Goal: Information Seeking & Learning: Learn about a topic

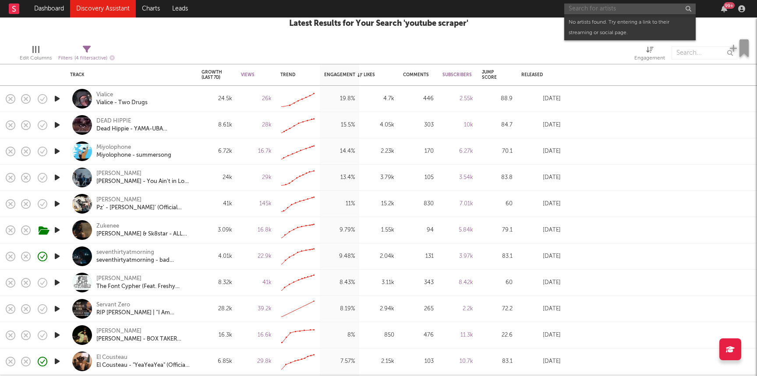
click at [588, 4] on input "text" at bounding box center [629, 9] width 131 height 11
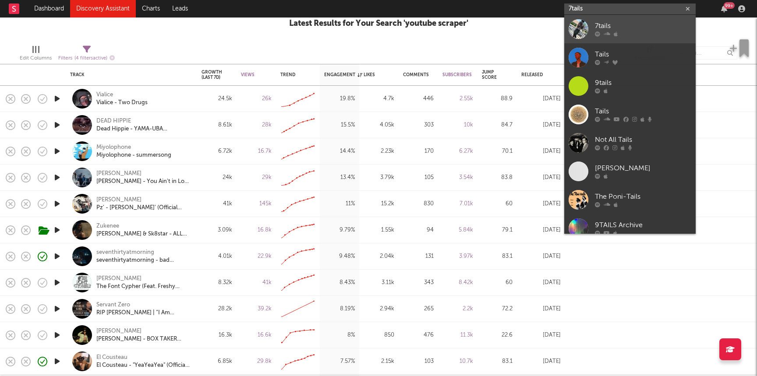
type input "7tails"
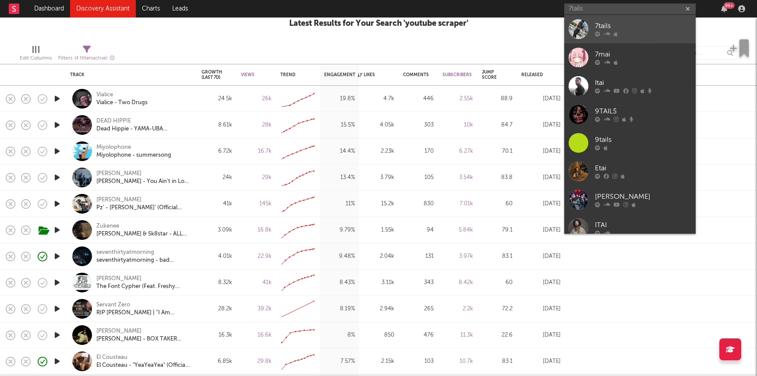
click at [623, 24] on div "7tails" at bounding box center [643, 26] width 96 height 11
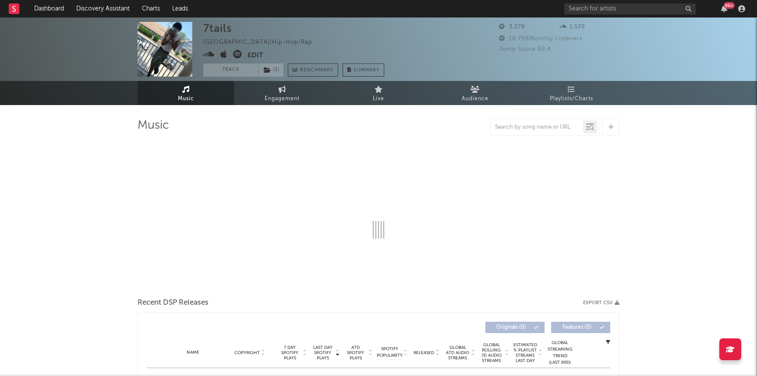
select select "6m"
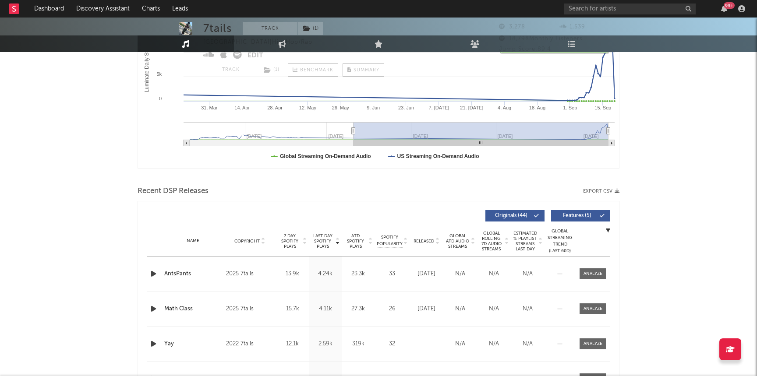
scroll to position [198, 0]
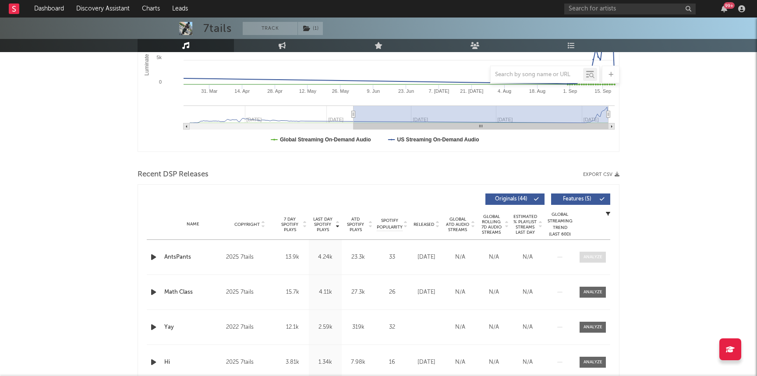
click at [597, 252] on span at bounding box center [592, 257] width 26 height 11
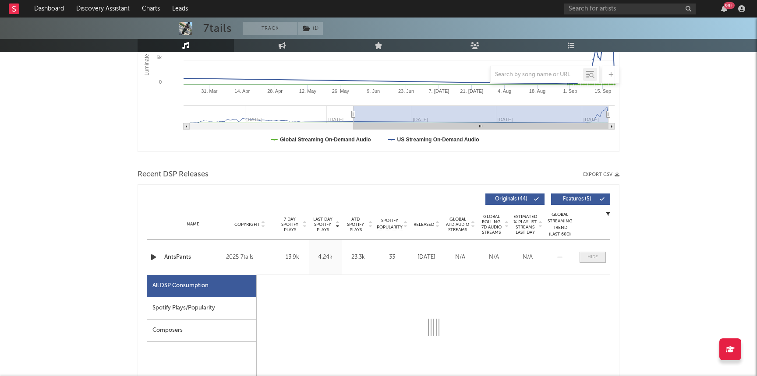
select select "1w"
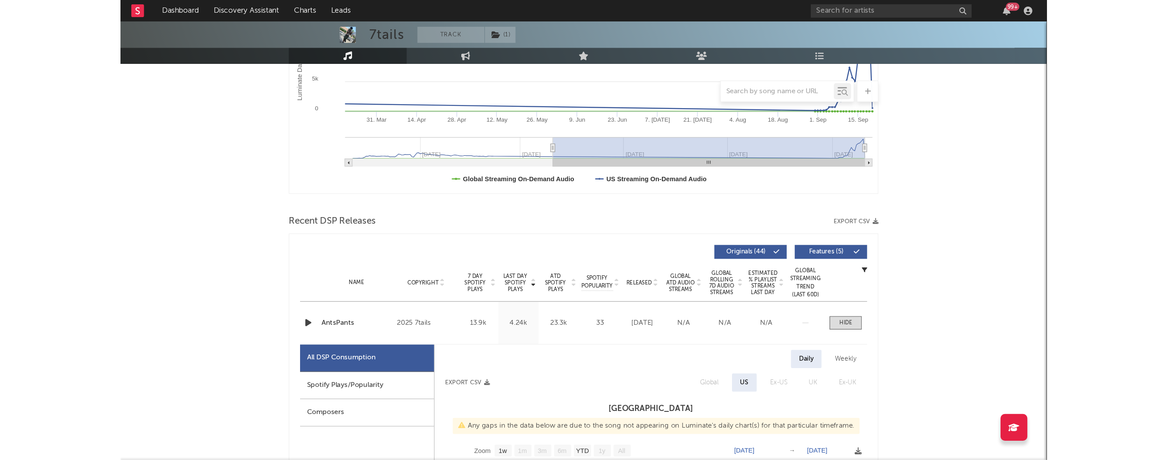
scroll to position [0, 0]
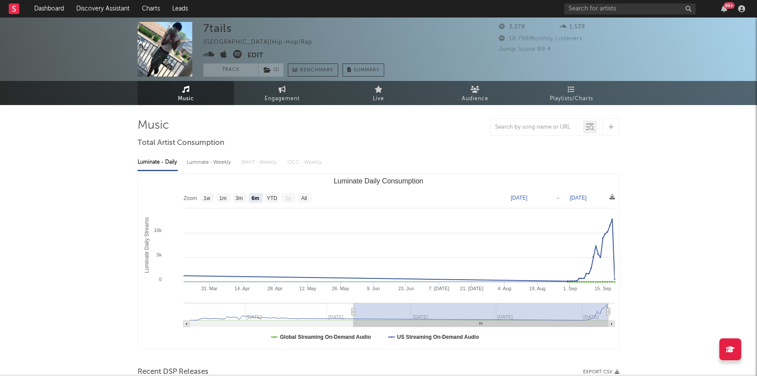
click at [212, 53] on icon at bounding box center [208, 54] width 11 height 9
click at [152, 8] on link "Charts" at bounding box center [151, 9] width 30 height 18
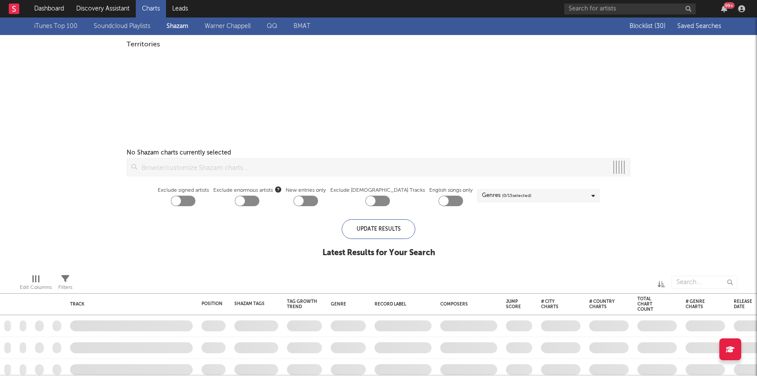
checkbox input "true"
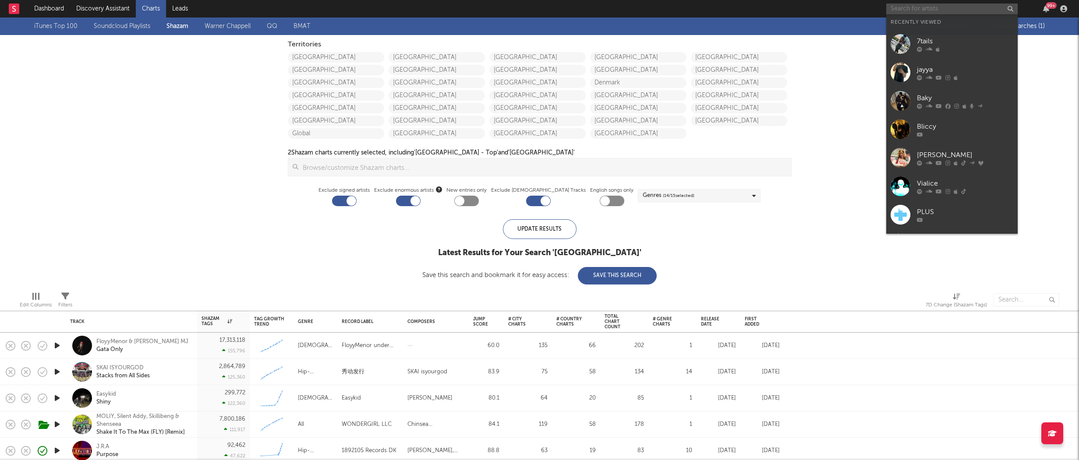
click at [756, 7] on input "text" at bounding box center [951, 9] width 131 height 11
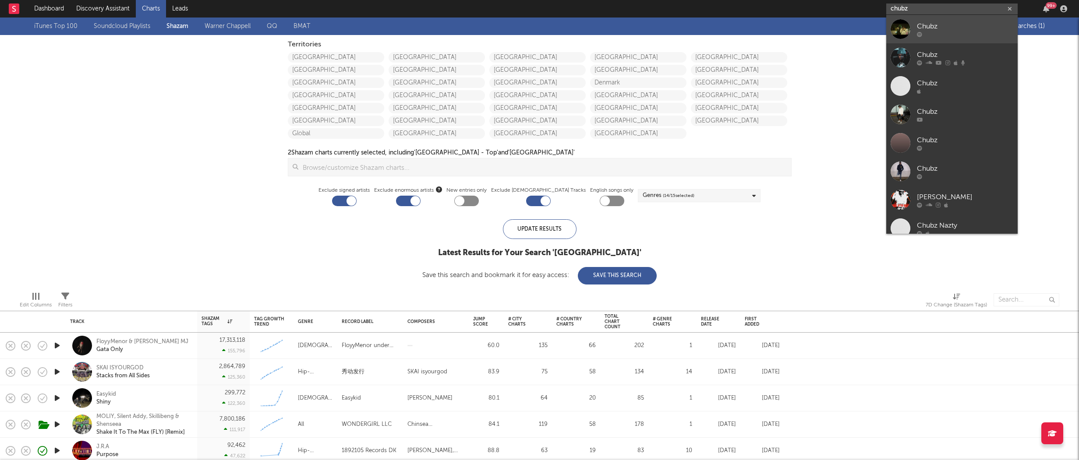
type input "chubz"
click at [756, 32] on div at bounding box center [965, 34] width 96 height 5
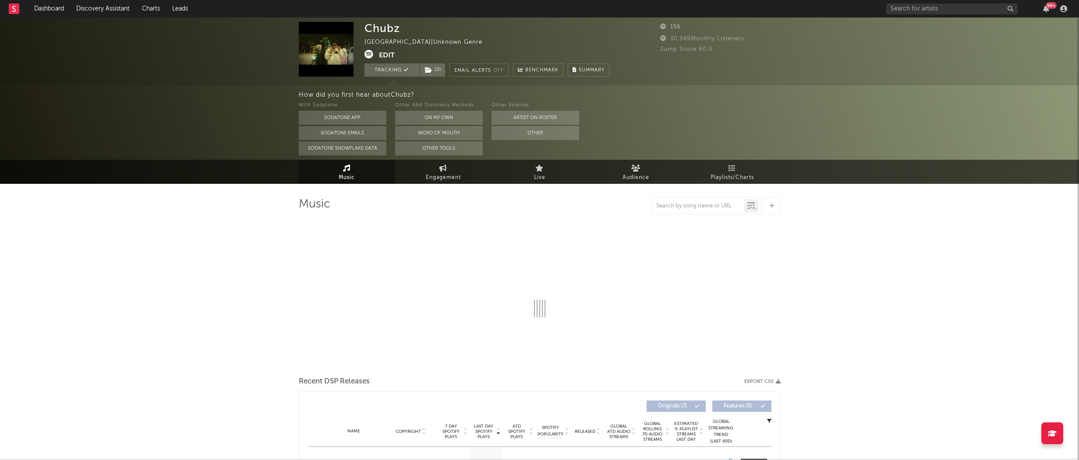
select select "1w"
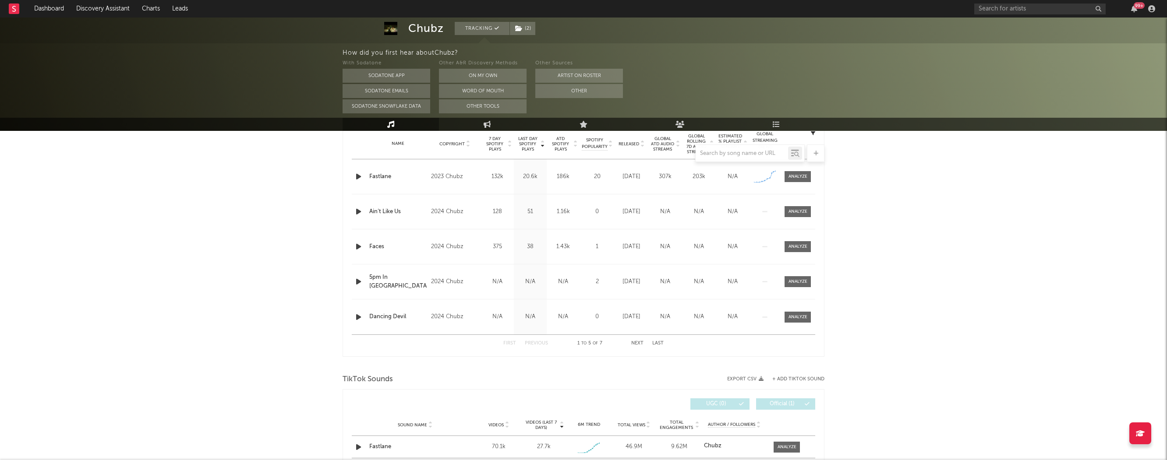
scroll to position [307, 0]
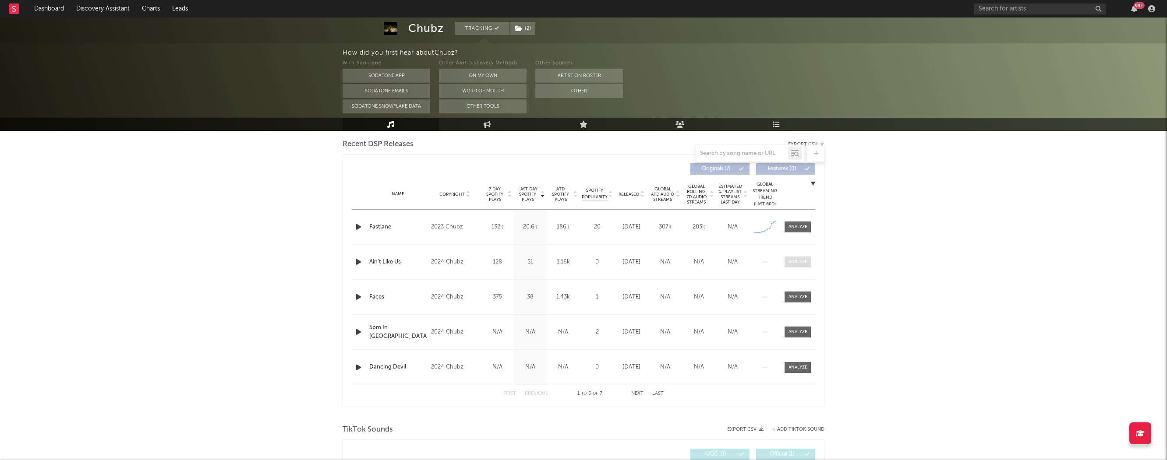
click at [756, 261] on div at bounding box center [797, 262] width 19 height 7
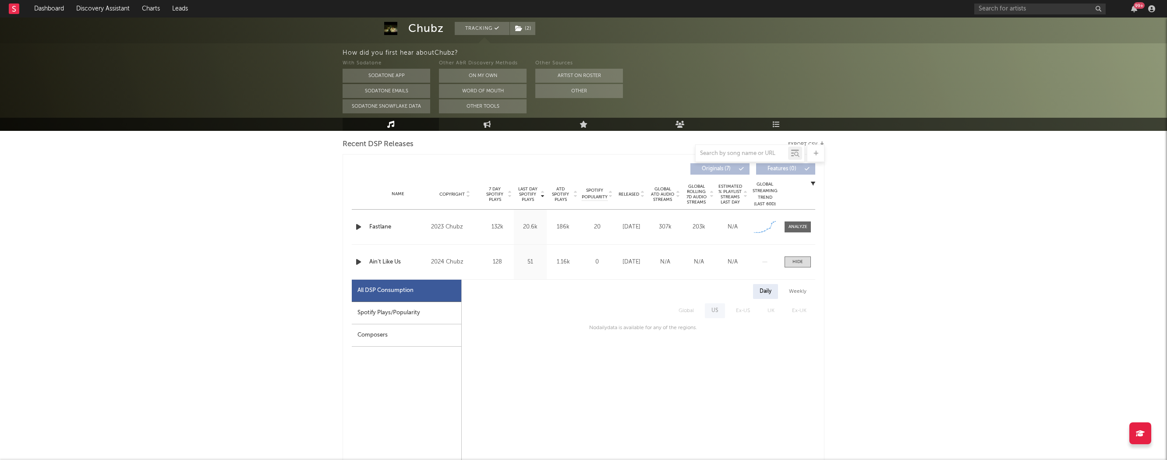
scroll to position [0, 0]
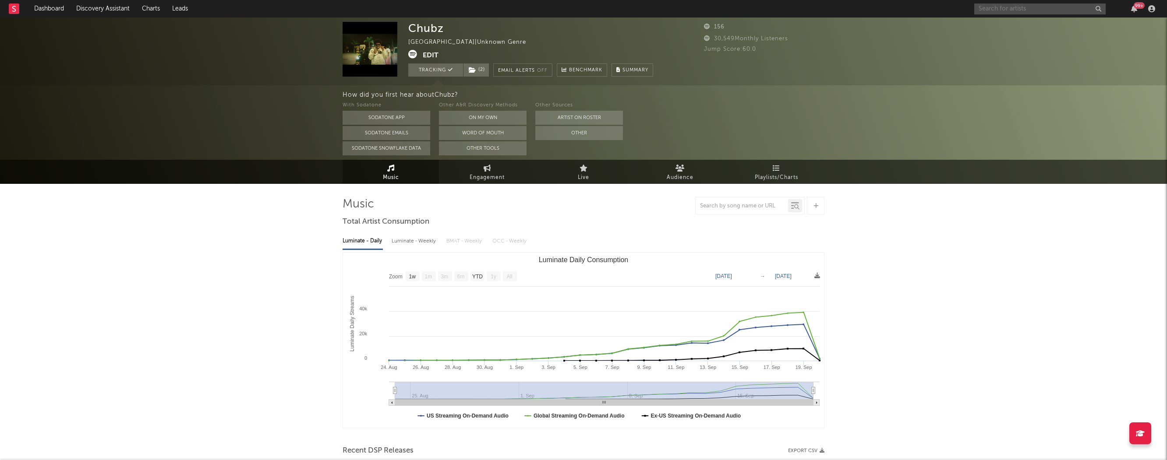
click at [756, 8] on input "text" at bounding box center [1039, 9] width 131 height 11
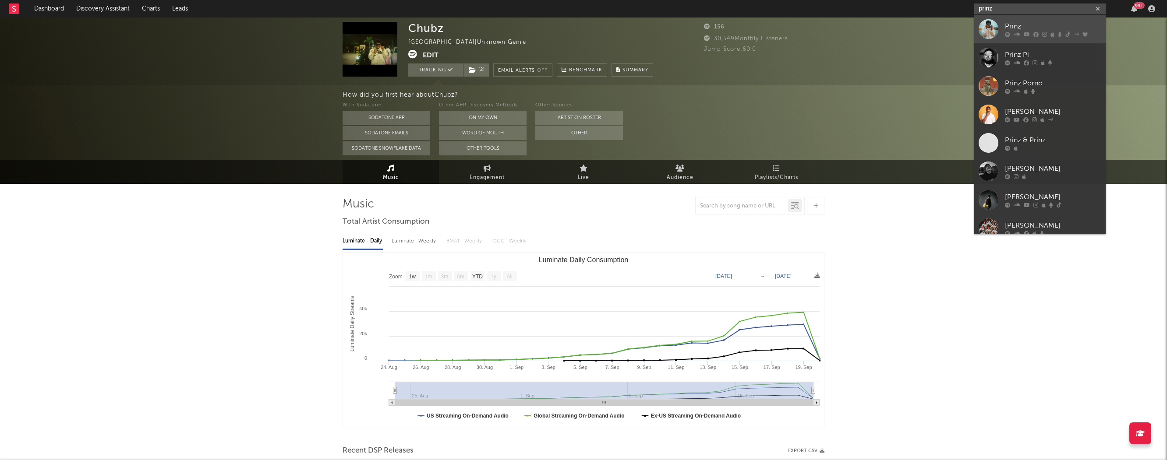
type input "prinz"
click at [756, 24] on div at bounding box center [988, 29] width 20 height 20
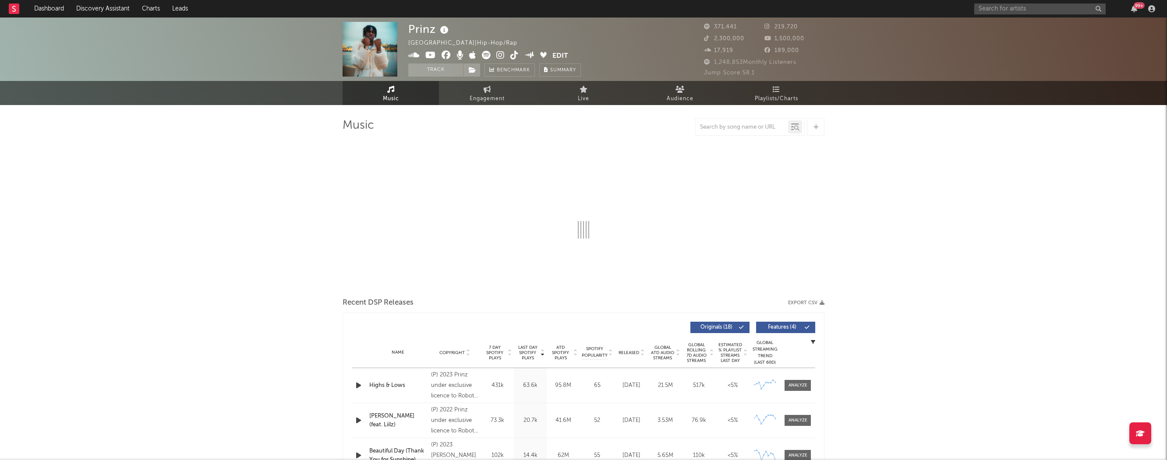
select select "6m"
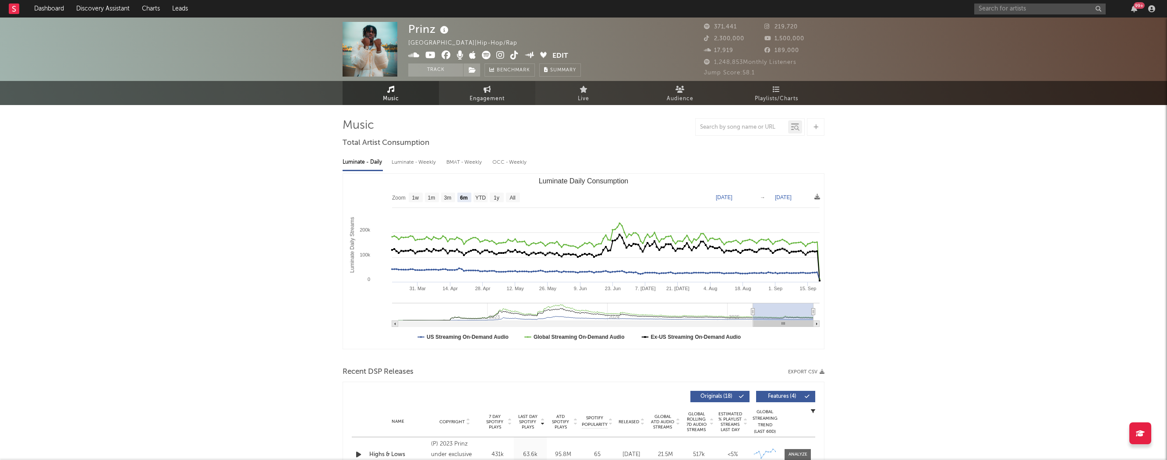
click at [491, 97] on span "Engagement" at bounding box center [487, 99] width 35 height 11
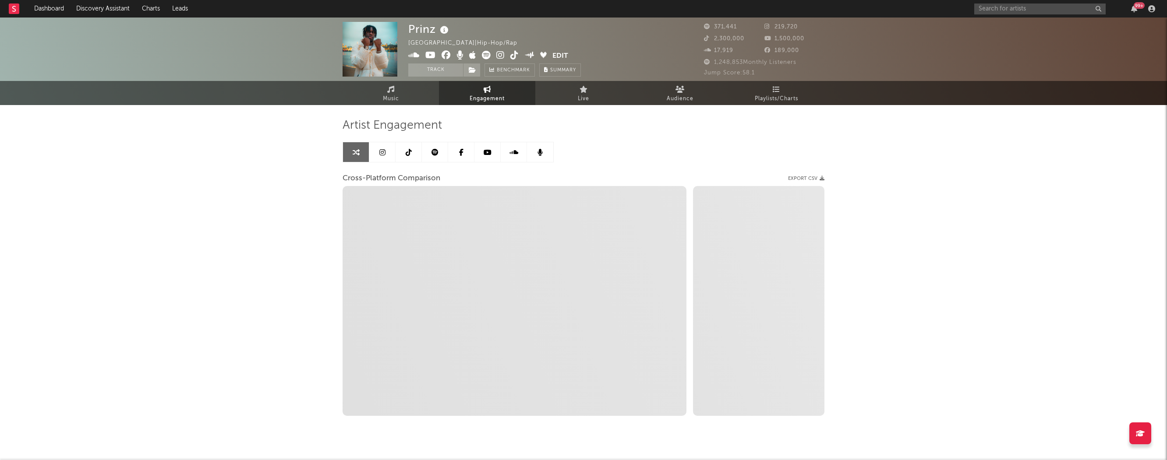
select select "1w"
click at [411, 94] on link "Music" at bounding box center [390, 93] width 96 height 24
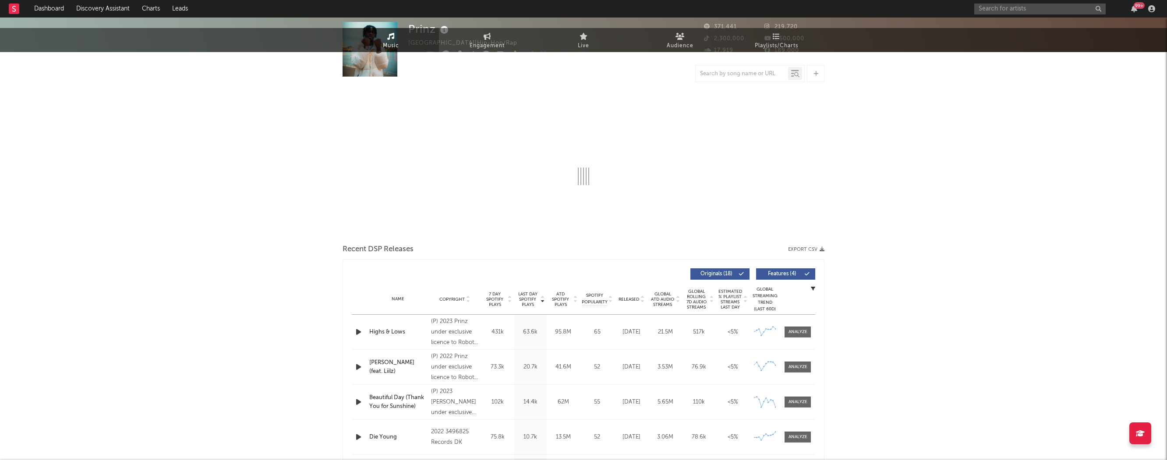
select select "6m"
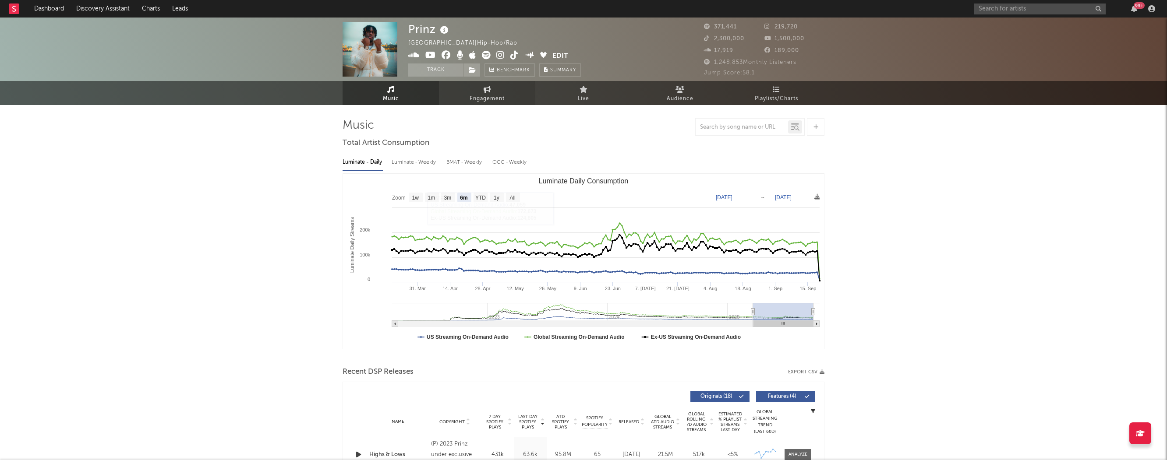
click at [469, 104] on link "Engagement" at bounding box center [487, 93] width 96 height 24
select select "1m"
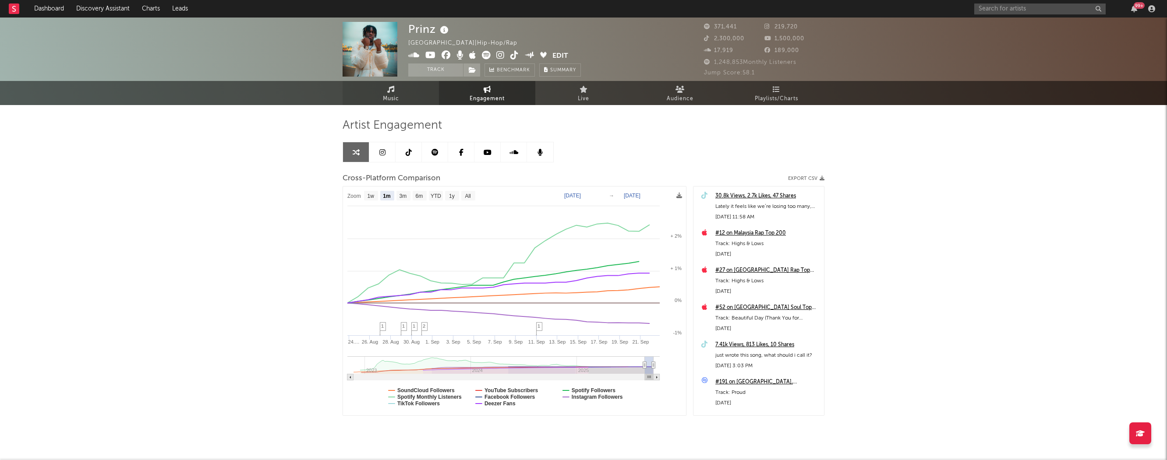
click at [417, 87] on link "Music" at bounding box center [390, 93] width 96 height 24
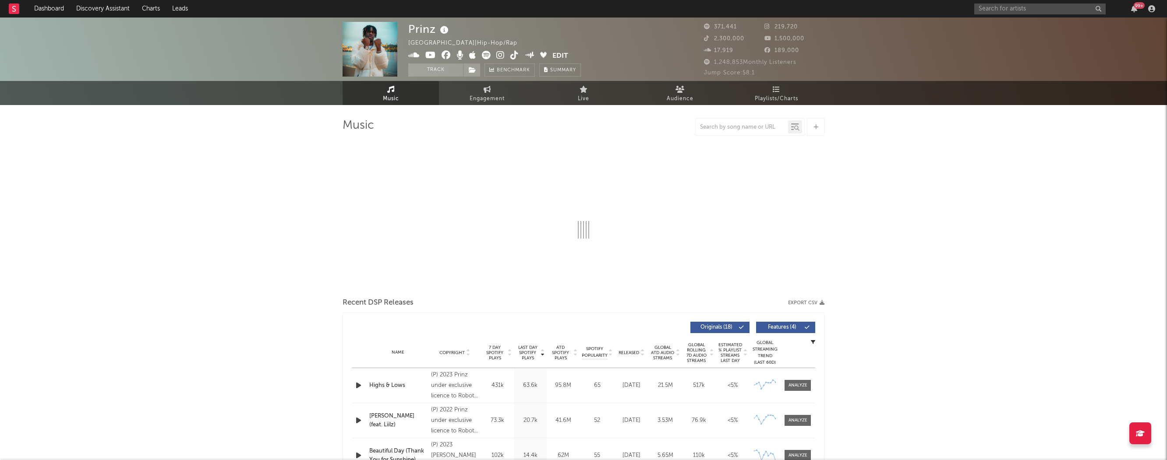
select select "6m"
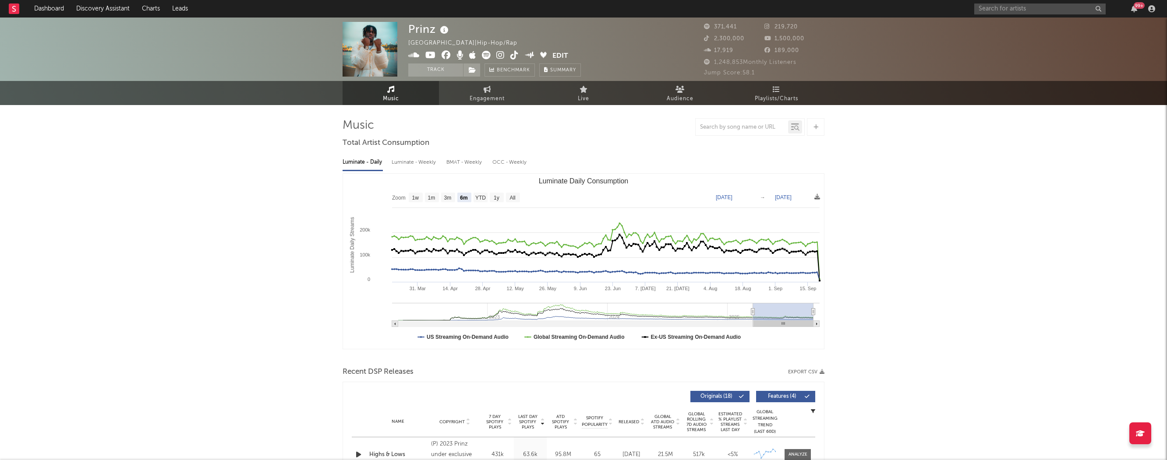
type input "2025-03-18"
type input "2025-09-18"
type input "2025-01-30"
type input "2025-08-02"
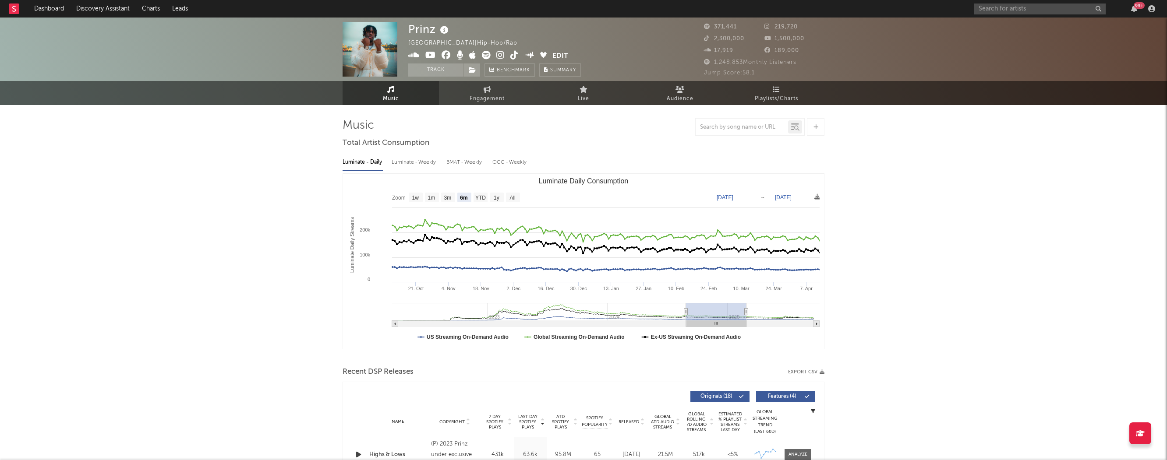
type input "2024-10-10"
type input "2025-04-12"
type input "2024-06-24"
type input "2024-12-25"
type input "2024-05-20"
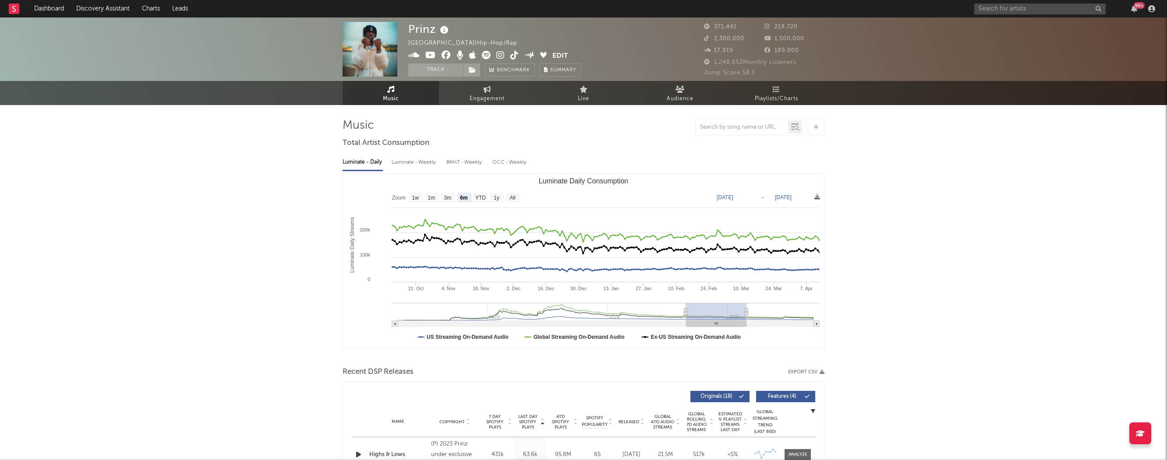
type input "2024-11-20"
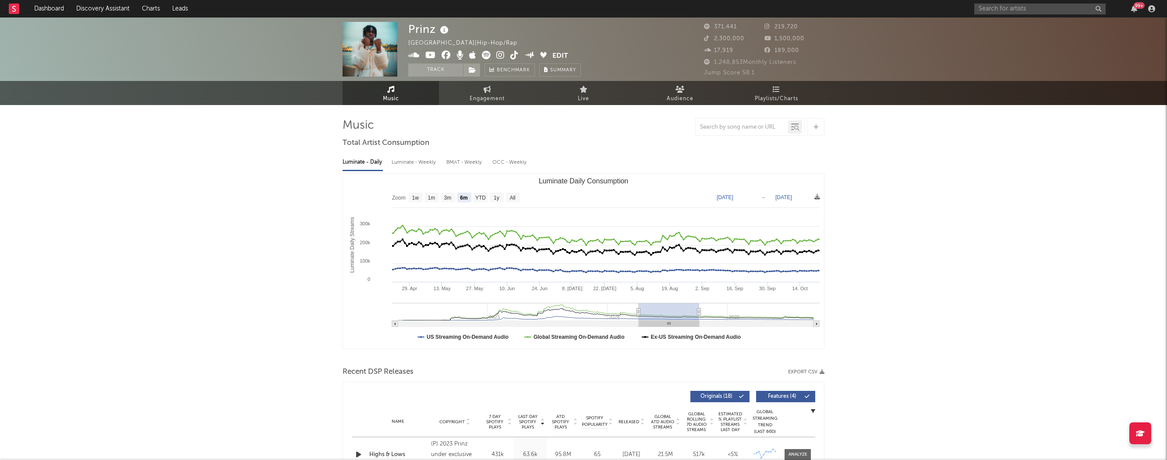
type input "2024-03-25"
type input "2024-09-25"
type input "2024-03-23"
drag, startPoint x: 755, startPoint y: 313, endPoint x: 637, endPoint y: 311, distance: 118.7
click at [637, 311] on rect "Luminate Daily Consumption" at bounding box center [664, 312] width 60 height 18
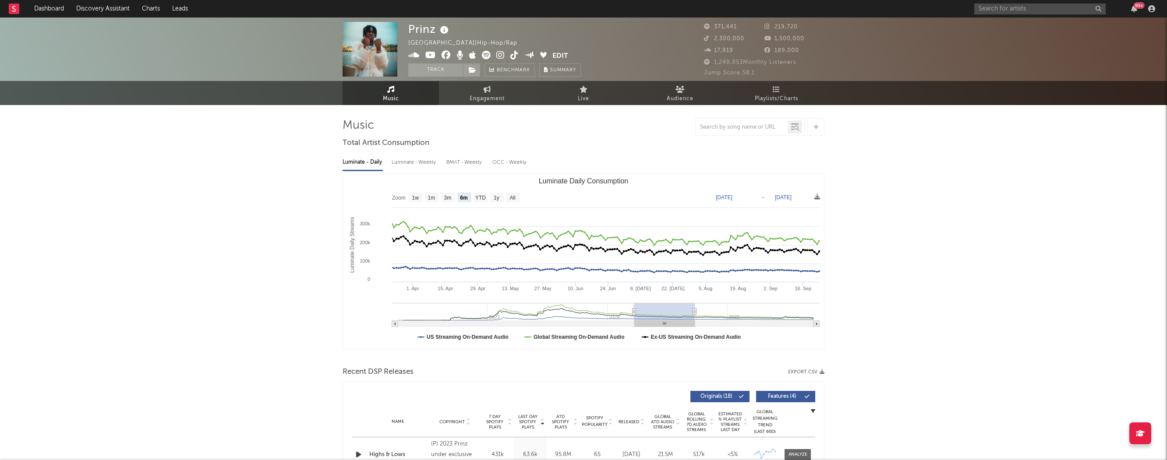
type input "2025-07-03"
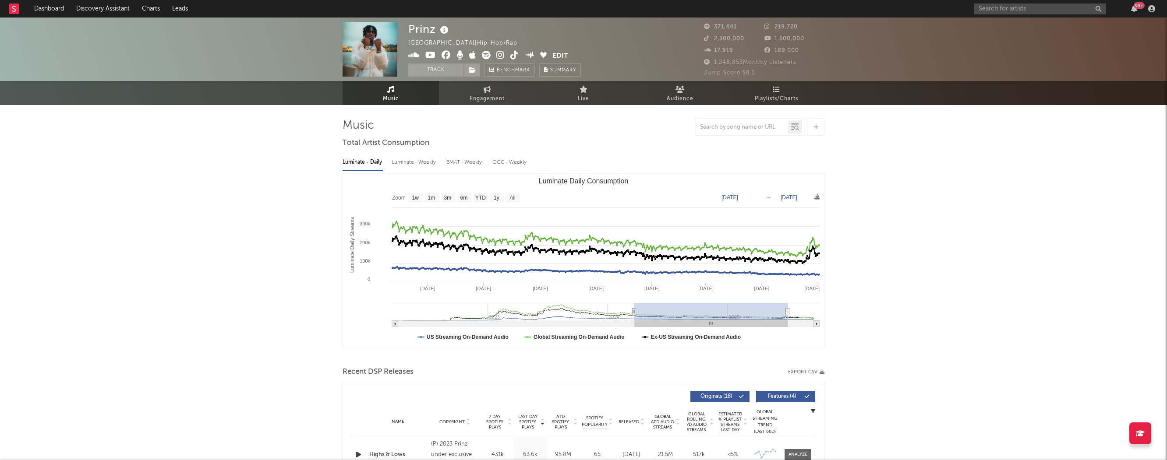
drag, startPoint x: 695, startPoint y: 311, endPoint x: 898, endPoint y: 312, distance: 203.2
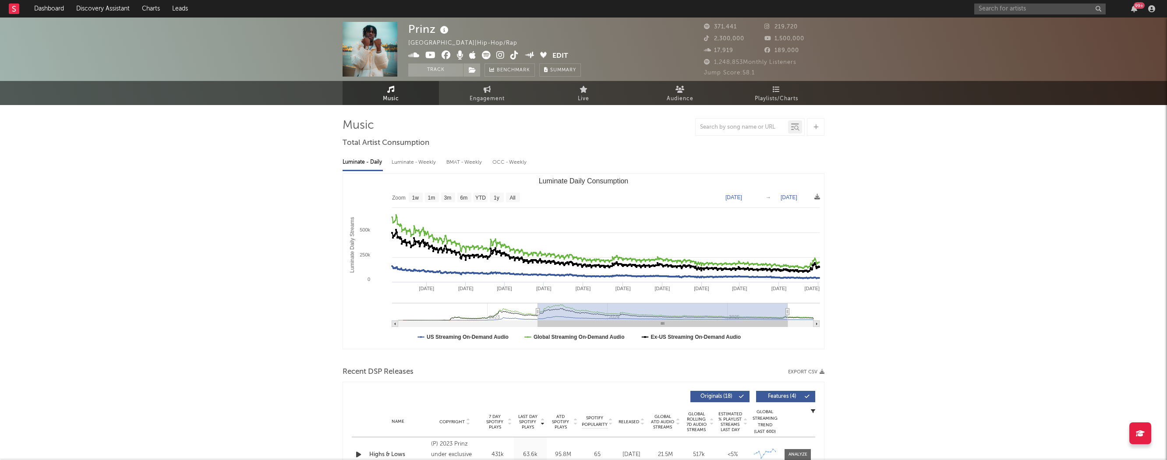
drag, startPoint x: 634, startPoint y: 312, endPoint x: 463, endPoint y: 325, distance: 170.8
click at [463, 325] on icon "Created with Highcharts 10.3.3 Luminate Daily Streams Luminate Daily Consumptio…" at bounding box center [583, 261] width 481 height 175
type input "2022-10-06"
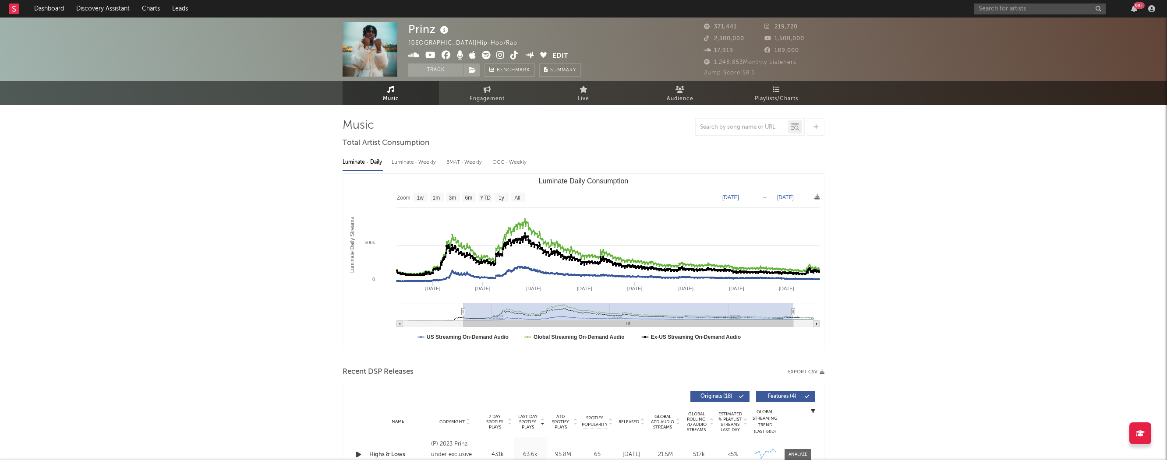
drag, startPoint x: 793, startPoint y: 312, endPoint x: 953, endPoint y: 275, distance: 164.0
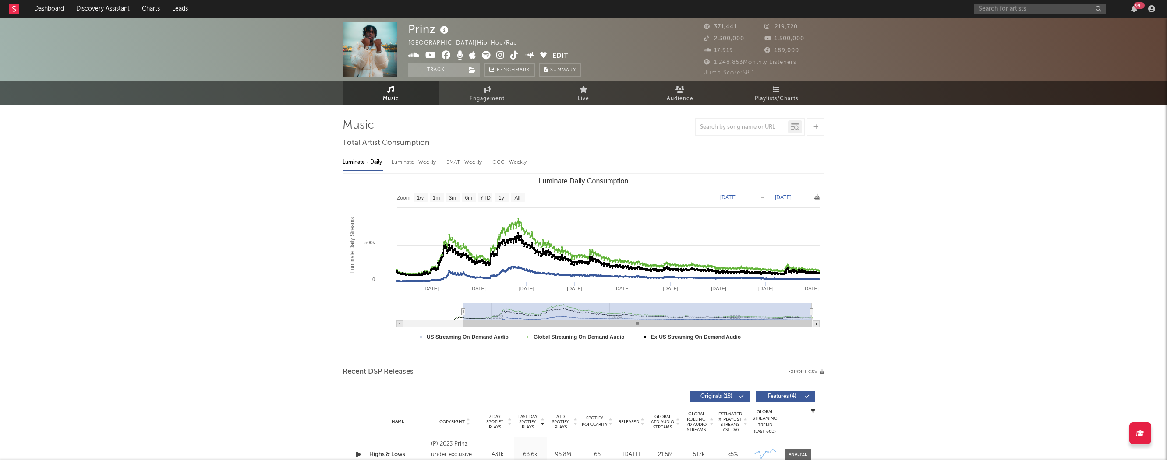
drag, startPoint x: 792, startPoint y: 308, endPoint x: 812, endPoint y: 311, distance: 19.8
click at [756, 311] on icon "Luminate Daily Consumption" at bounding box center [812, 312] width 4 height 7
type input "2025-09-15"
type input "2022-10-07"
type input "2025-09-17"
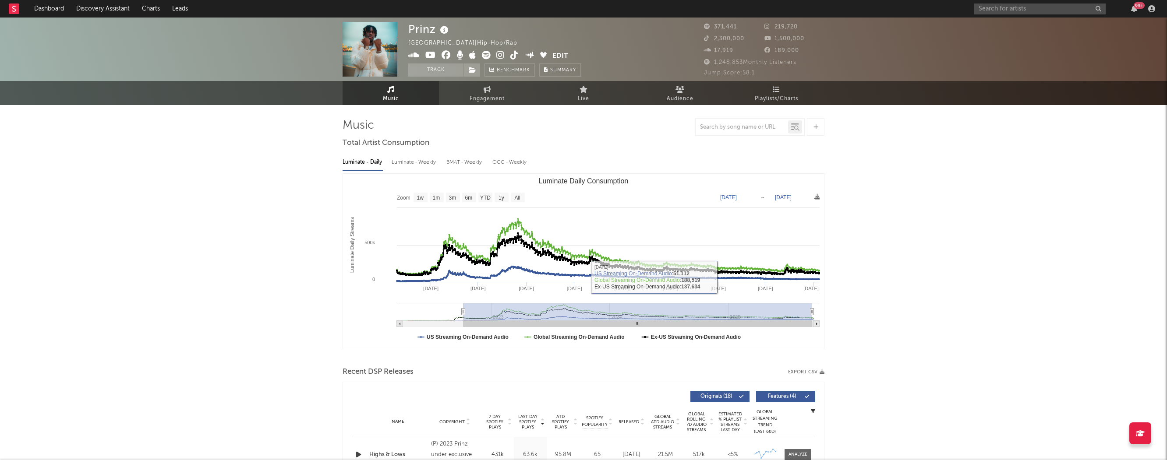
drag, startPoint x: 728, startPoint y: 305, endPoint x: 841, endPoint y: 310, distance: 113.5
type input "2022-10-10"
type input "[DATE]"
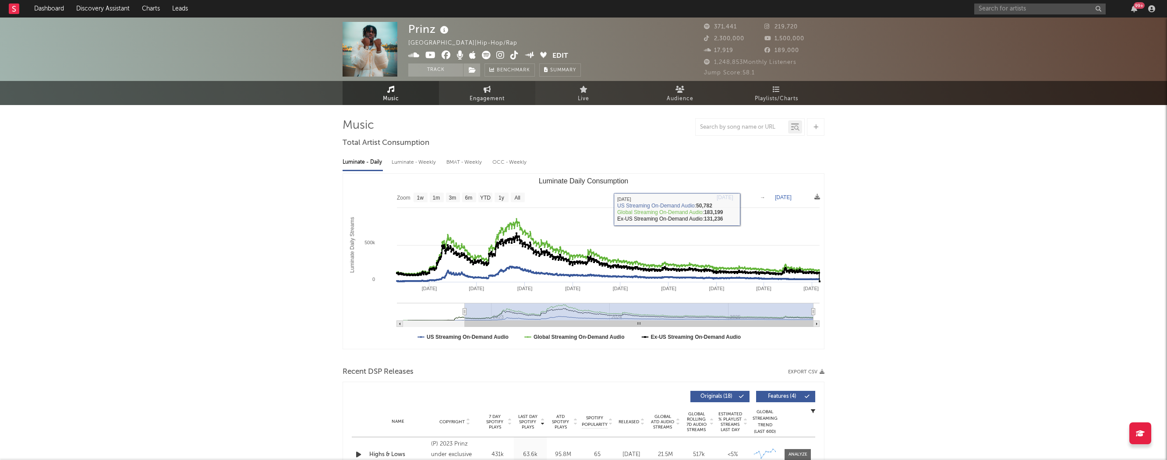
click at [484, 95] on span "Engagement" at bounding box center [487, 99] width 35 height 11
select select "1w"
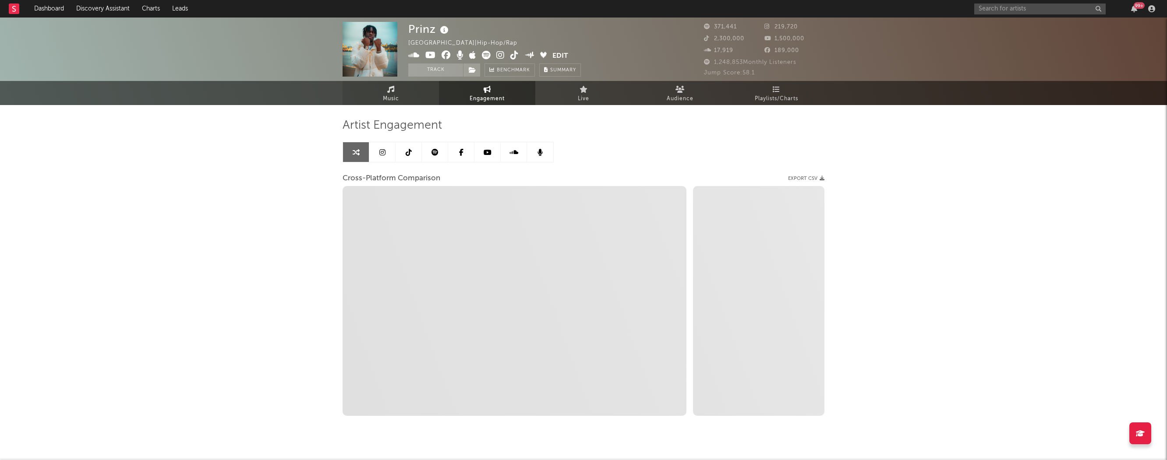
select select "1m"
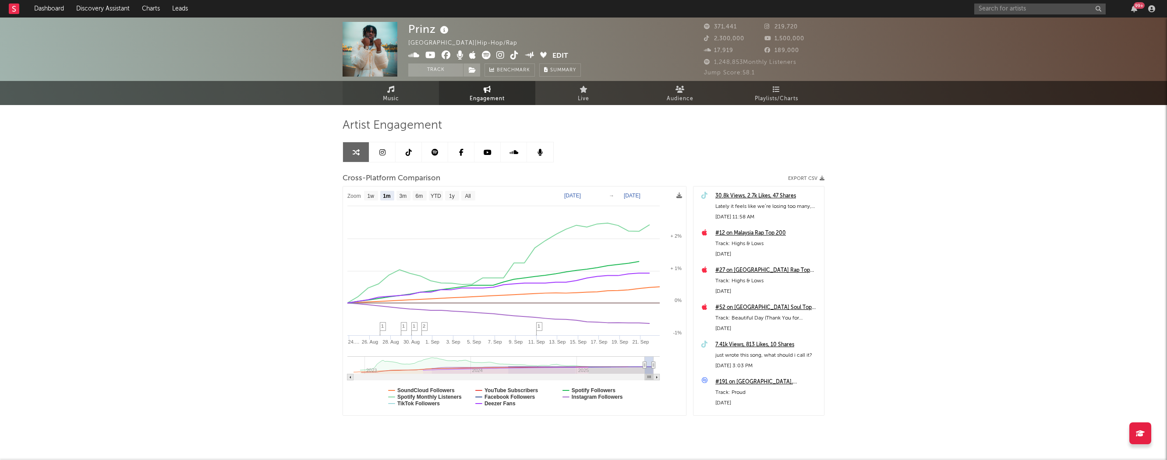
click at [377, 103] on link "Music" at bounding box center [390, 93] width 96 height 24
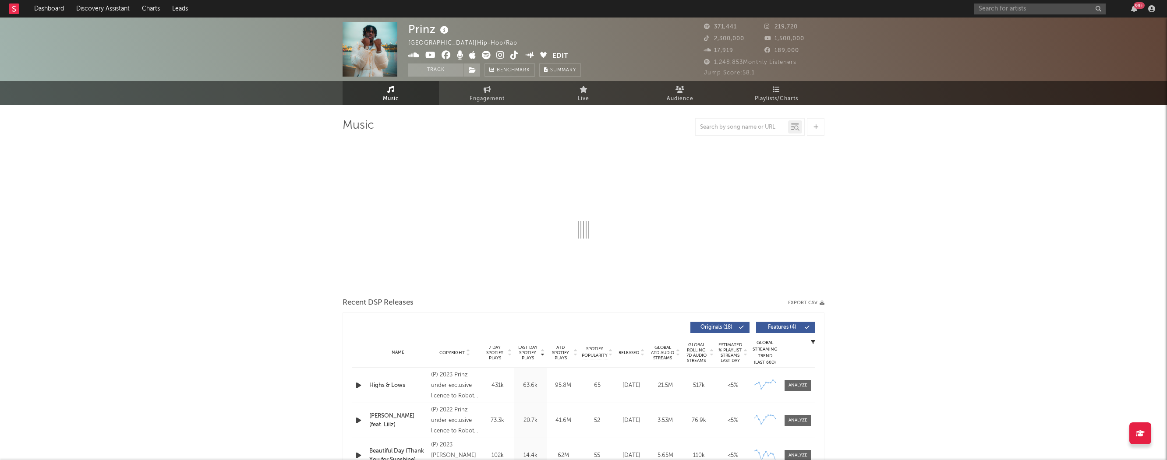
select select "6m"
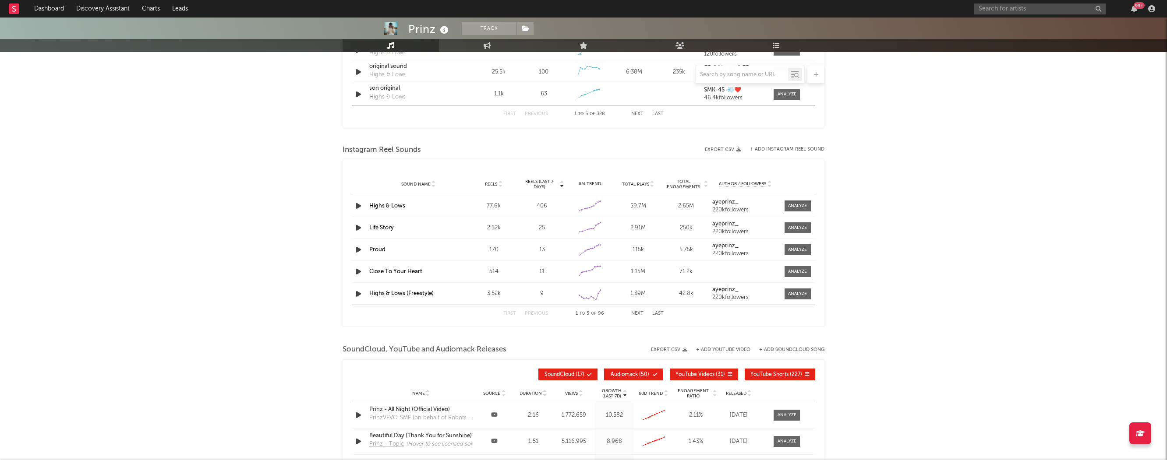
scroll to position [724, 0]
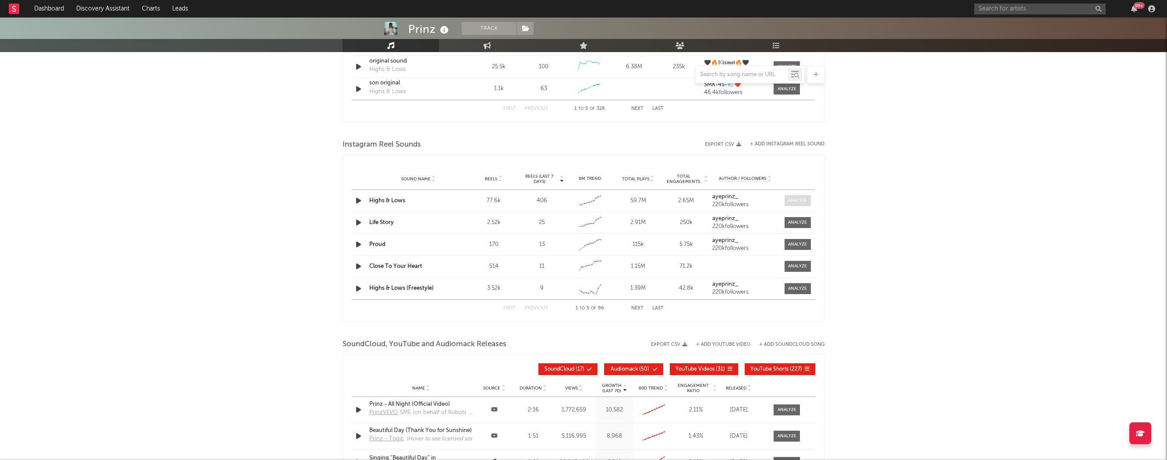
click at [756, 198] on div at bounding box center [797, 201] width 19 height 7
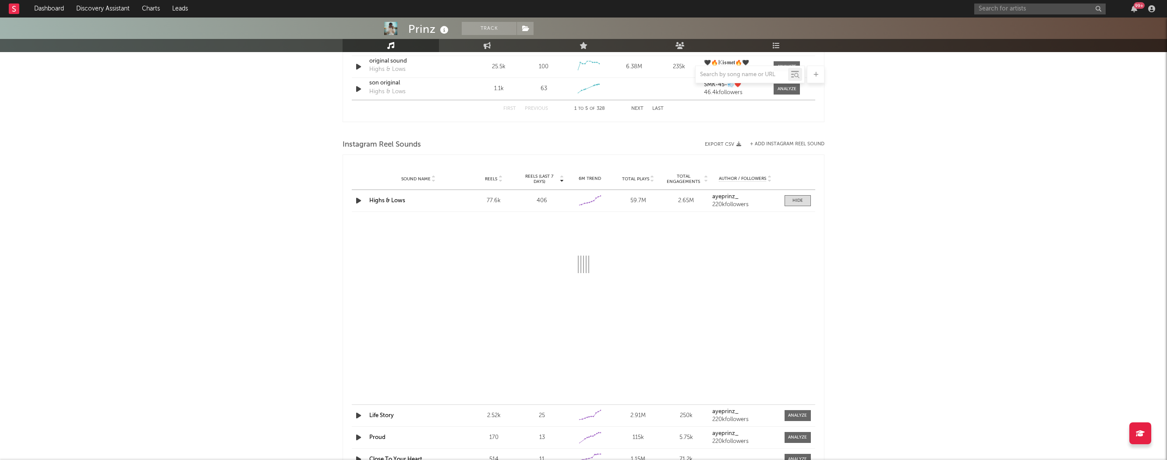
select select "6m"
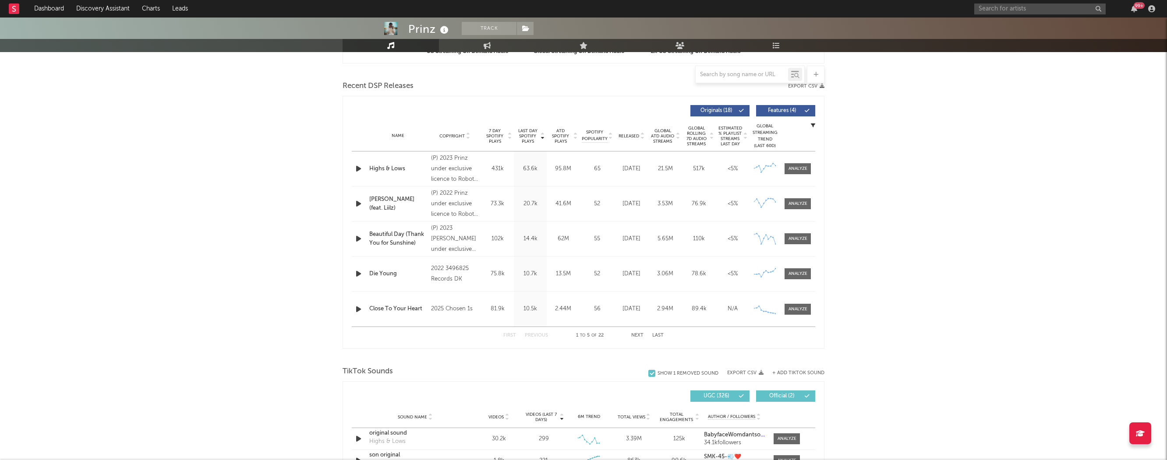
scroll to position [0, 0]
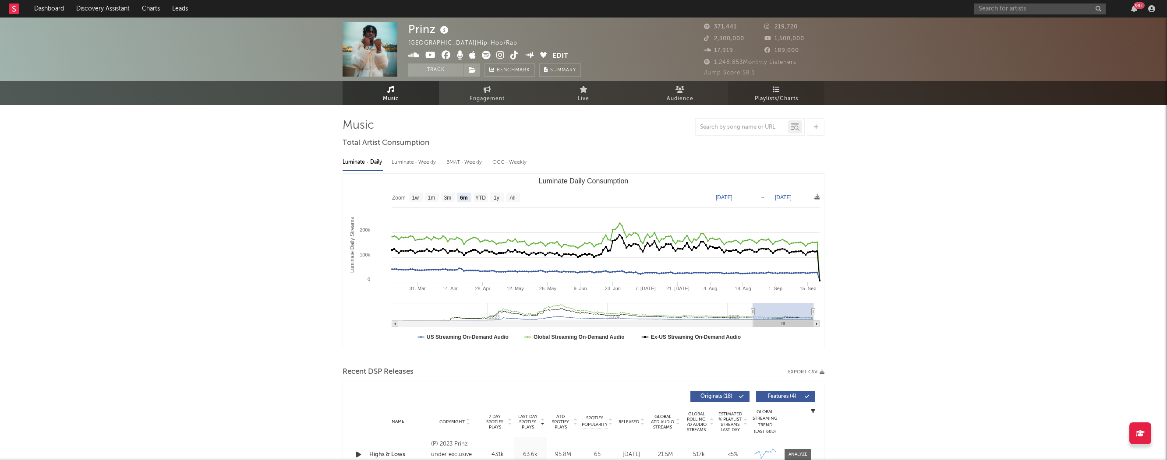
click at [756, 89] on link "Playlists/Charts" at bounding box center [776, 93] width 96 height 24
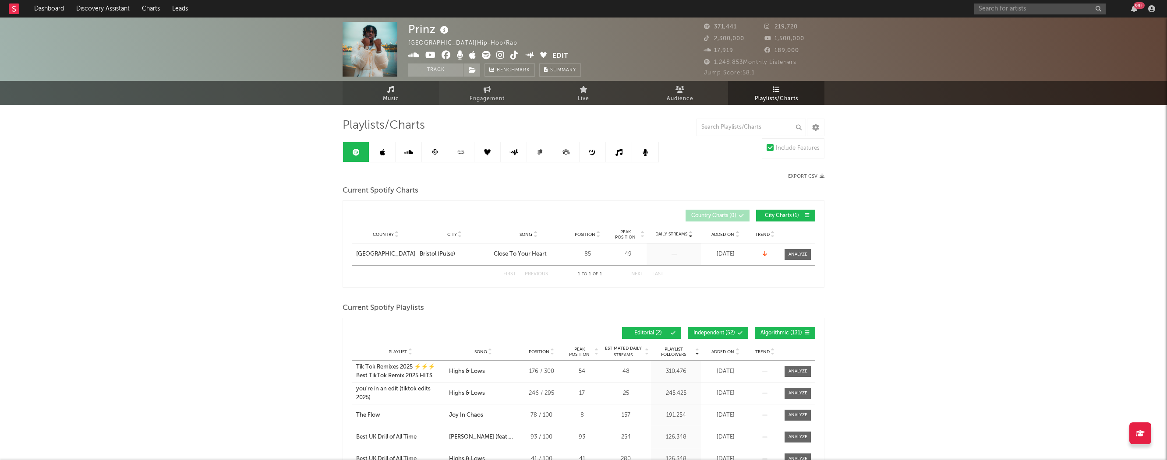
click at [396, 95] on span "Music" at bounding box center [391, 99] width 16 height 11
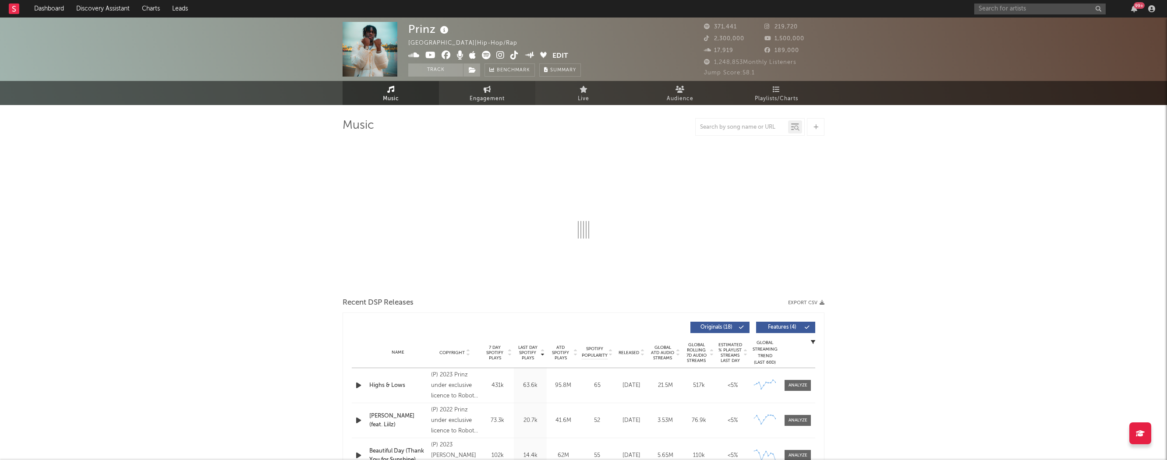
select select "6m"
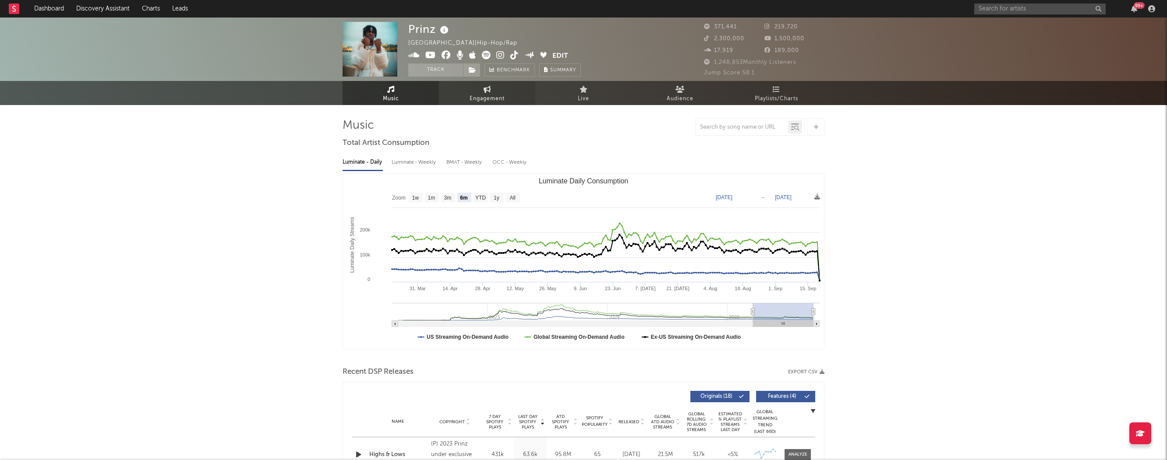
click at [494, 100] on span "Engagement" at bounding box center [487, 99] width 35 height 11
select select "1w"
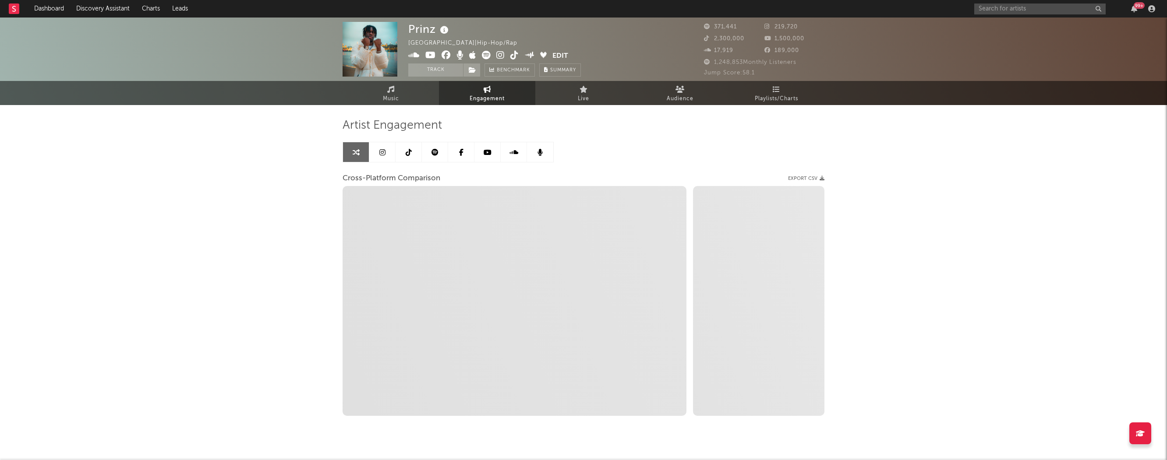
select select "1m"
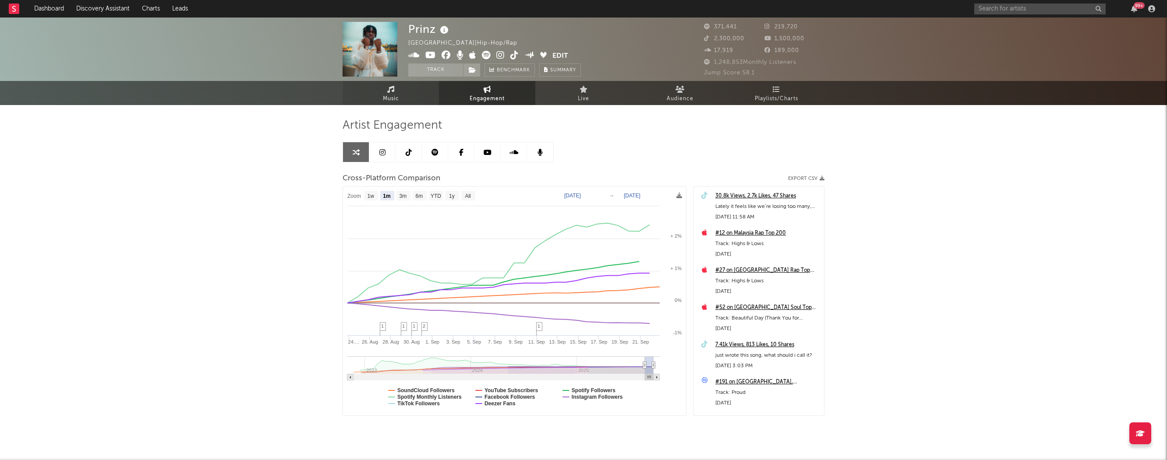
click at [382, 96] on link "Music" at bounding box center [390, 93] width 96 height 24
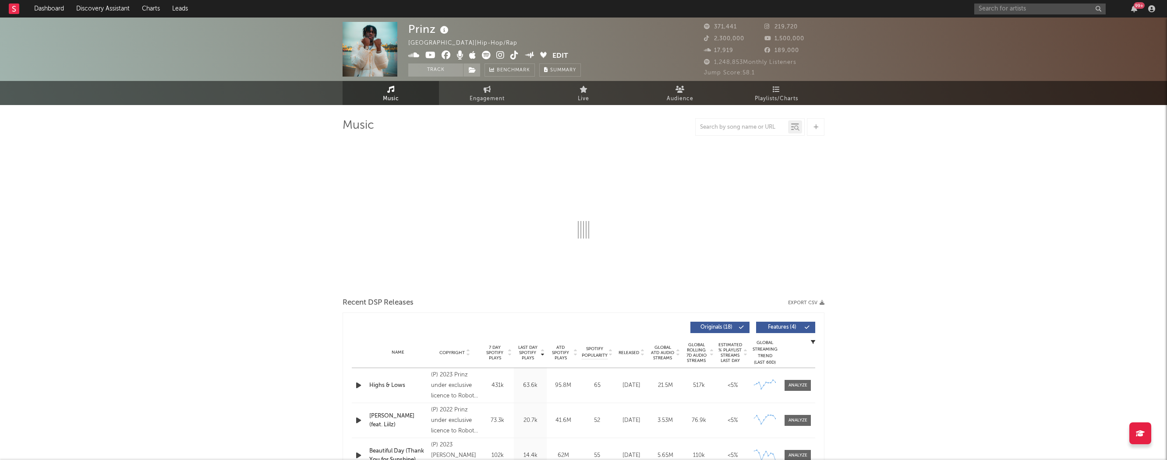
select select "6m"
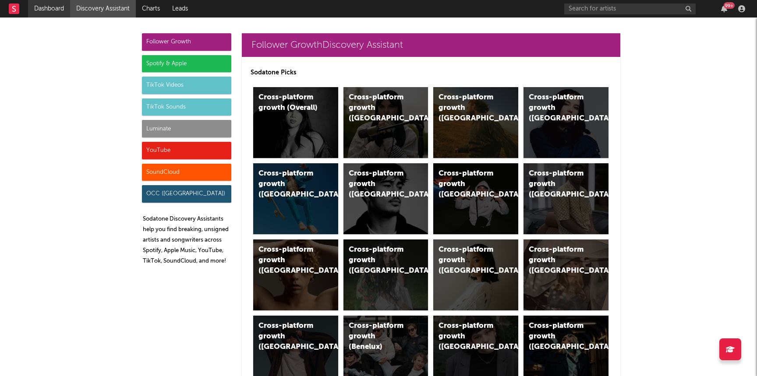
click at [46, 13] on link "Dashboard" at bounding box center [49, 9] width 42 height 18
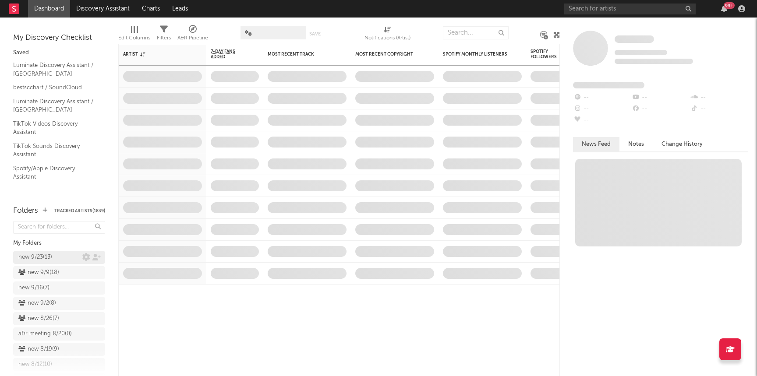
click at [46, 254] on div "new 9/23 ( 13 )" at bounding box center [35, 257] width 34 height 11
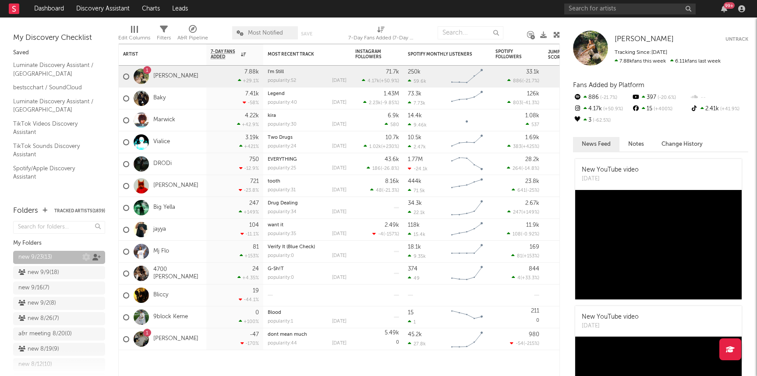
click at [99, 256] on icon at bounding box center [96, 257] width 8 height 7
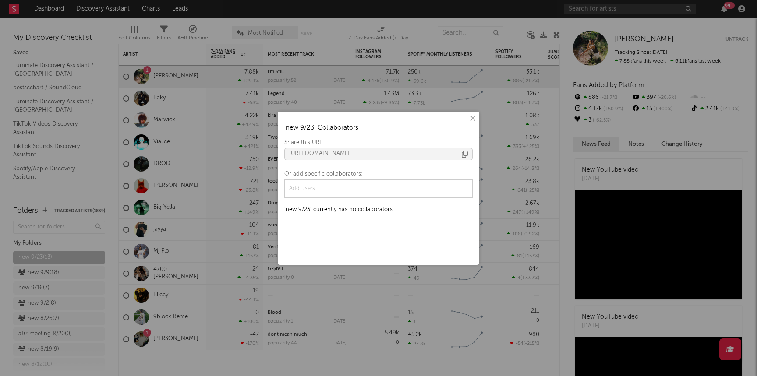
click at [465, 158] on button "button" at bounding box center [464, 153] width 15 height 11
click at [475, 116] on button "×" at bounding box center [472, 119] width 10 height 10
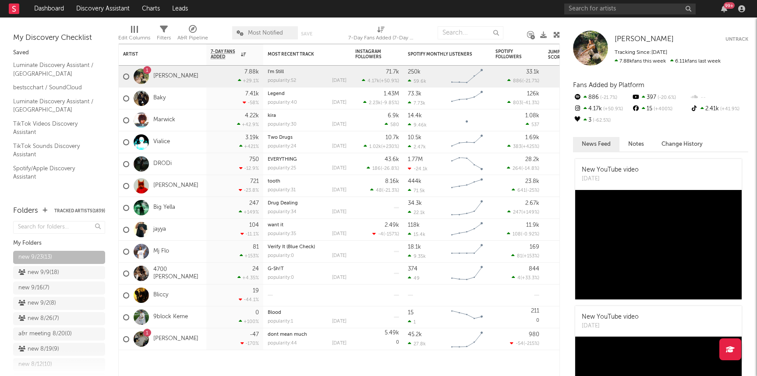
click at [5, 275] on div "Folders Tracked Artists ( 1839 ) My Folders new 9/23 ( 13 ) new 9/9 ( 18 ) new …" at bounding box center [59, 287] width 118 height 180
click at [95, 288] on icon at bounding box center [96, 288] width 8 height 7
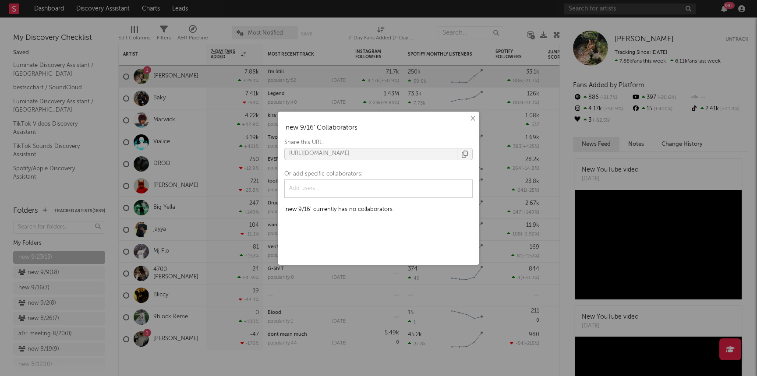
click at [463, 155] on icon "button" at bounding box center [465, 154] width 6 height 7
click at [149, 146] on div "× ' new 9/16 ' Collaborators Share this URL: https://app.sodatone.com/folders/1…" at bounding box center [378, 188] width 757 height 376
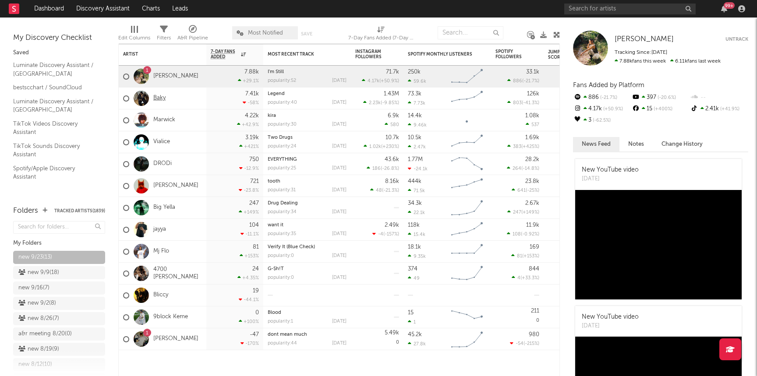
click at [161, 96] on link "Baky" at bounding box center [159, 98] width 12 height 7
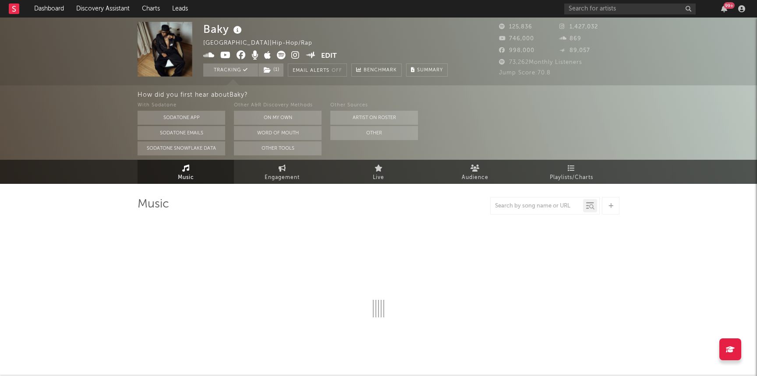
select select "6m"
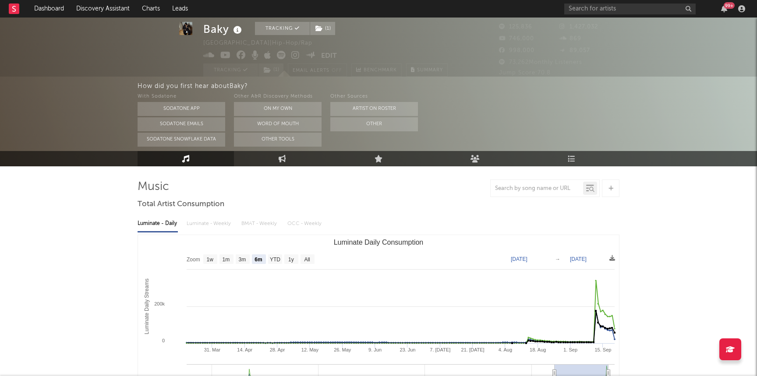
scroll to position [21, 0]
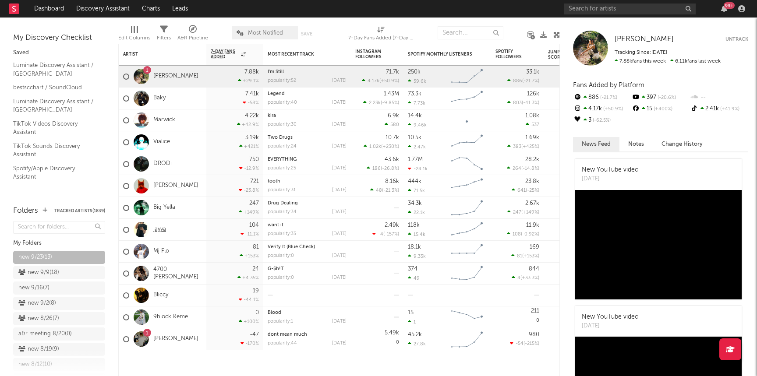
click at [160, 230] on link "jayya" at bounding box center [159, 229] width 13 height 7
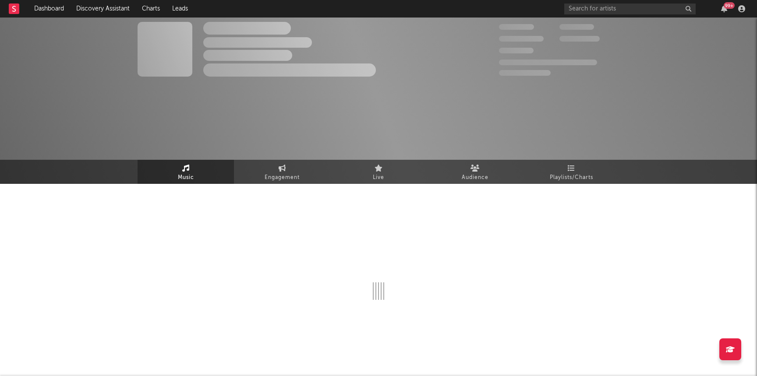
select select "6m"
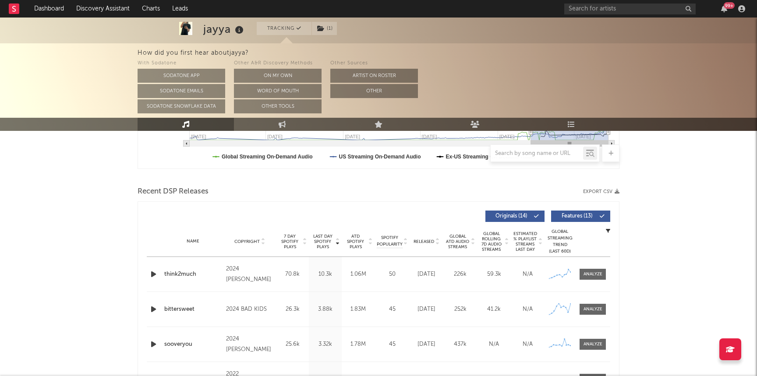
scroll to position [265, 0]
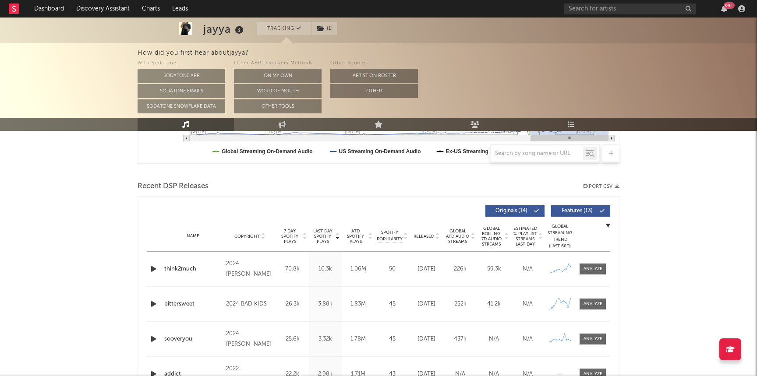
click at [154, 271] on icon "button" at bounding box center [153, 269] width 9 height 11
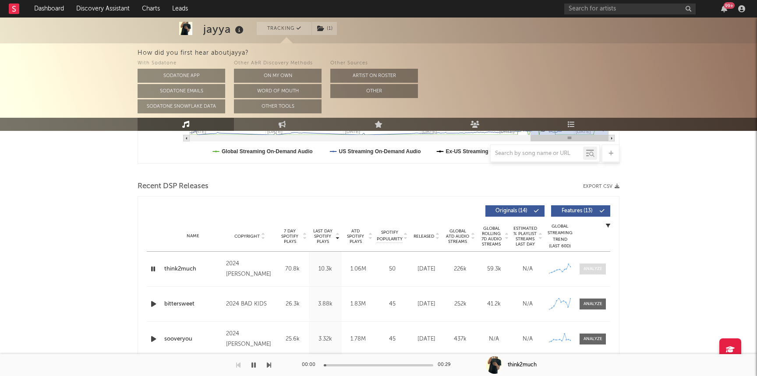
click at [593, 272] on div at bounding box center [592, 269] width 19 height 7
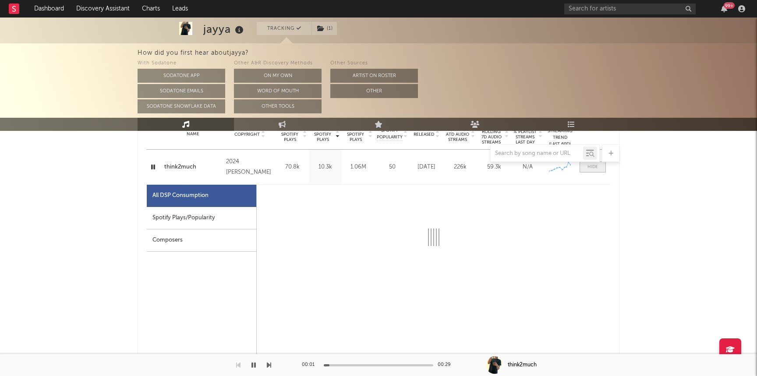
select select "6m"
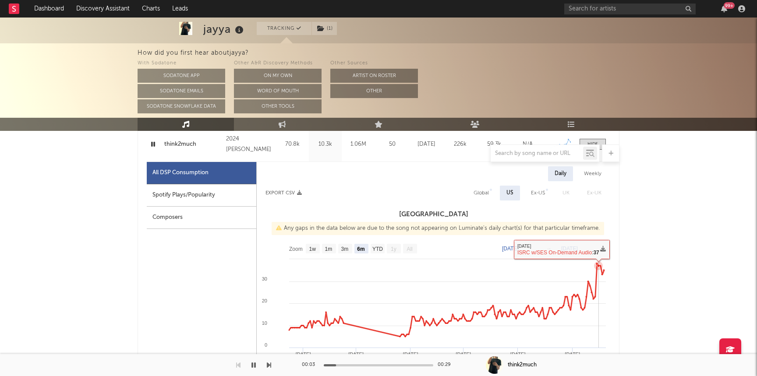
scroll to position [0, 0]
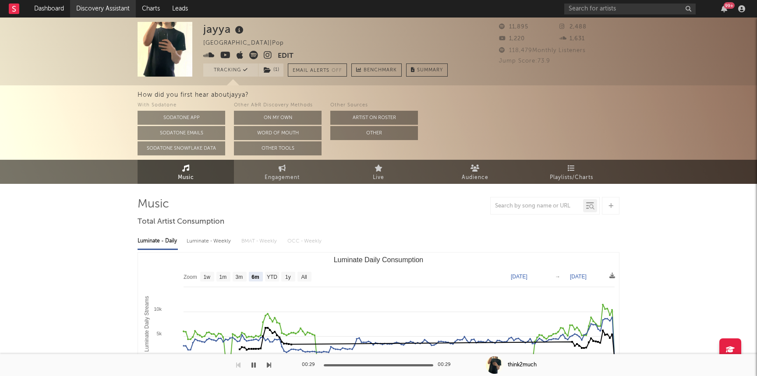
click at [103, 7] on link "Discovery Assistant" at bounding box center [103, 9] width 66 height 18
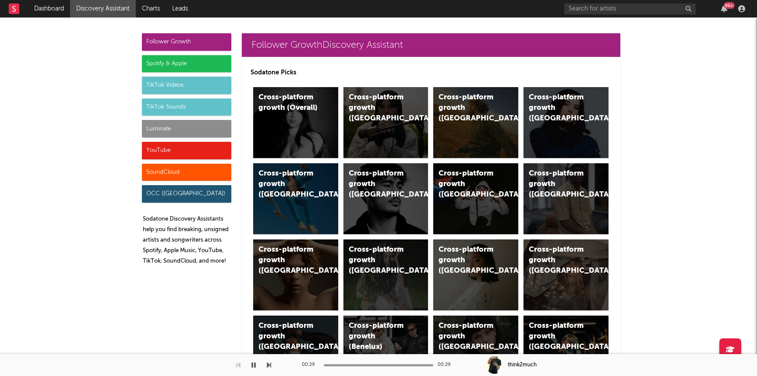
click at [167, 124] on div "Luminate" at bounding box center [186, 129] width 89 height 18
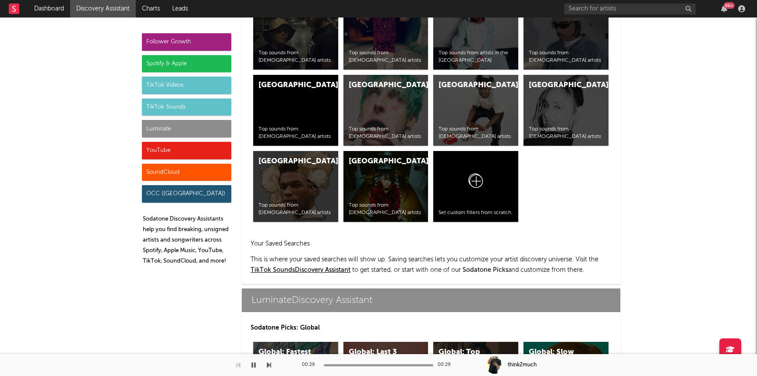
scroll to position [3888, 0]
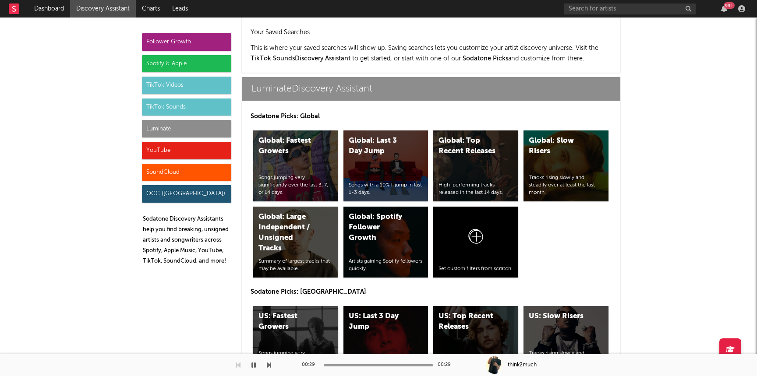
click at [291, 350] on div "Songs jumping very significantly over the last 3, 7, or 14 days." at bounding box center [295, 361] width 74 height 22
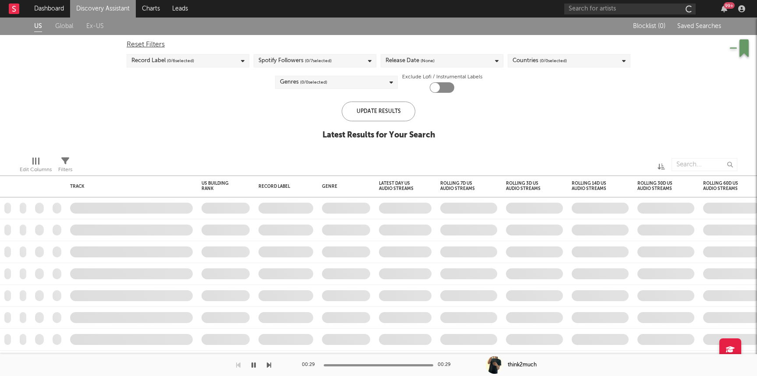
checkbox input "true"
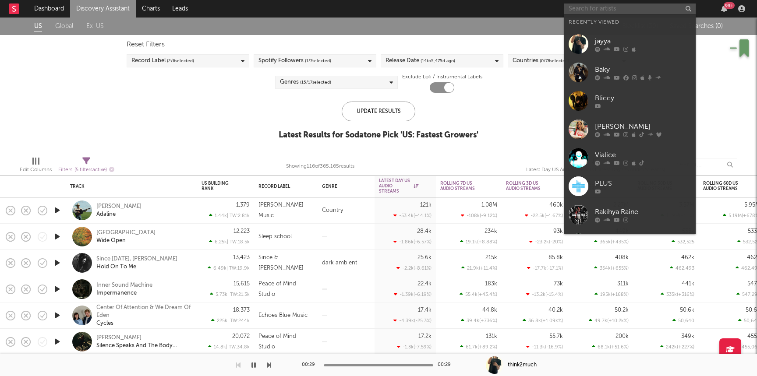
click at [596, 9] on input "text" at bounding box center [629, 9] width 131 height 11
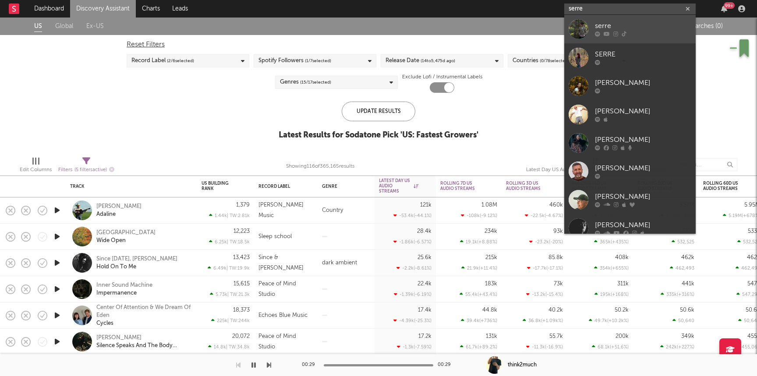
type input "serre"
click at [589, 32] on link "serre" at bounding box center [629, 29] width 131 height 28
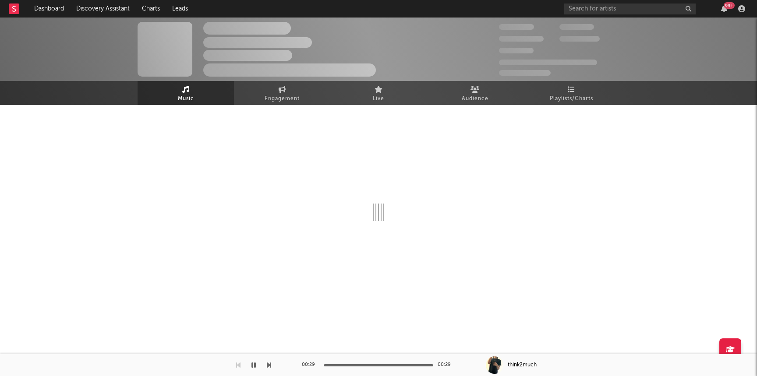
select select "1w"
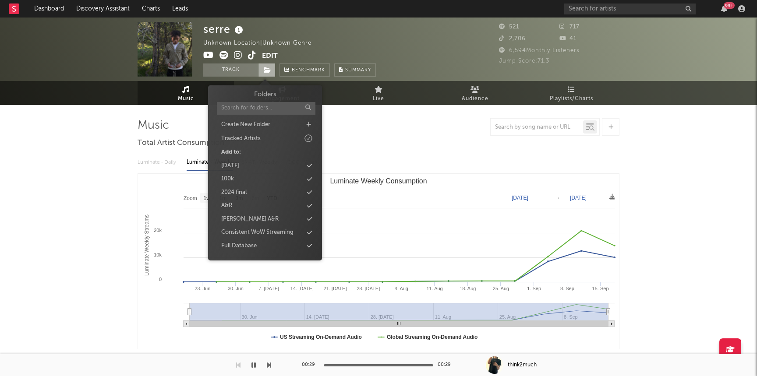
click at [263, 65] on span at bounding box center [267, 70] width 18 height 13
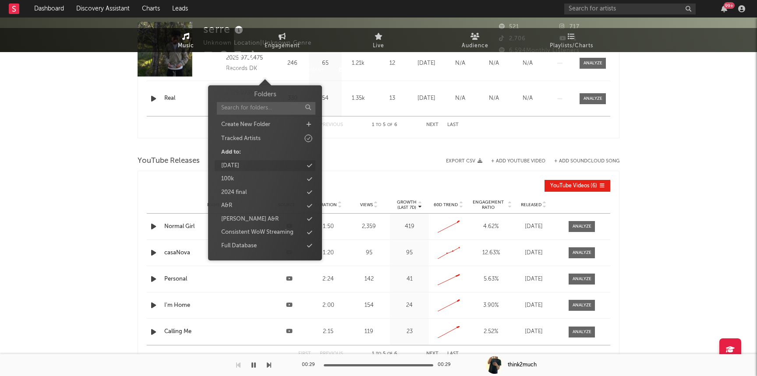
scroll to position [554, 0]
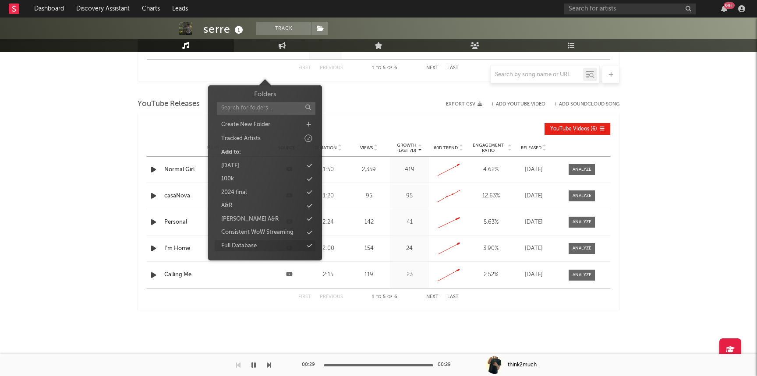
click at [240, 245] on div "Full Database" at bounding box center [238, 246] width 35 height 9
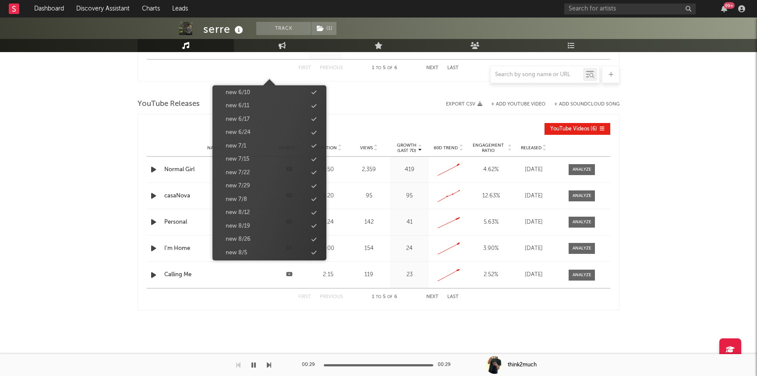
scroll to position [906, 0]
click at [252, 184] on div "new 9/23" at bounding box center [269, 181] width 101 height 11
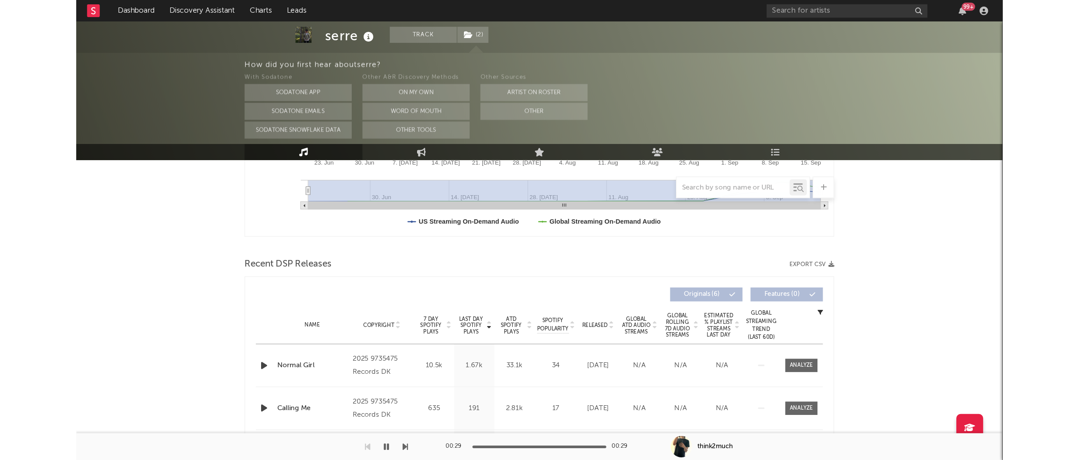
scroll to position [0, 0]
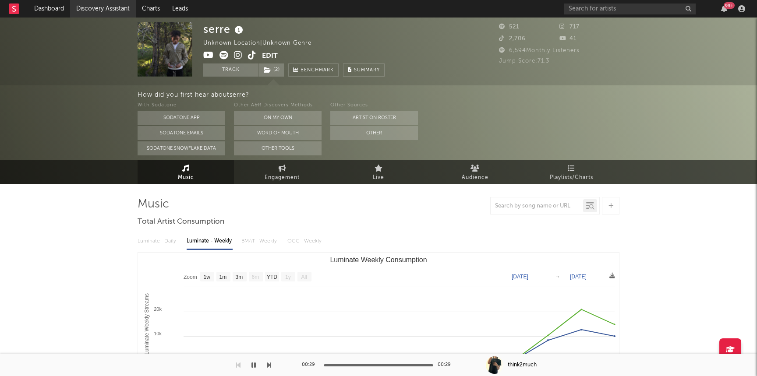
click at [88, 8] on link "Discovery Assistant" at bounding box center [103, 9] width 66 height 18
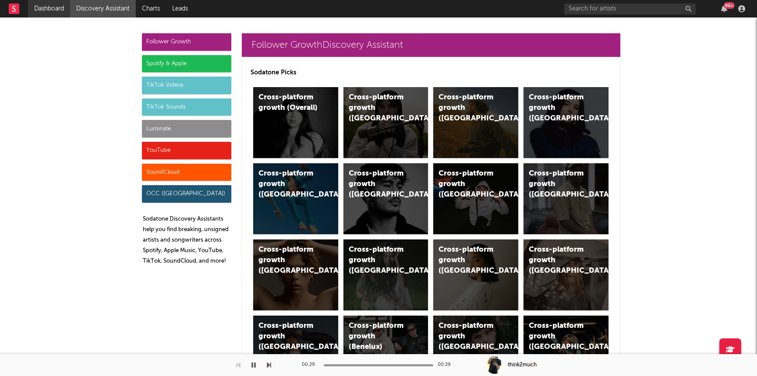
click at [41, 1] on link "Dashboard" at bounding box center [49, 9] width 42 height 18
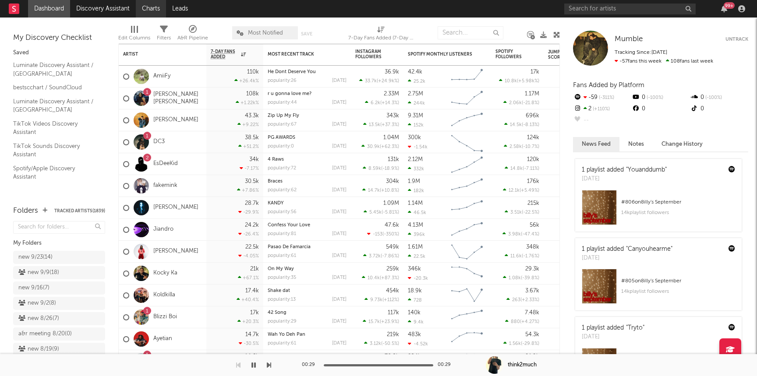
click at [157, 7] on link "Charts" at bounding box center [151, 9] width 30 height 18
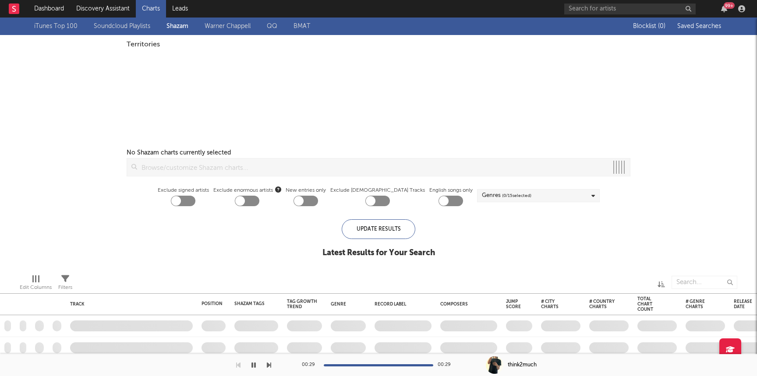
checkbox input "true"
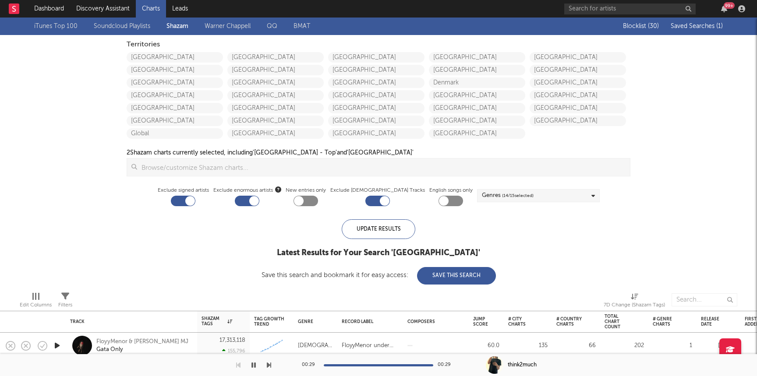
click at [707, 22] on div "Blocklist ( 30 ) Saved Searches ( 1 )" at bounding box center [667, 27] width 109 height 18
click at [706, 25] on span "Saved Searches ( 1 )" at bounding box center [697, 26] width 52 height 6
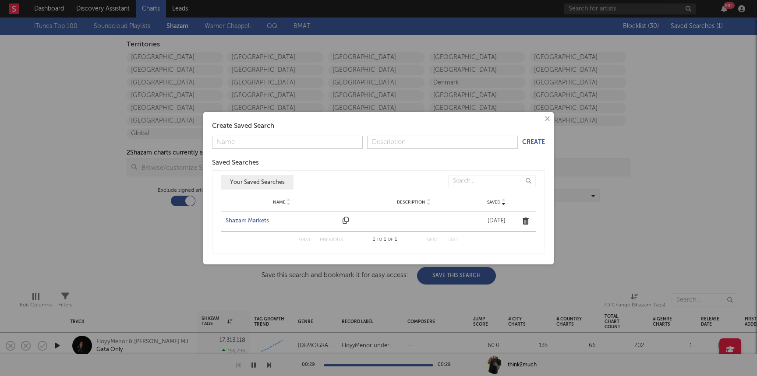
click at [247, 214] on div "Name Shazam Markets Description Saved May 12, 2025" at bounding box center [378, 222] width 314 height 20
click at [250, 219] on div "Shazam Markets" at bounding box center [282, 221] width 113 height 9
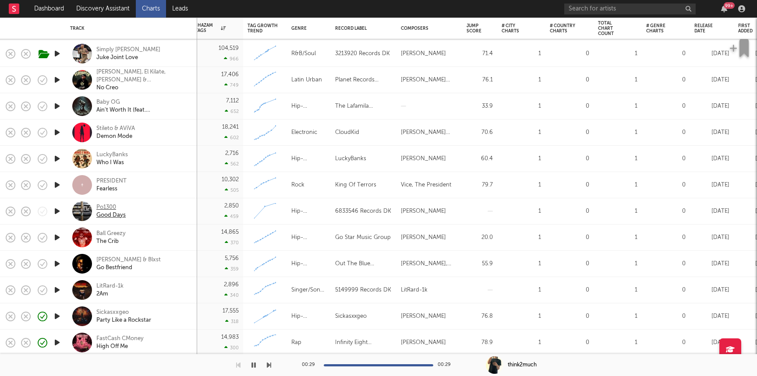
click at [114, 204] on div "Po1300" at bounding box center [110, 208] width 29 height 8
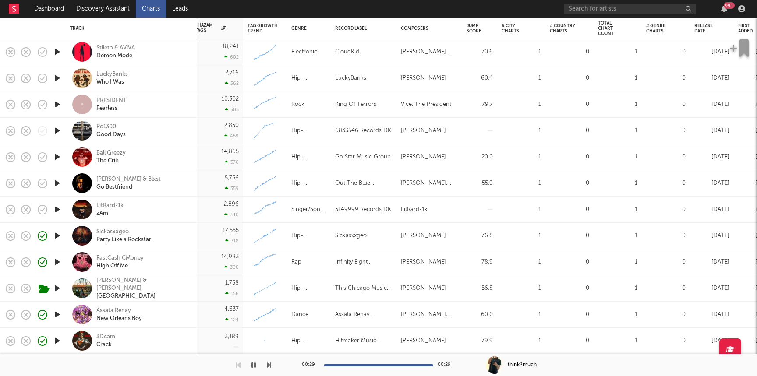
click at [148, 127] on div "Po1300 Good Days" at bounding box center [143, 131] width 94 height 16
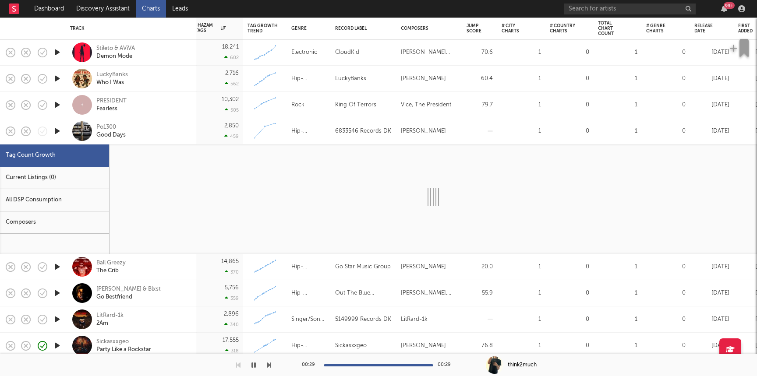
select select "1w"
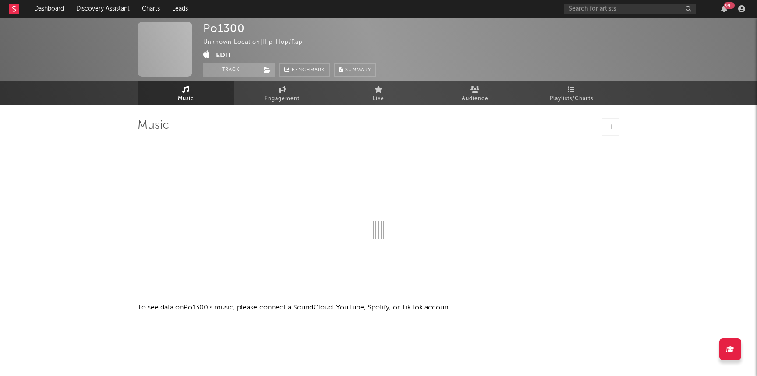
select select "1w"
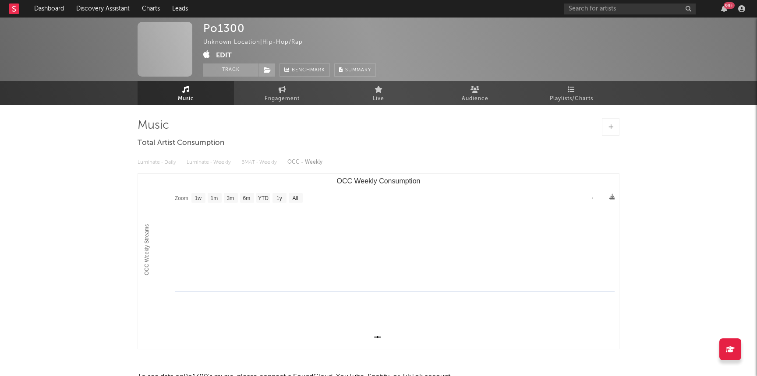
click at [198, 91] on link "Music" at bounding box center [186, 93] width 96 height 24
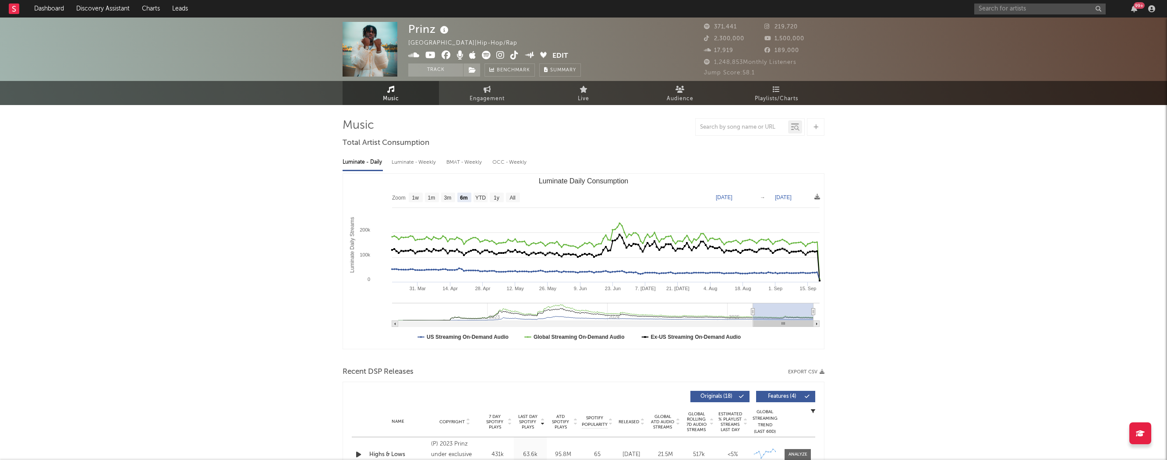
select select "6m"
click at [35, 11] on link "Dashboard" at bounding box center [49, 9] width 42 height 18
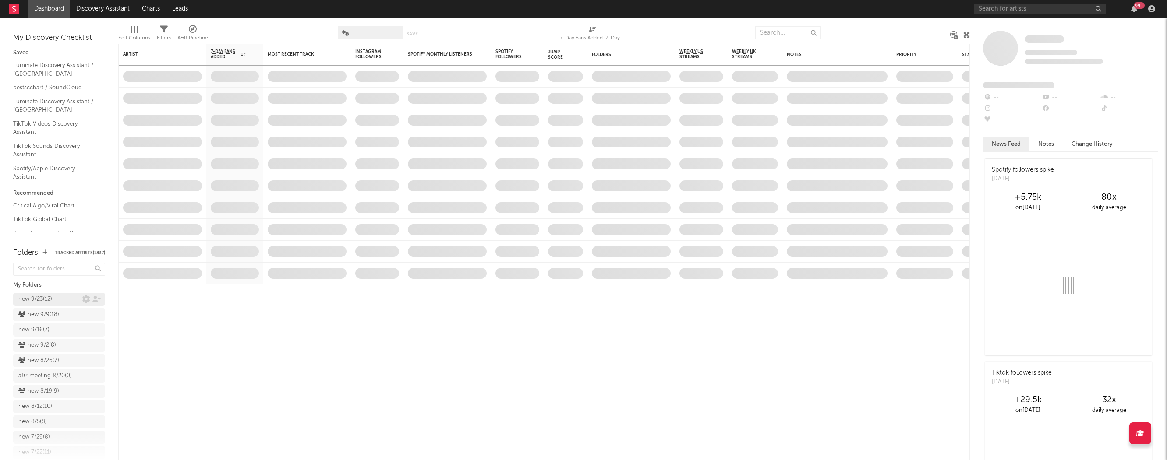
click at [30, 303] on div "new 9/23 ( 12 )" at bounding box center [35, 299] width 34 height 11
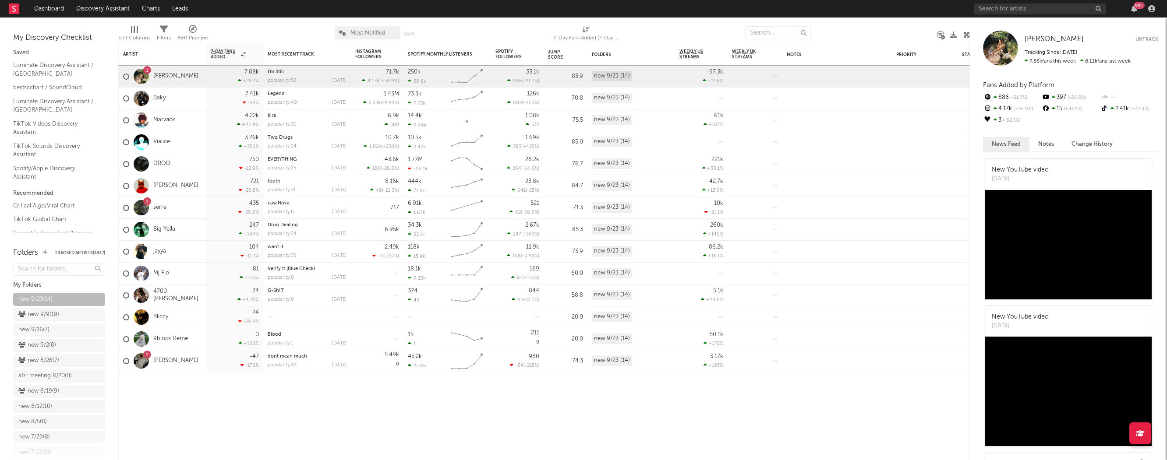
click at [159, 100] on link "Baky" at bounding box center [159, 98] width 12 height 7
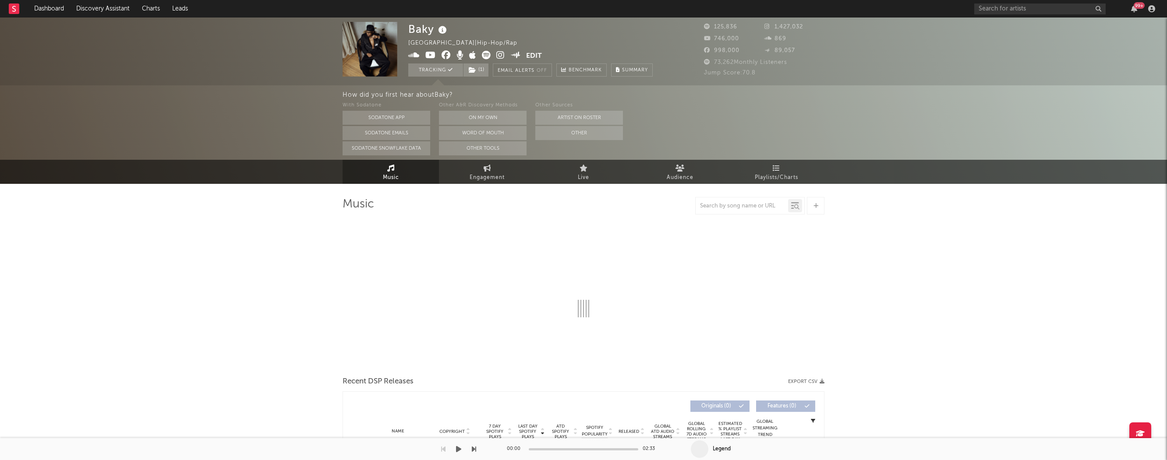
select select "6m"
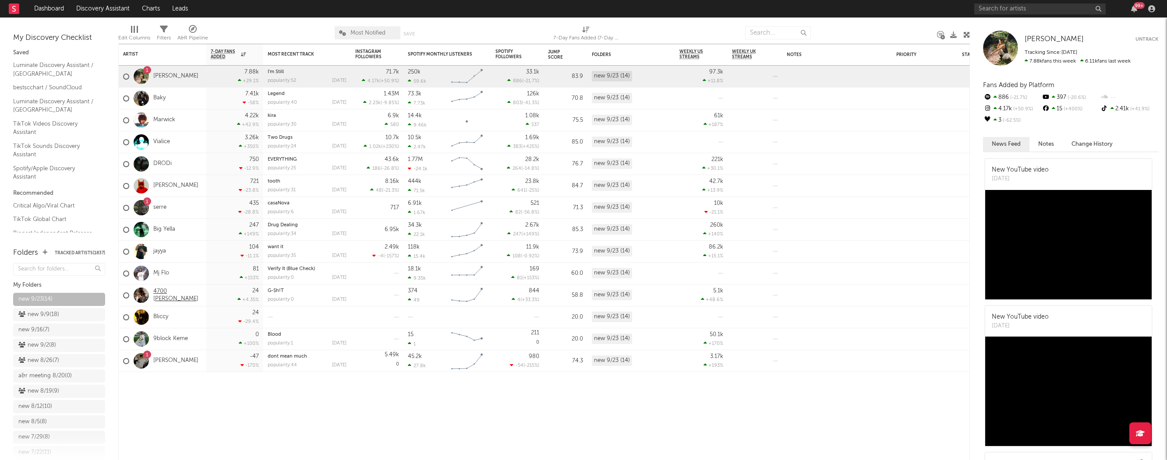
click at [159, 298] on link "4700 [PERSON_NAME]" at bounding box center [177, 295] width 49 height 15
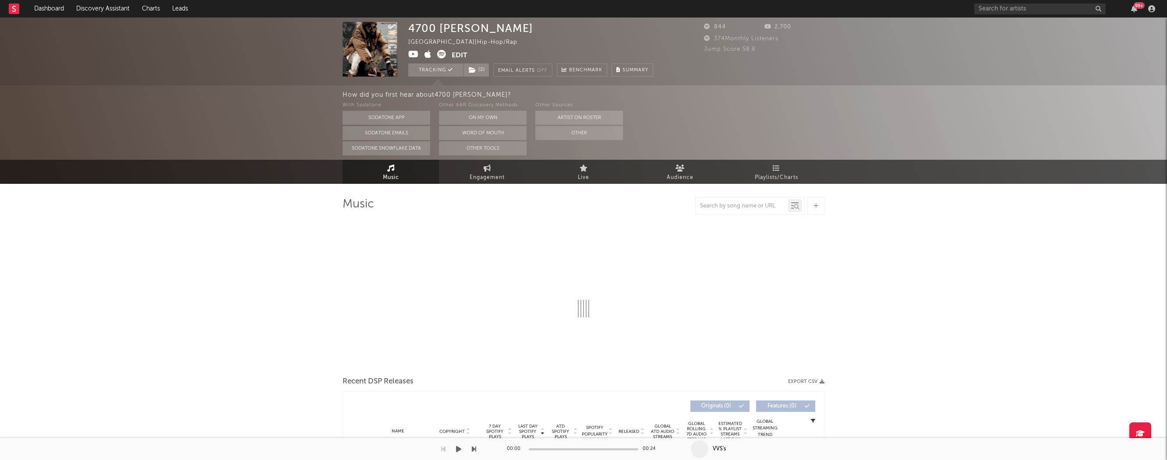
select select "1w"
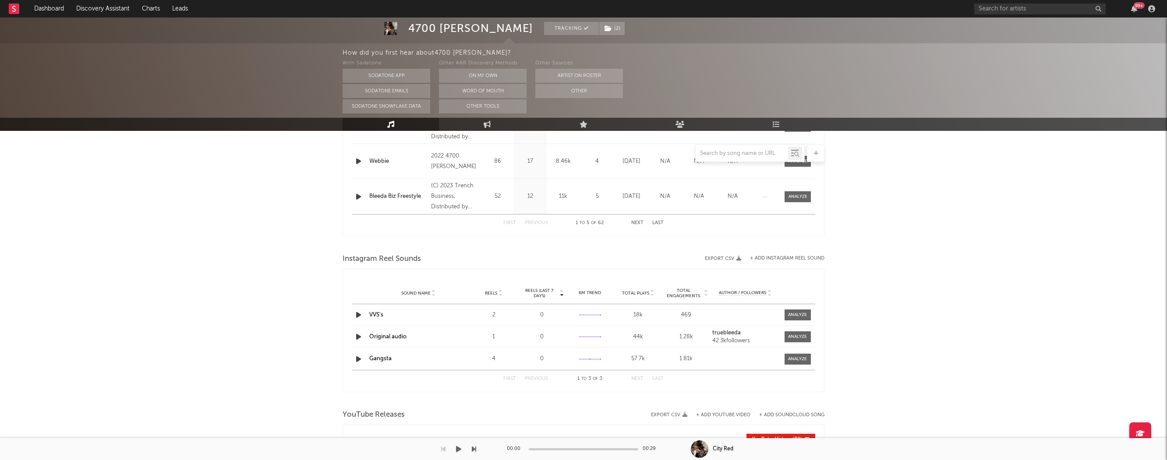
scroll to position [704, 0]
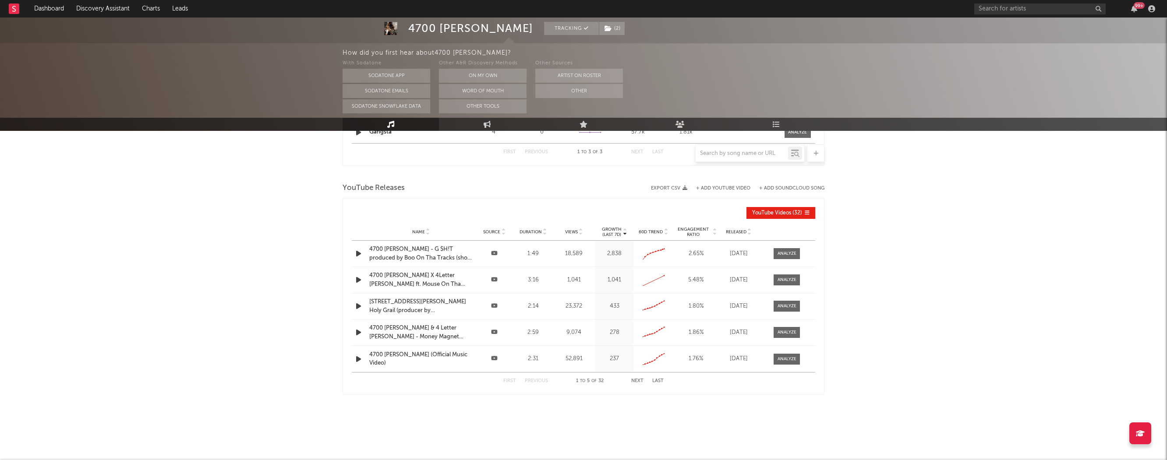
click at [425, 252] on div "4700 Lucci - G $H!T produced by Boo On Tha Tracks (shot by AE)" at bounding box center [420, 253] width 103 height 17
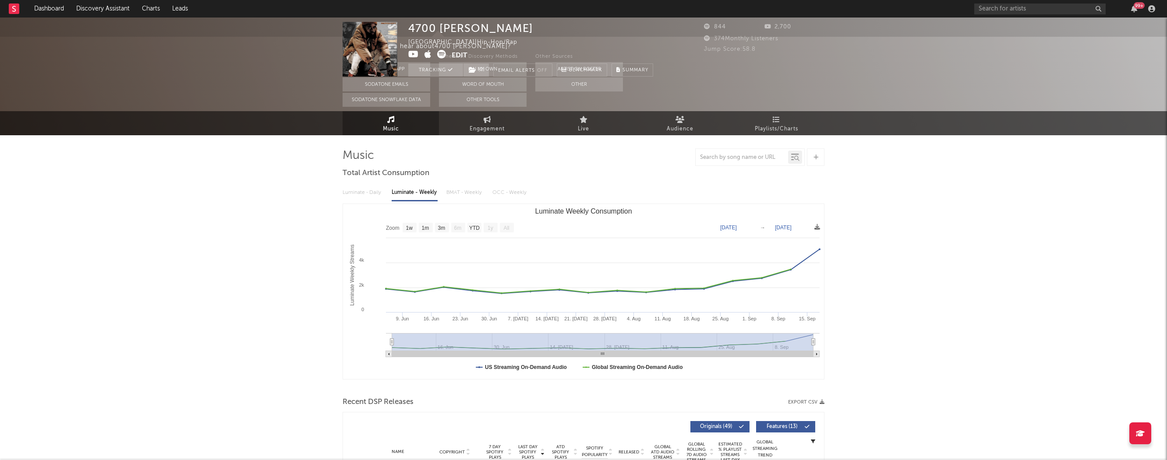
scroll to position [0, 0]
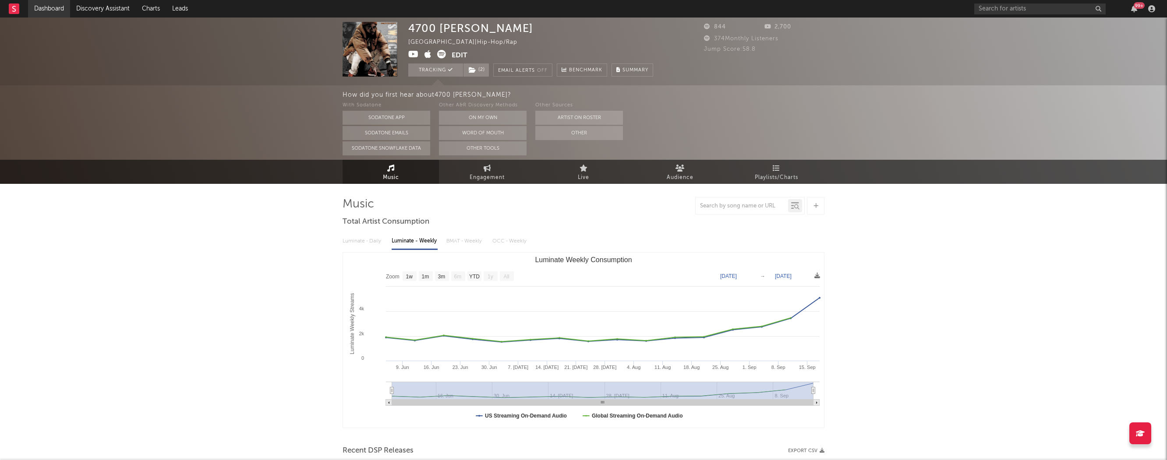
click at [34, 2] on link "Dashboard" at bounding box center [49, 9] width 42 height 18
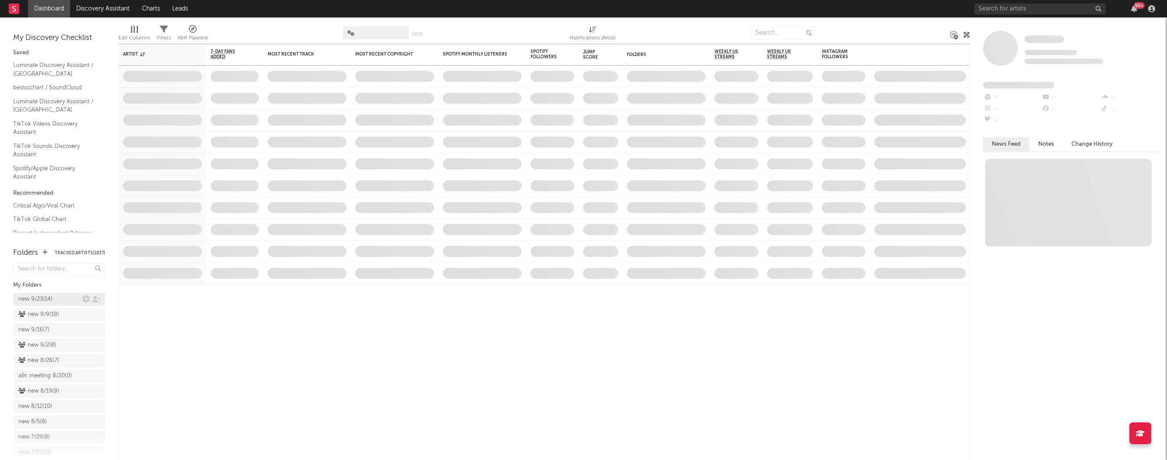
click at [30, 298] on div "new 9/23 ( 14 )" at bounding box center [35, 299] width 34 height 11
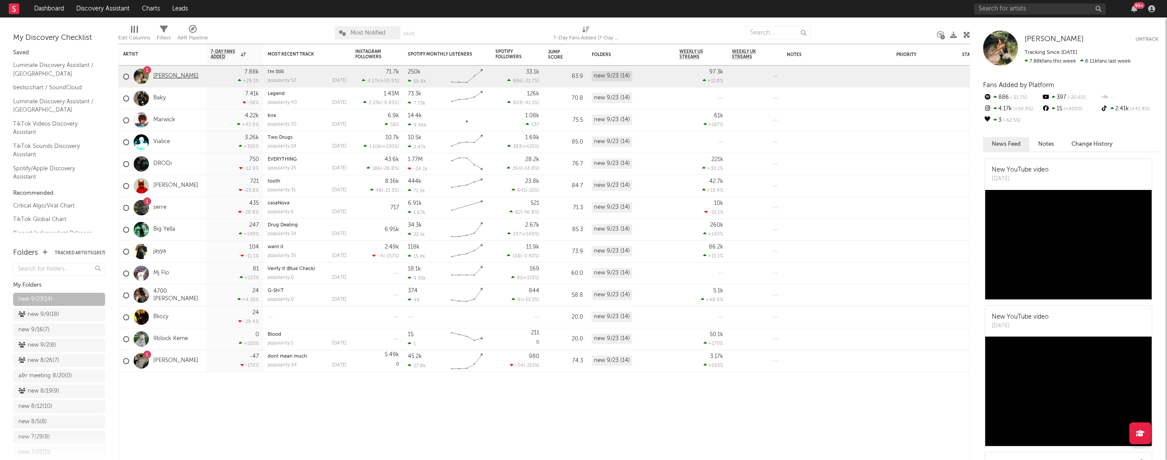
click at [166, 78] on link "[PERSON_NAME]" at bounding box center [175, 76] width 45 height 7
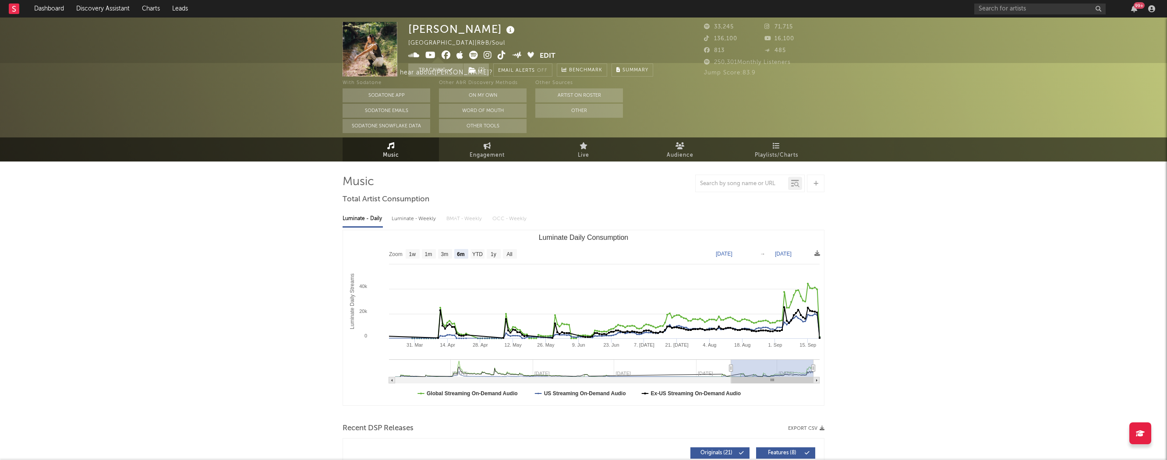
select select "6m"
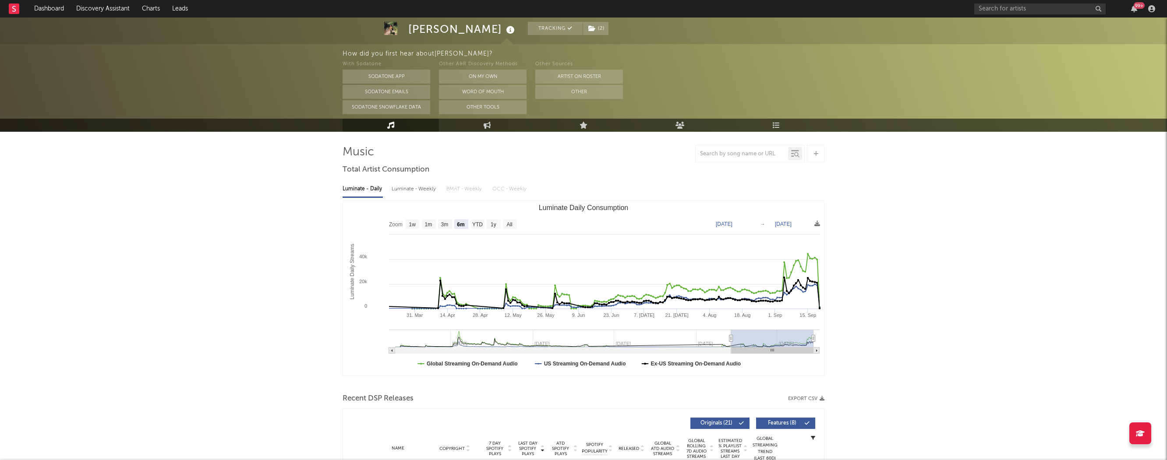
scroll to position [67, 0]
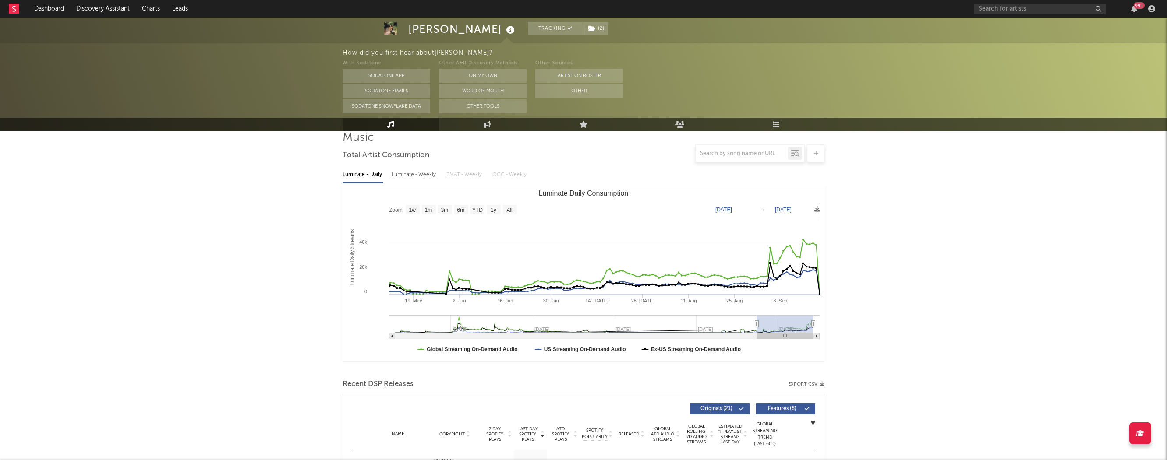
type input "2025-06-07"
drag, startPoint x: 731, startPoint y: 324, endPoint x: 766, endPoint y: 328, distance: 35.3
click at [766, 328] on g "Luminate Daily Consumption" at bounding box center [604, 327] width 431 height 24
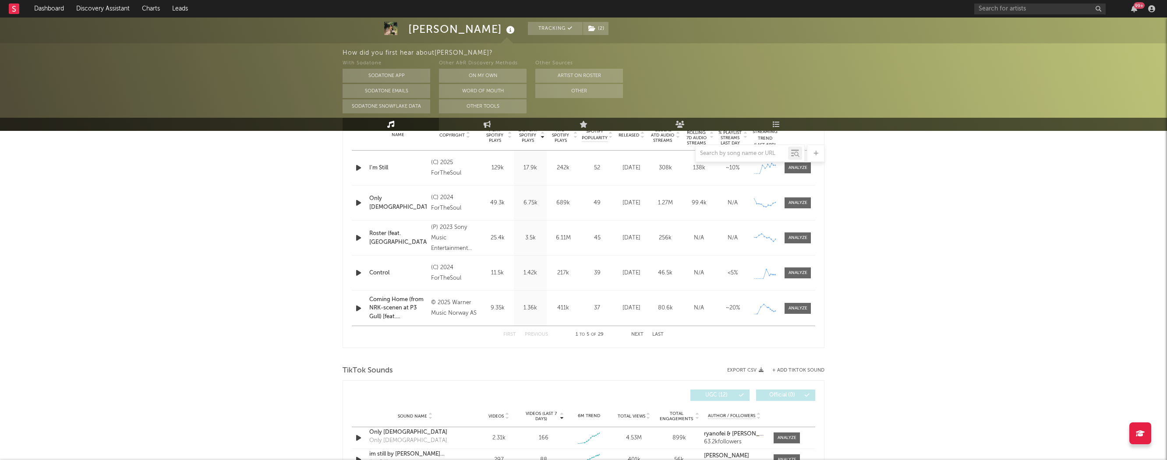
scroll to position [271, 0]
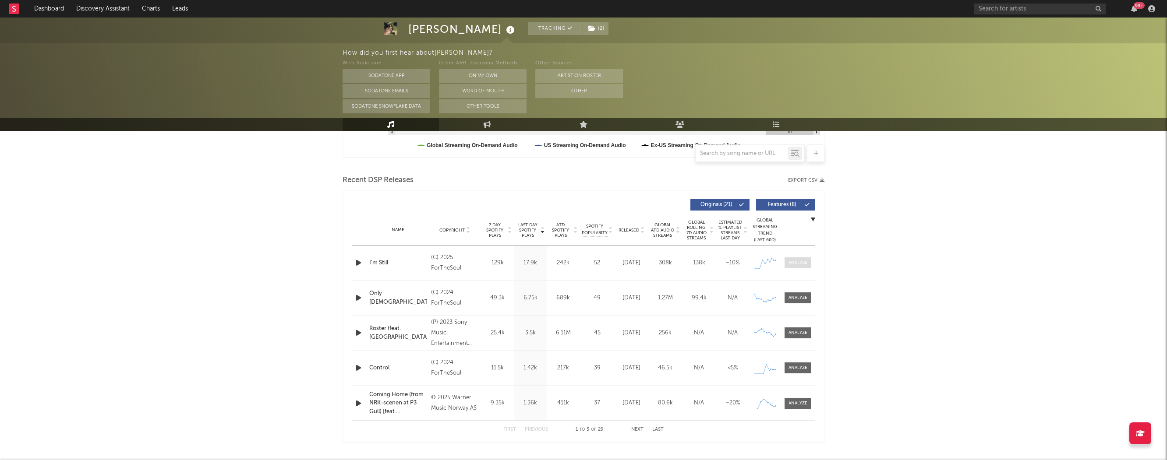
click at [804, 258] on span at bounding box center [797, 263] width 26 height 11
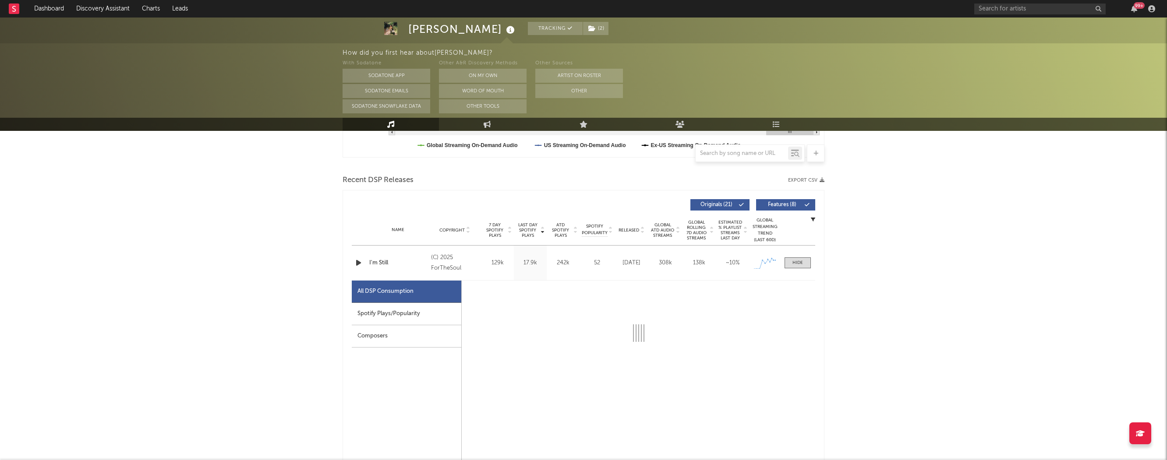
select select "1w"
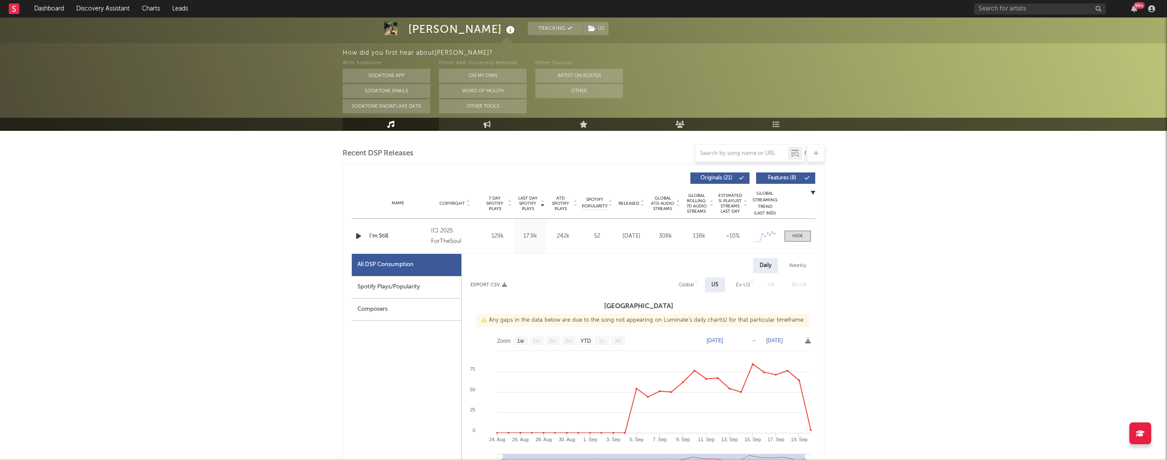
scroll to position [310, 0]
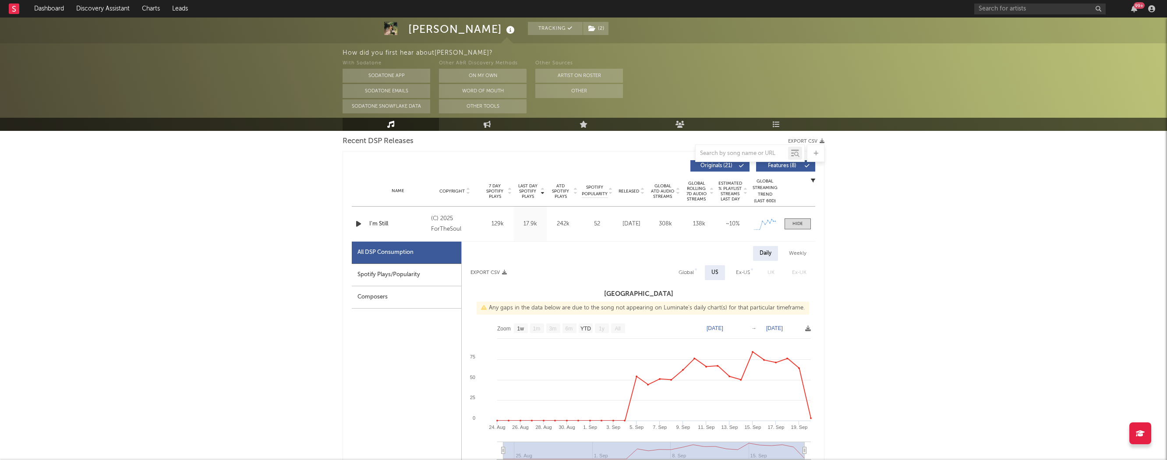
click at [360, 225] on icon "button" at bounding box center [358, 224] width 9 height 11
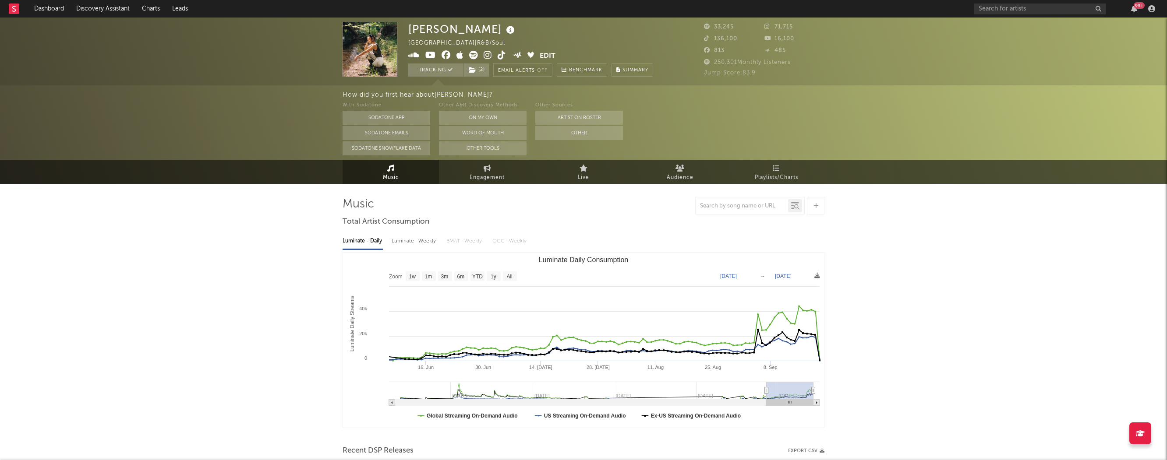
click at [490, 56] on icon at bounding box center [488, 55] width 8 height 9
click at [1057, 6] on input "text" at bounding box center [1039, 9] width 131 height 11
click at [999, 10] on input "taffy" at bounding box center [1039, 9] width 131 height 11
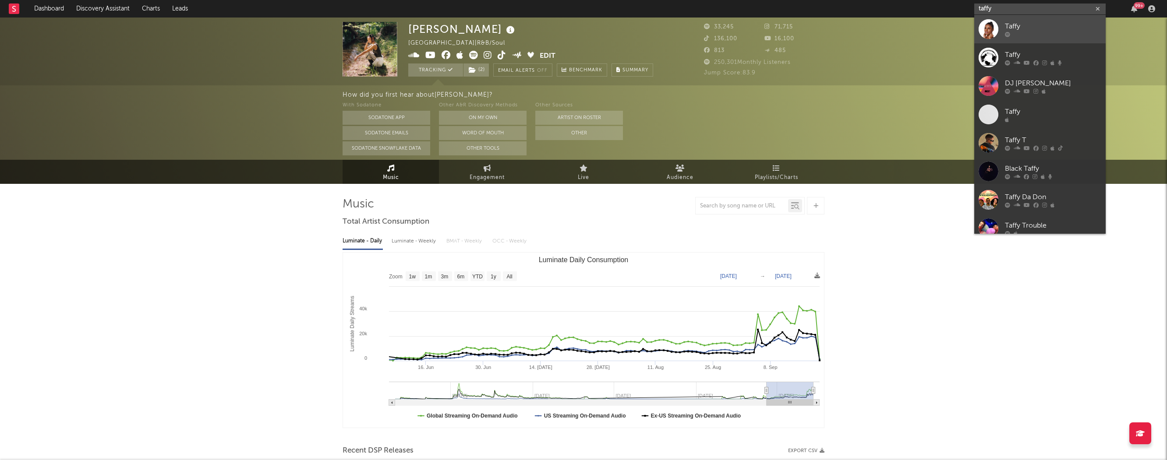
type input "taffy"
click at [995, 25] on div at bounding box center [988, 29] width 20 height 20
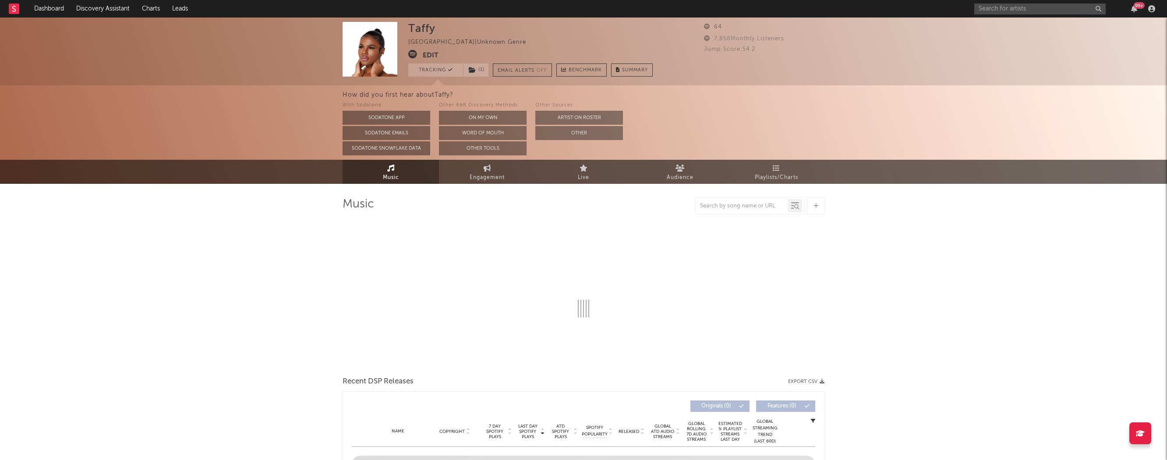
select select "1w"
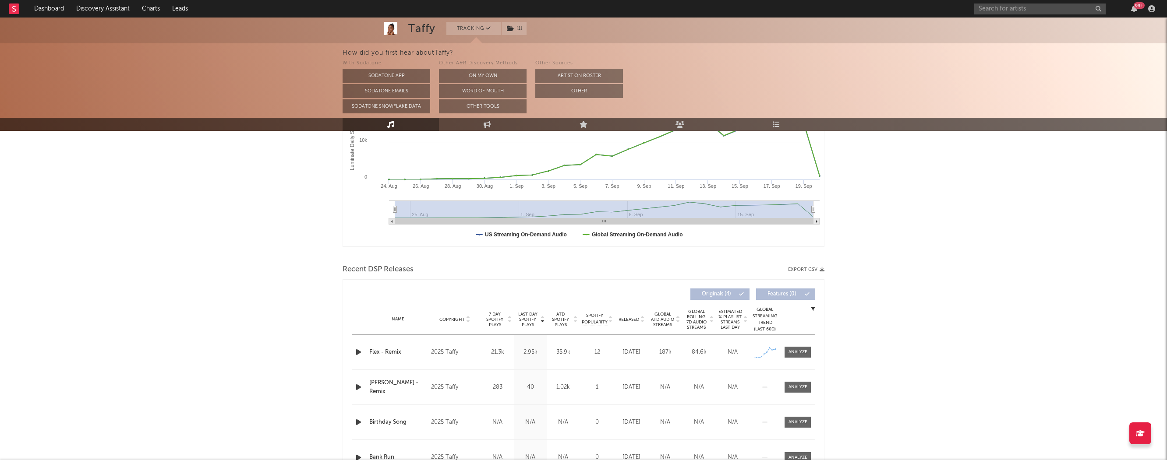
scroll to position [217, 0]
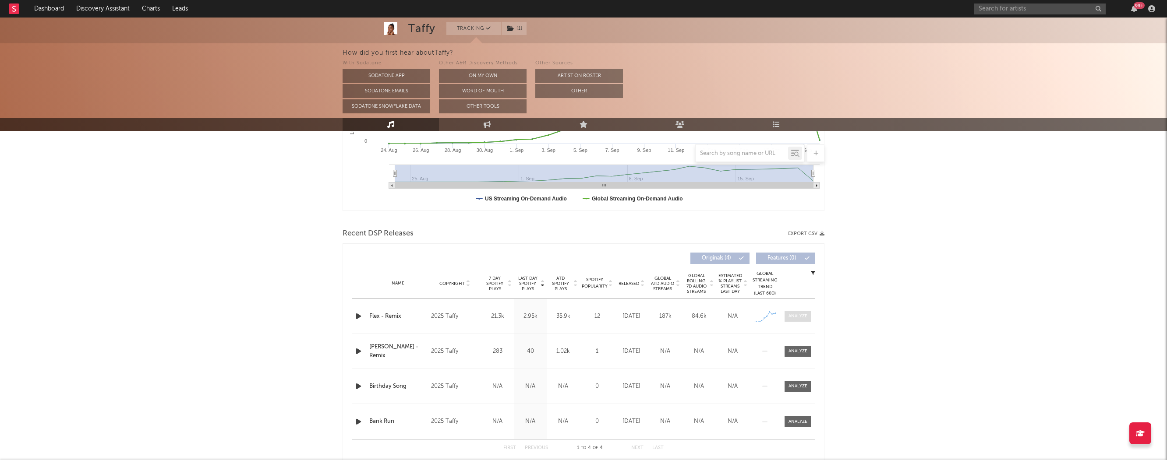
click at [801, 312] on span at bounding box center [797, 316] width 26 height 11
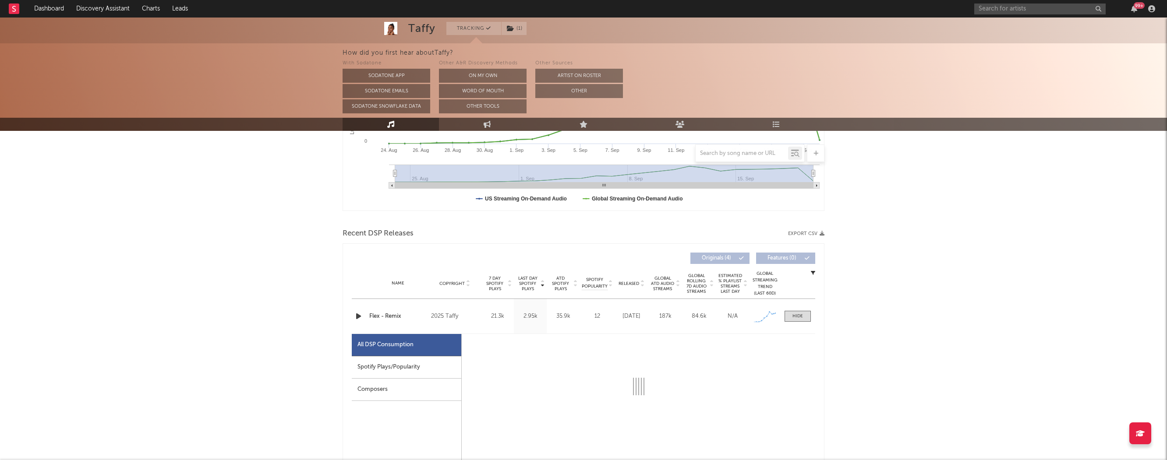
select select "1w"
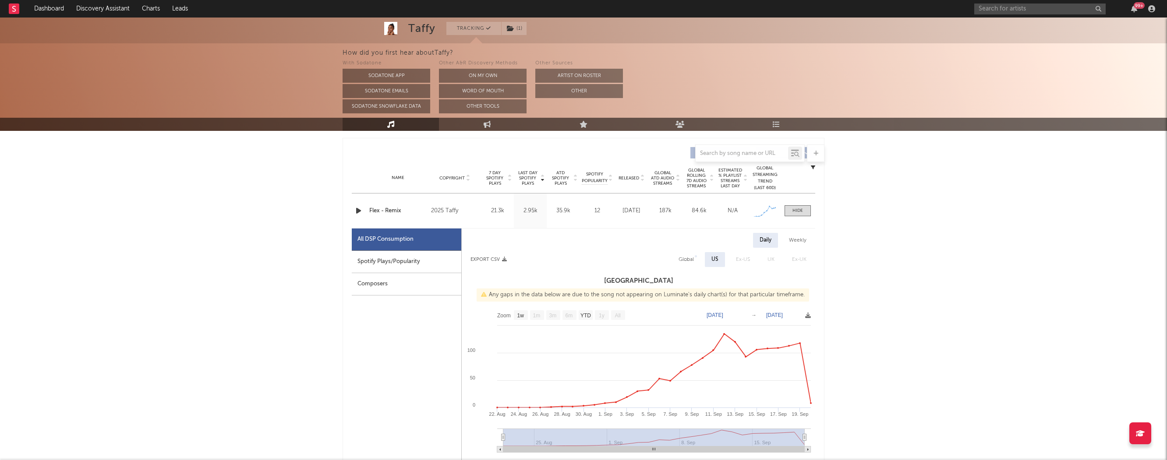
scroll to position [323, 0]
click at [777, 124] on icon at bounding box center [776, 124] width 7 height 7
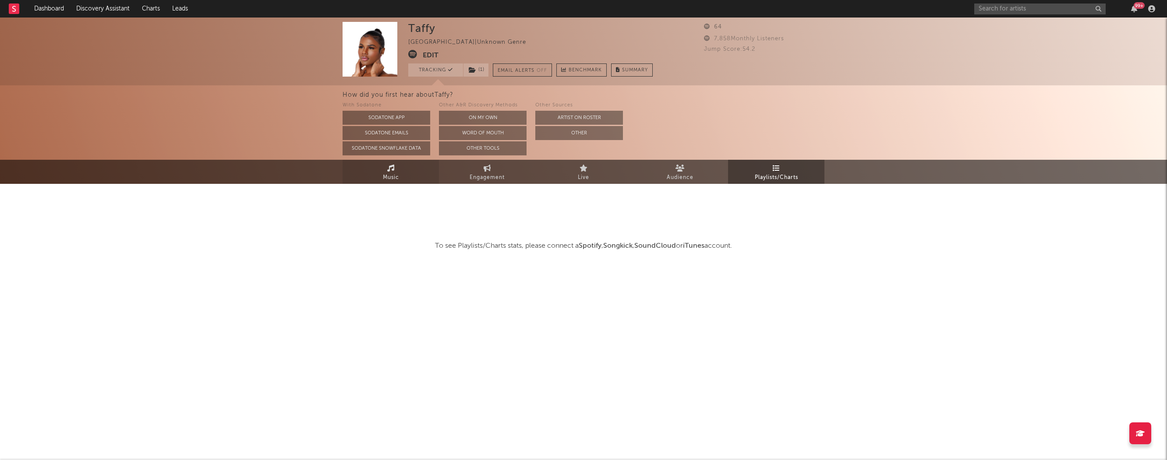
click at [390, 174] on span "Music" at bounding box center [391, 178] width 16 height 11
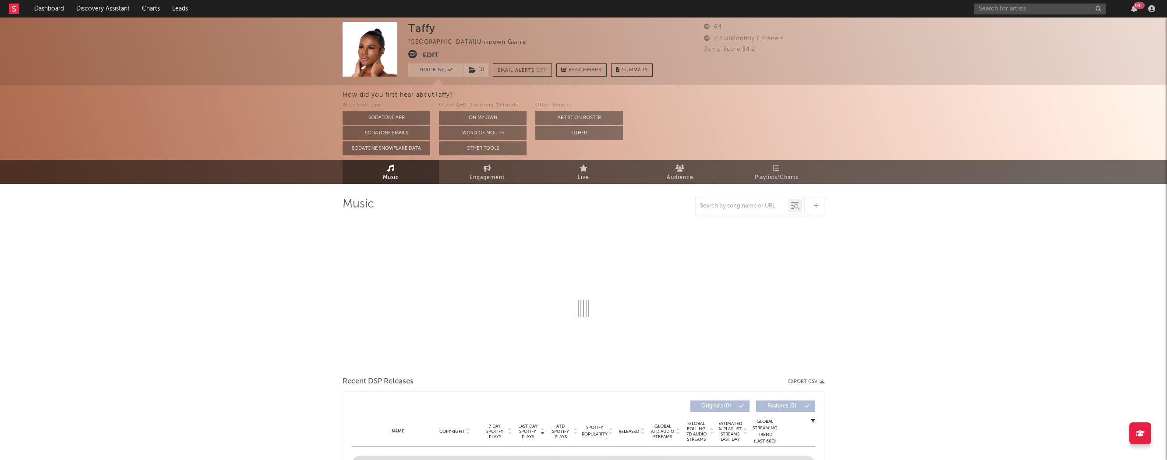
select select "1w"
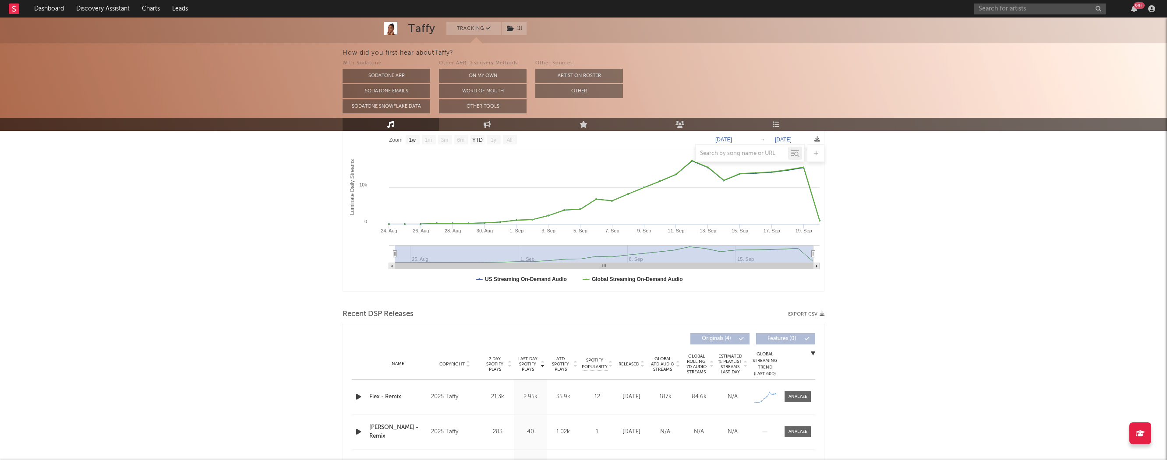
scroll to position [189, 0]
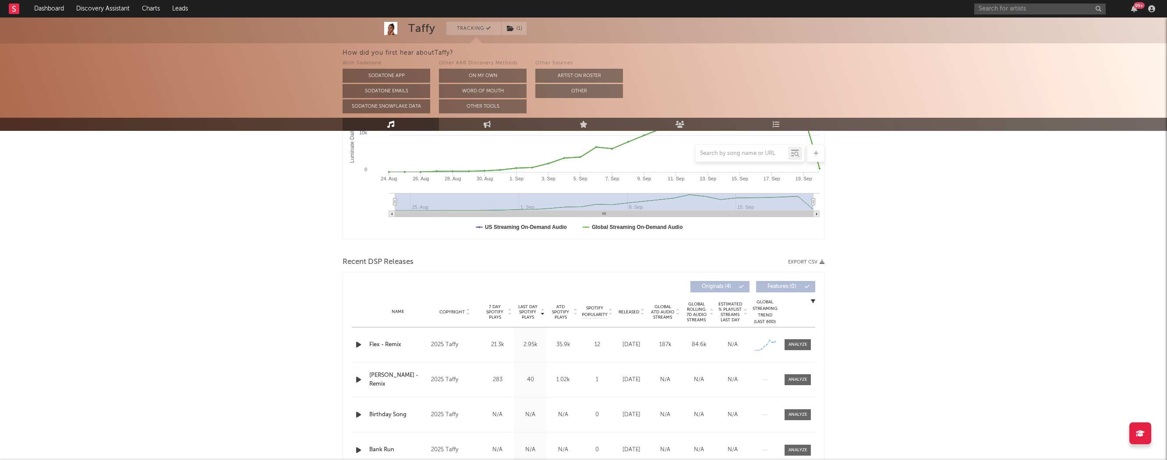
click at [358, 347] on icon "button" at bounding box center [358, 344] width 9 height 11
click at [97, 5] on link "Discovery Assistant" at bounding box center [103, 9] width 66 height 18
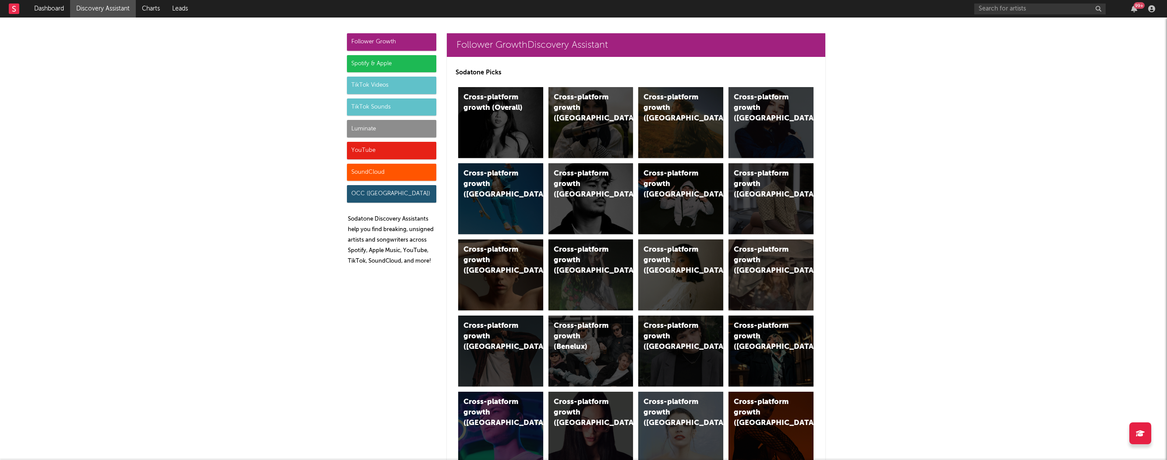
click at [367, 150] on div "YouTube" at bounding box center [391, 151] width 89 height 18
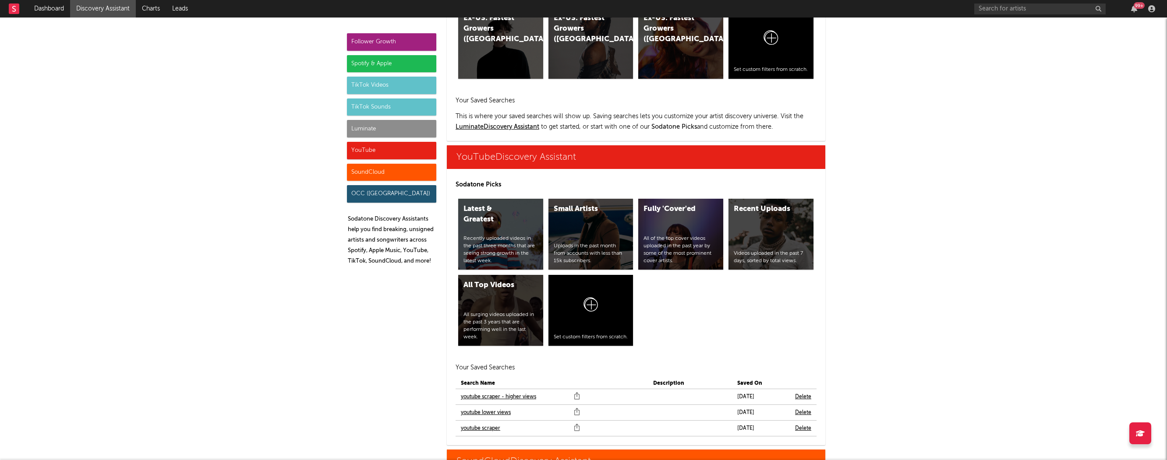
scroll to position [4987, 0]
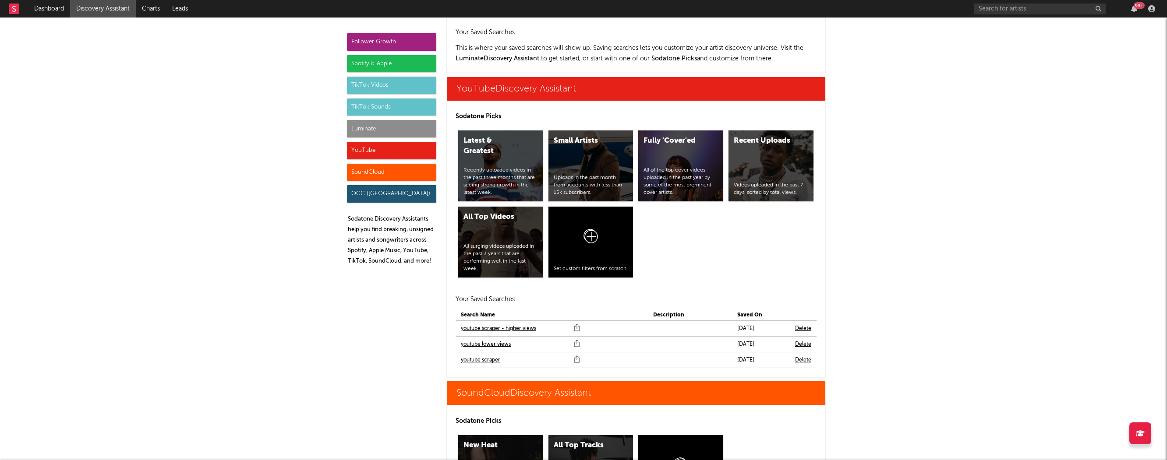
click at [482, 355] on link "youtube scraper" at bounding box center [480, 360] width 39 height 11
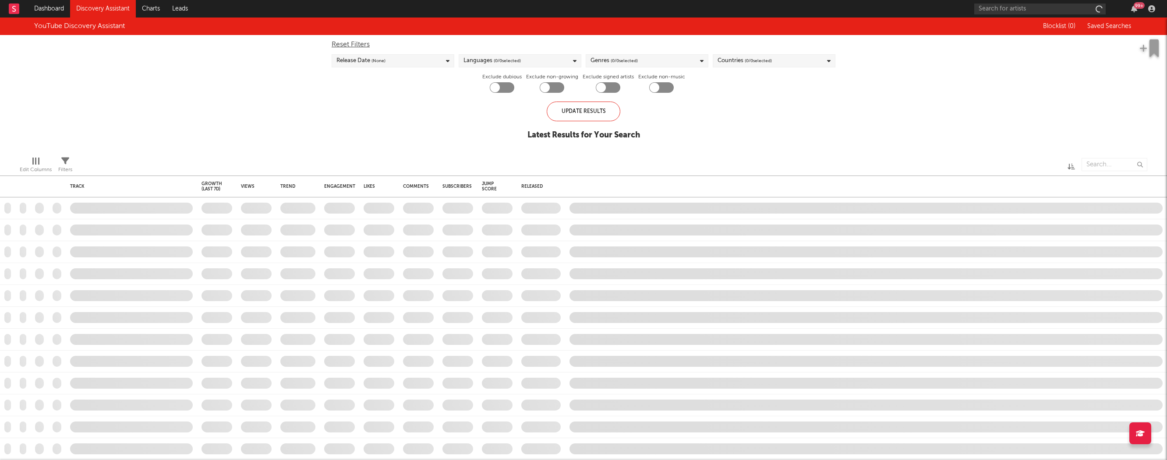
checkbox input "true"
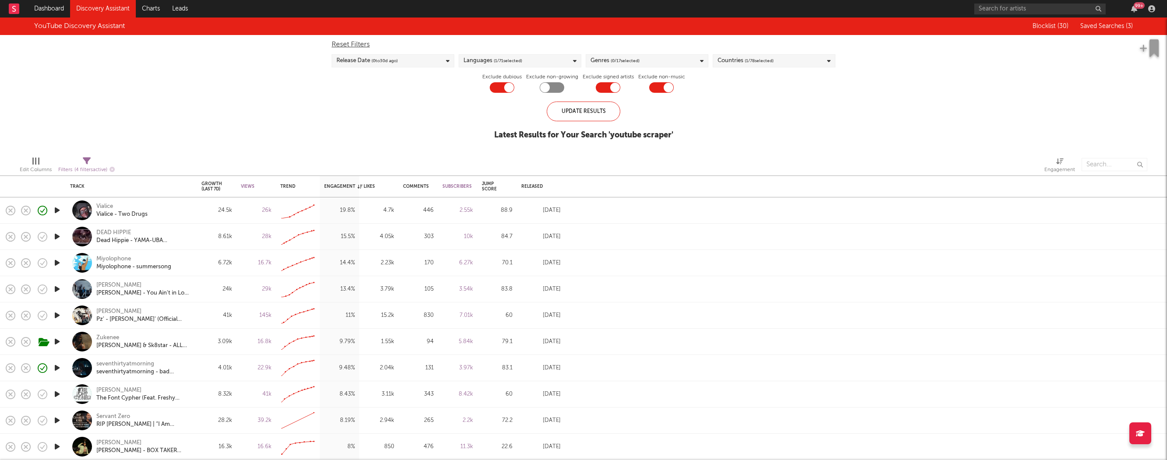
click at [96, 2] on link "Discovery Assistant" at bounding box center [103, 9] width 66 height 18
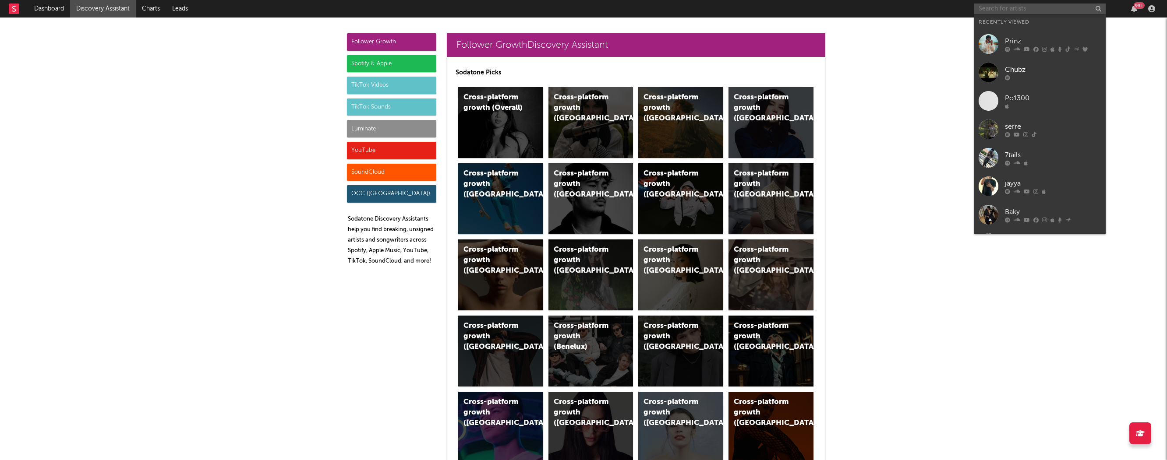
click at [992, 5] on input "text" at bounding box center [1039, 9] width 131 height 11
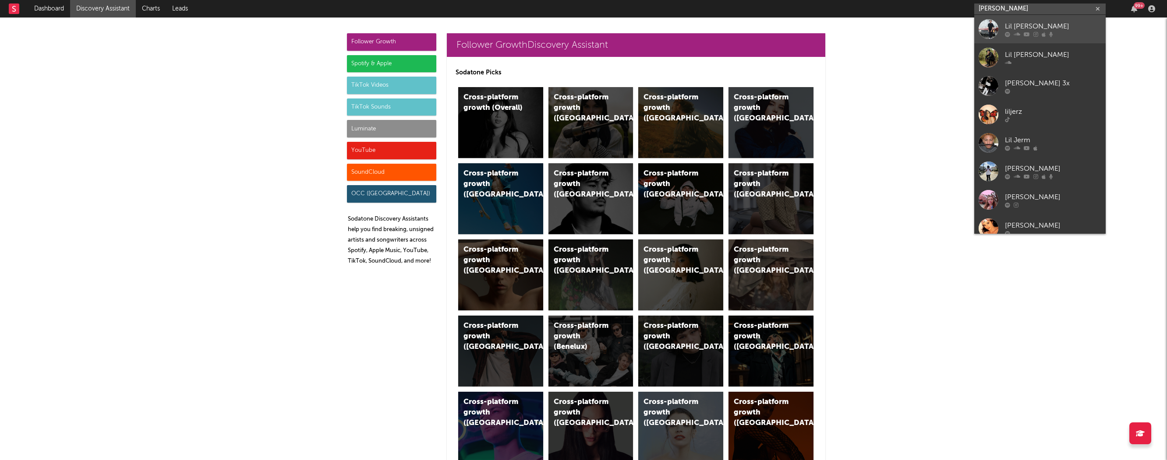
type input "[PERSON_NAME]"
click at [1059, 17] on link "Lil [PERSON_NAME]" at bounding box center [1039, 29] width 131 height 28
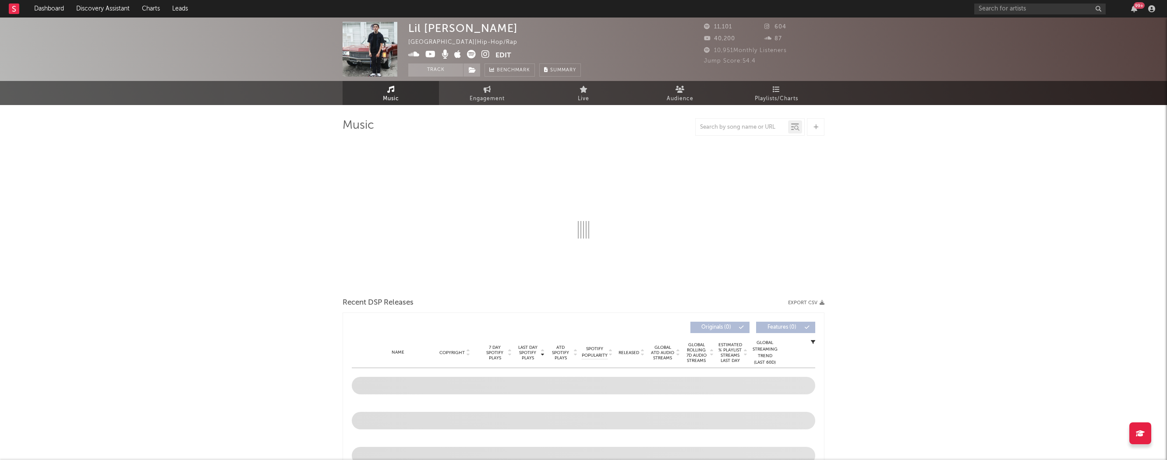
select select "6m"
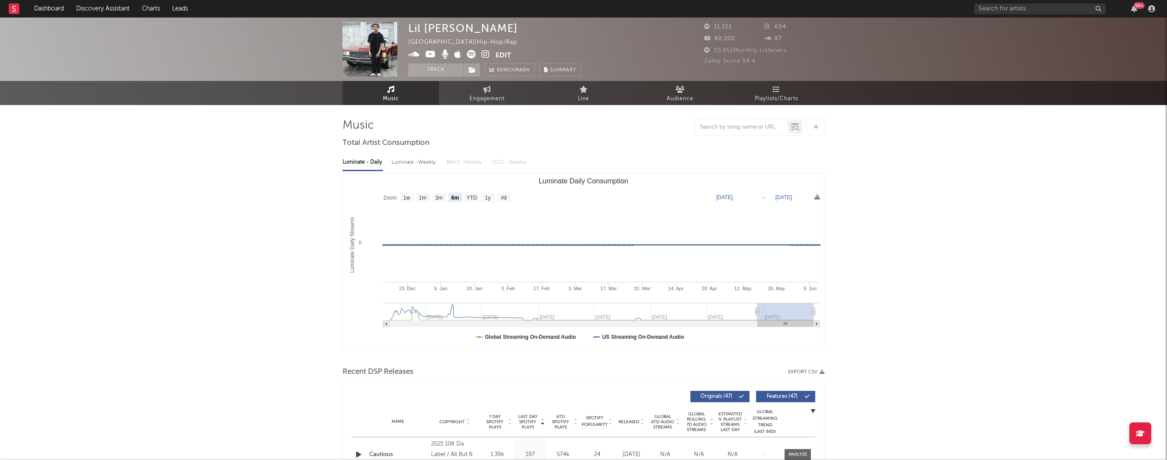
click at [485, 58] on icon at bounding box center [485, 54] width 8 height 9
click at [1023, 1] on div "99 +" at bounding box center [1066, 9] width 184 height 18
click at [1023, 7] on input "text" at bounding box center [1039, 9] width 131 height 11
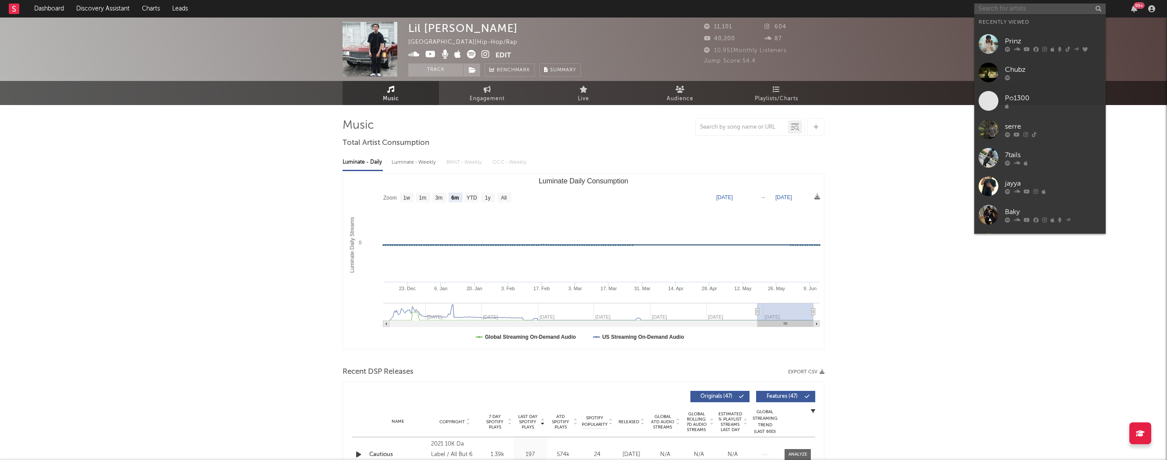
paste input "[URL][DOMAIN_NAME]"
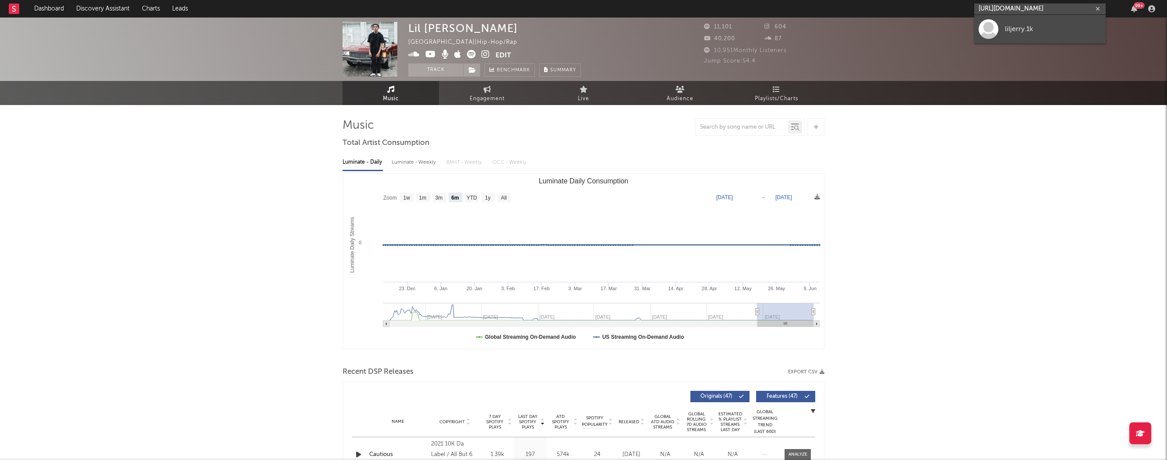
type input "[URL][DOMAIN_NAME]"
click at [1016, 32] on div "liljerry.1k" at bounding box center [1053, 29] width 96 height 11
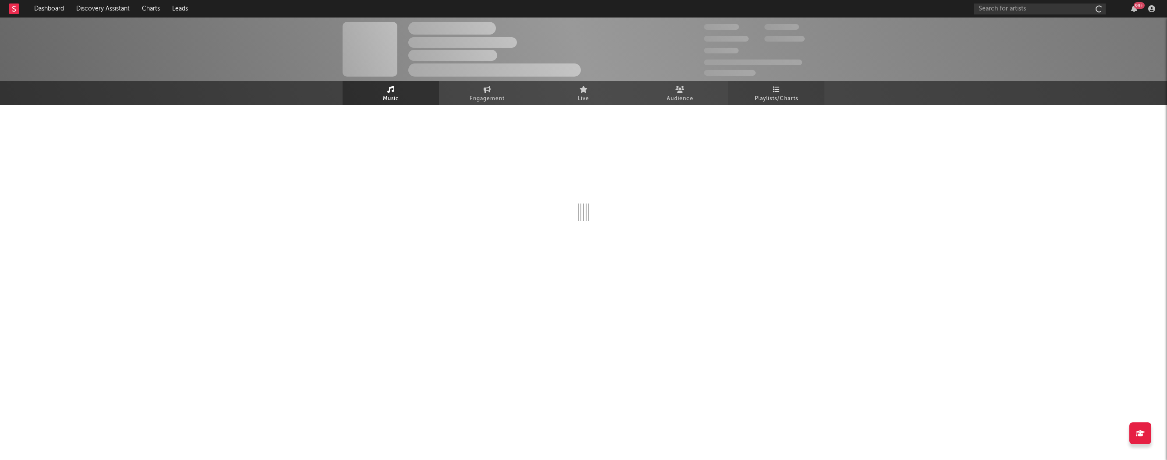
select select "1w"
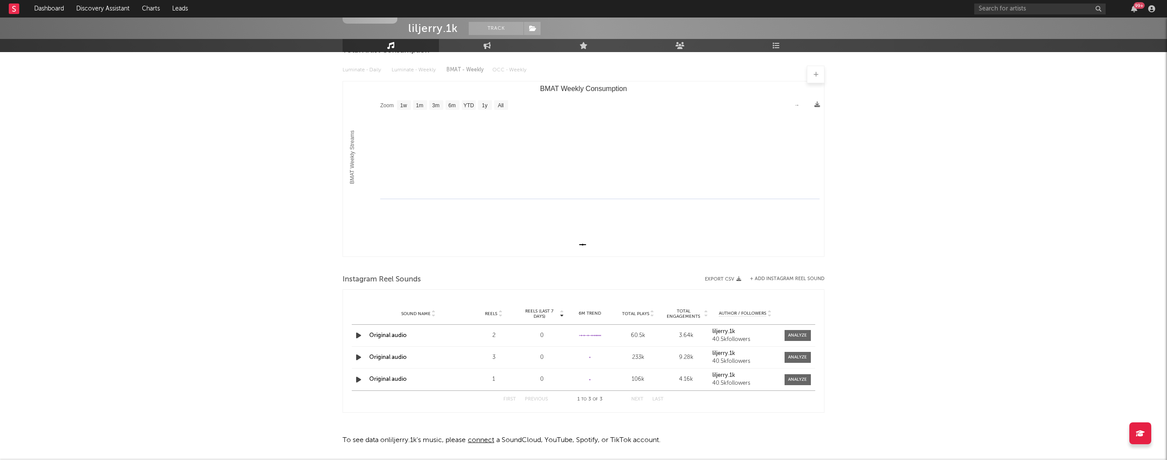
scroll to position [114, 0]
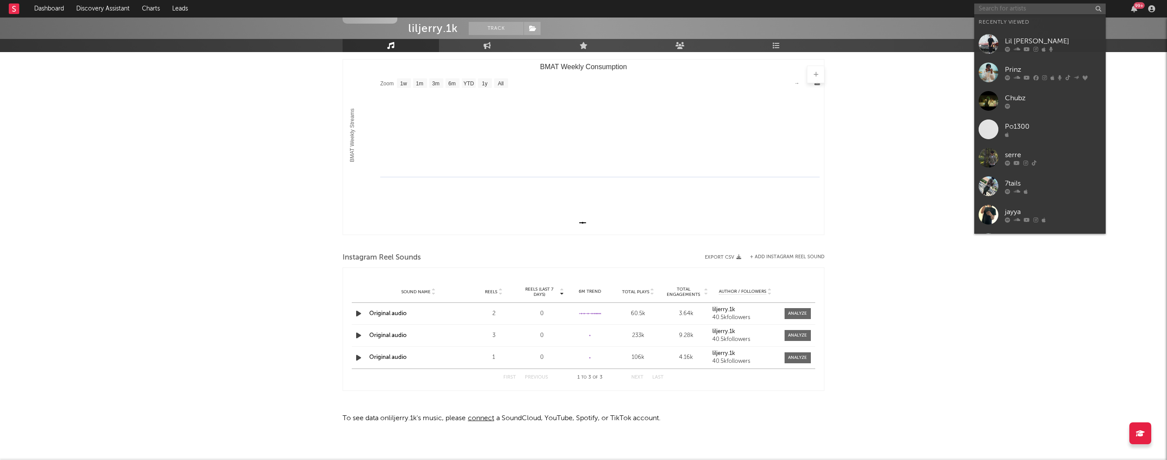
click at [994, 5] on input "text" at bounding box center [1039, 9] width 131 height 11
click at [1017, 36] on div "Lil [PERSON_NAME]" at bounding box center [1053, 41] width 96 height 11
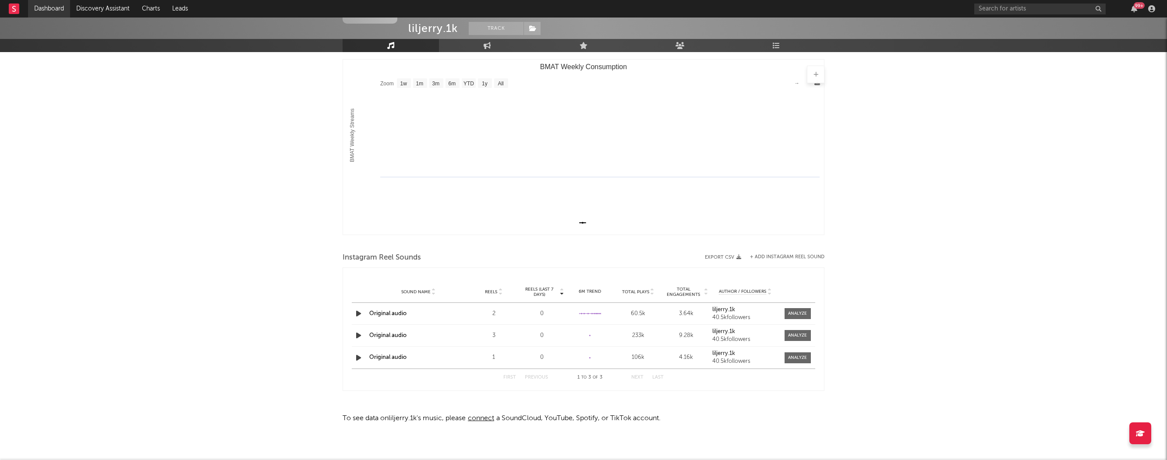
click at [59, 10] on link "Dashboard" at bounding box center [49, 9] width 42 height 18
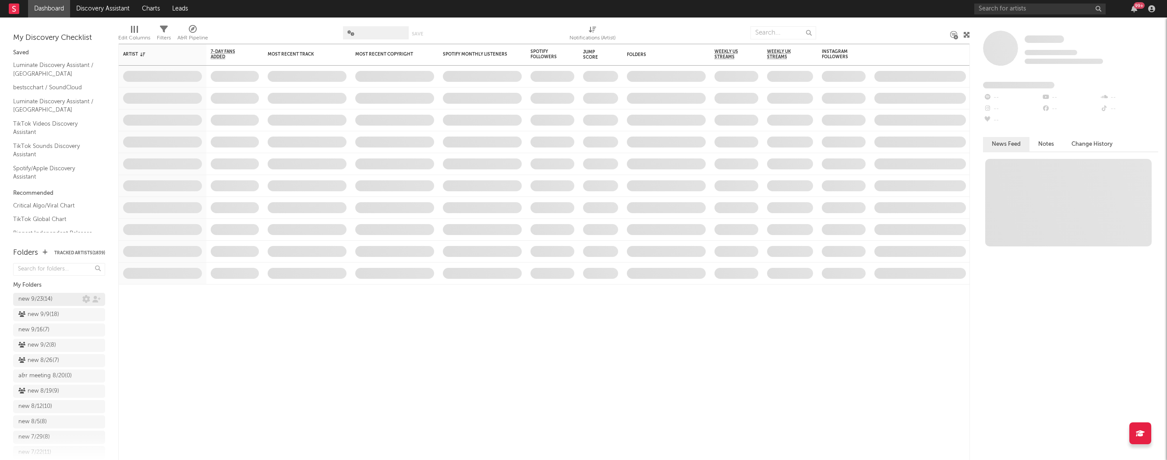
click at [51, 297] on div "new 9/23 ( 14 )" at bounding box center [35, 299] width 34 height 11
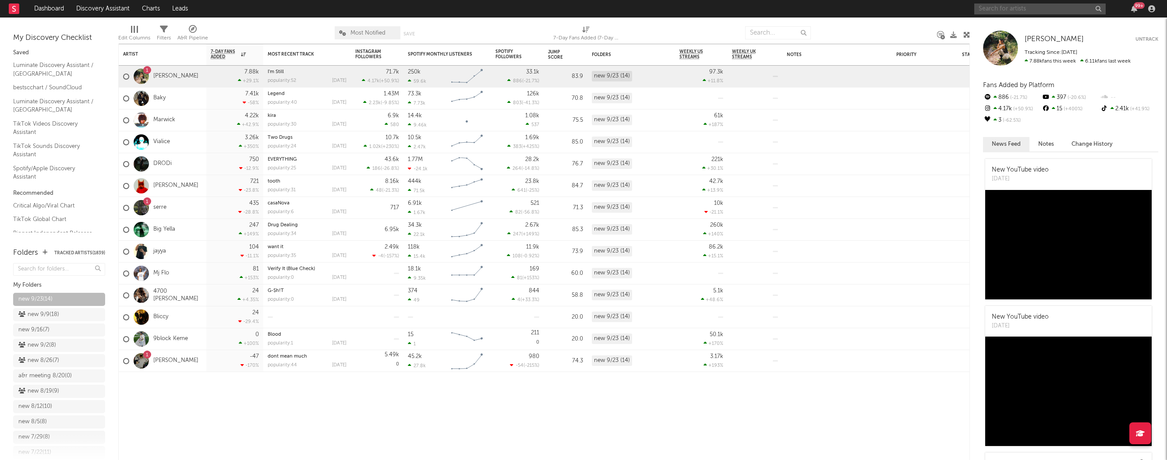
click at [1049, 11] on input "text" at bounding box center [1039, 9] width 131 height 11
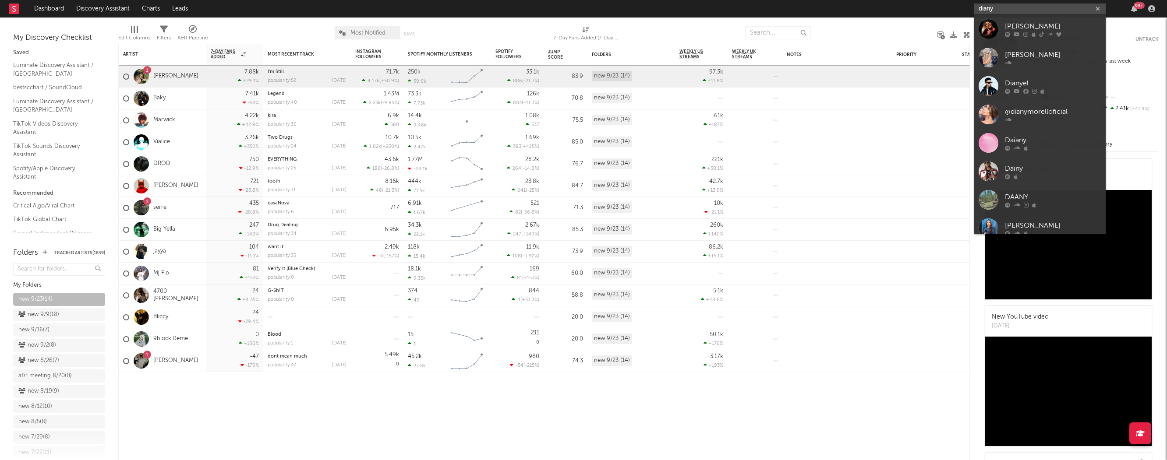
drag, startPoint x: 982, startPoint y: 9, endPoint x: 1043, endPoint y: 9, distance: 60.4
click at [1041, 9] on input "diany" at bounding box center [1039, 9] width 131 height 11
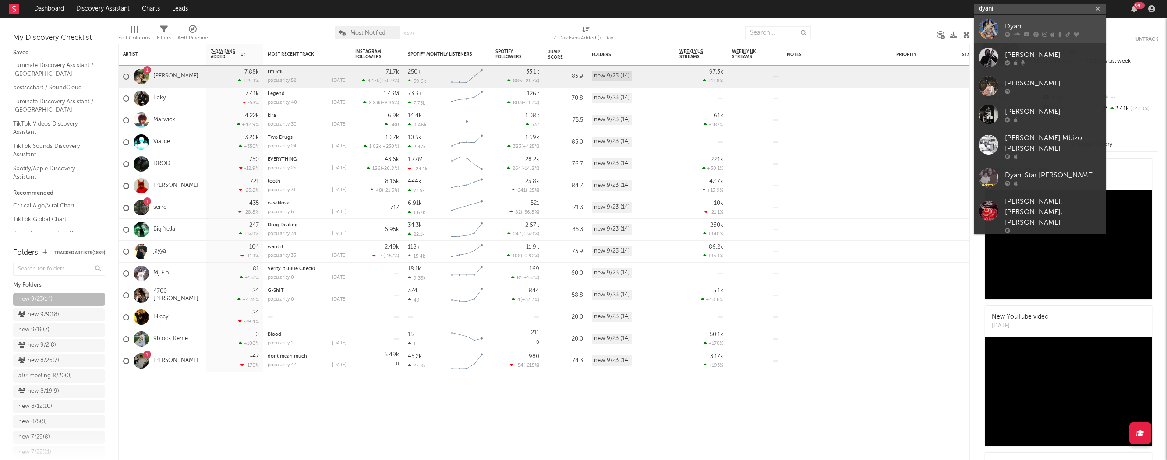
type input "dyani"
click at [1033, 24] on div "Dyani" at bounding box center [1053, 26] width 96 height 11
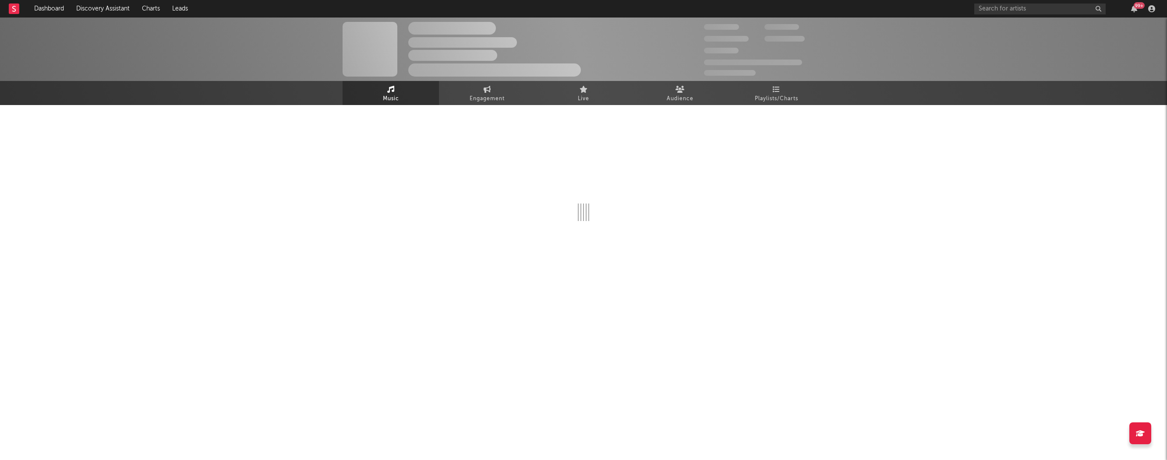
select select "6m"
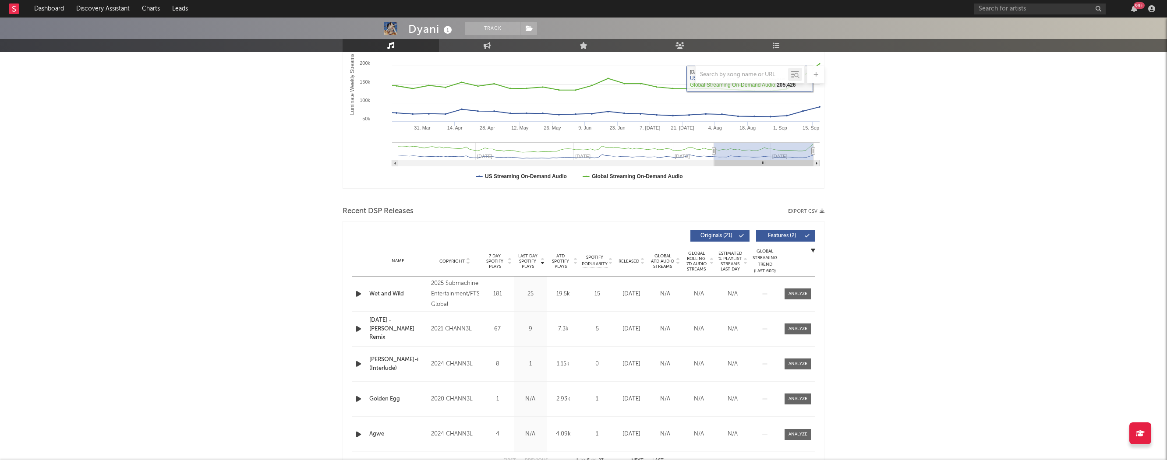
scroll to position [161, 0]
click at [795, 295] on div at bounding box center [797, 293] width 19 height 7
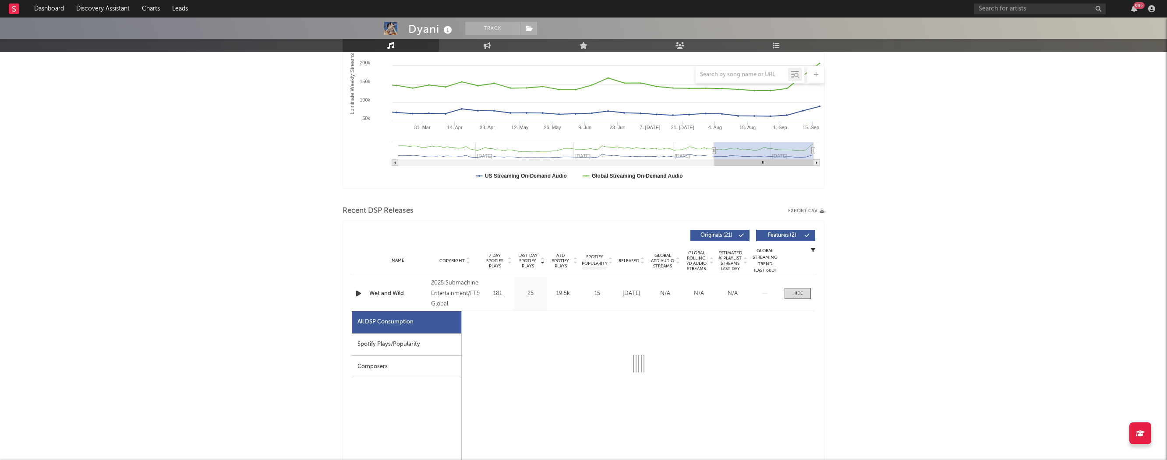
select select "1w"
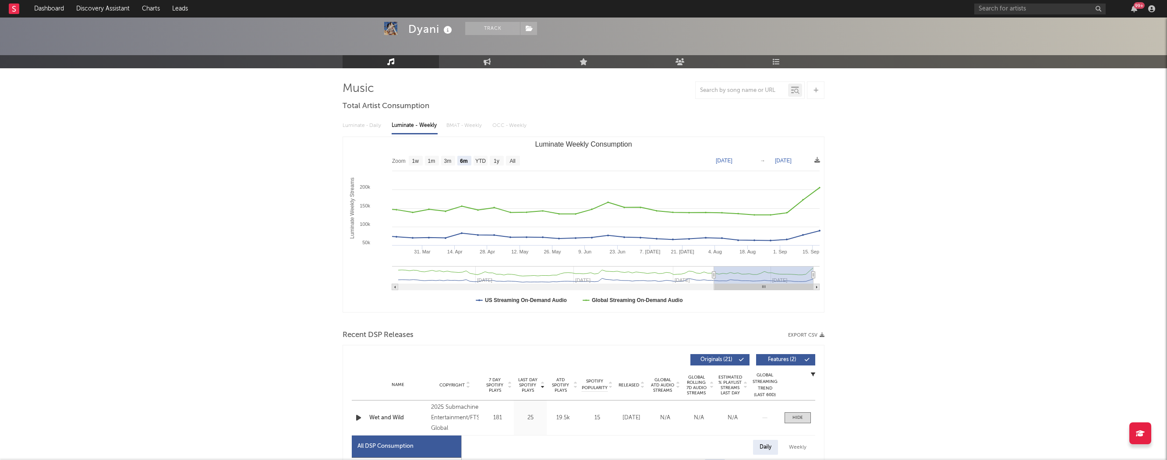
scroll to position [41, 0]
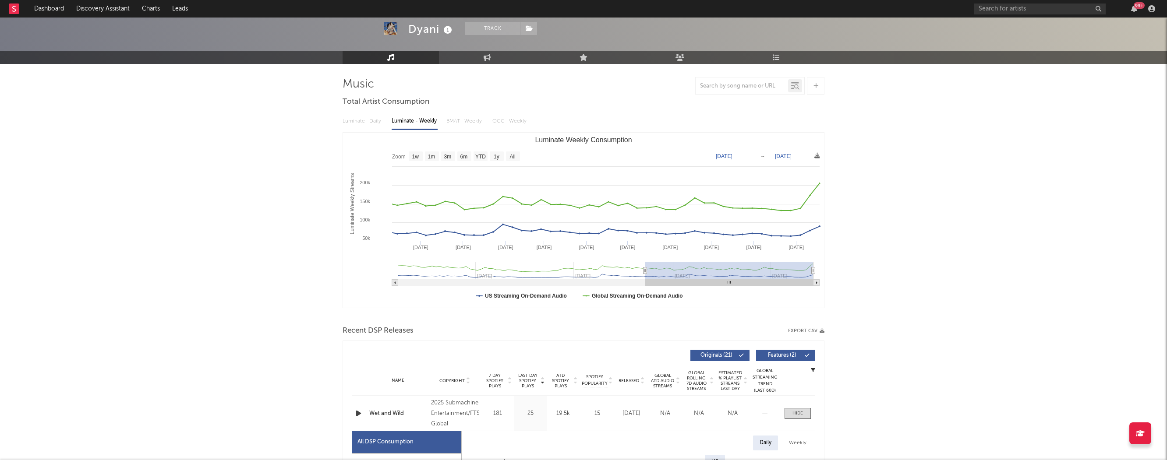
type input "[DATE]"
select select "All"
type input "[DATE]"
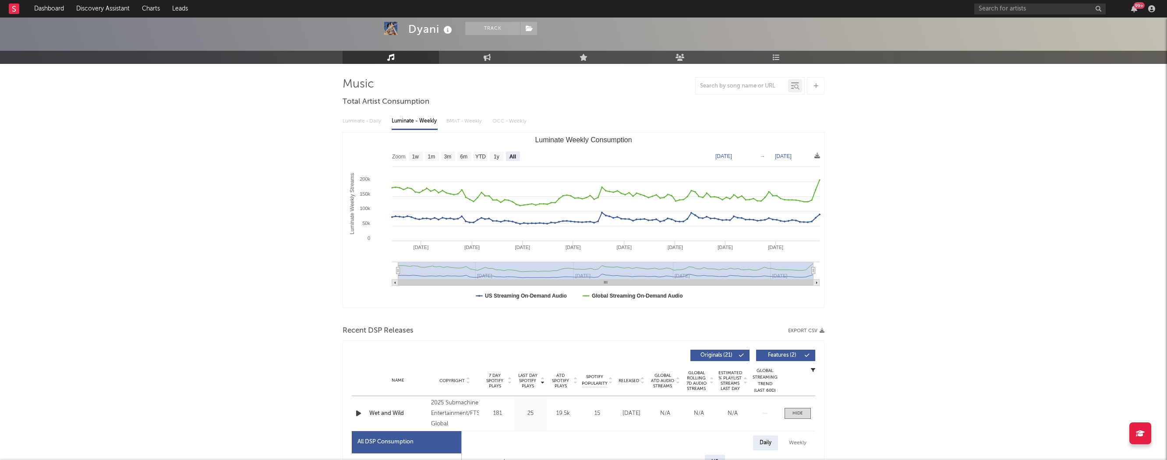
drag, startPoint x: 714, startPoint y: 268, endPoint x: 106, endPoint y: 266, distance: 608.3
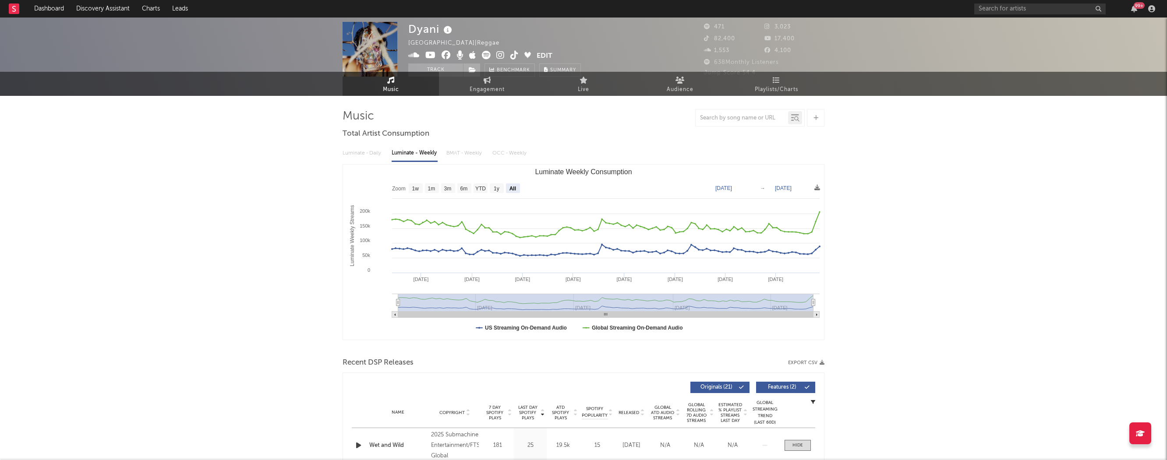
scroll to position [0, 0]
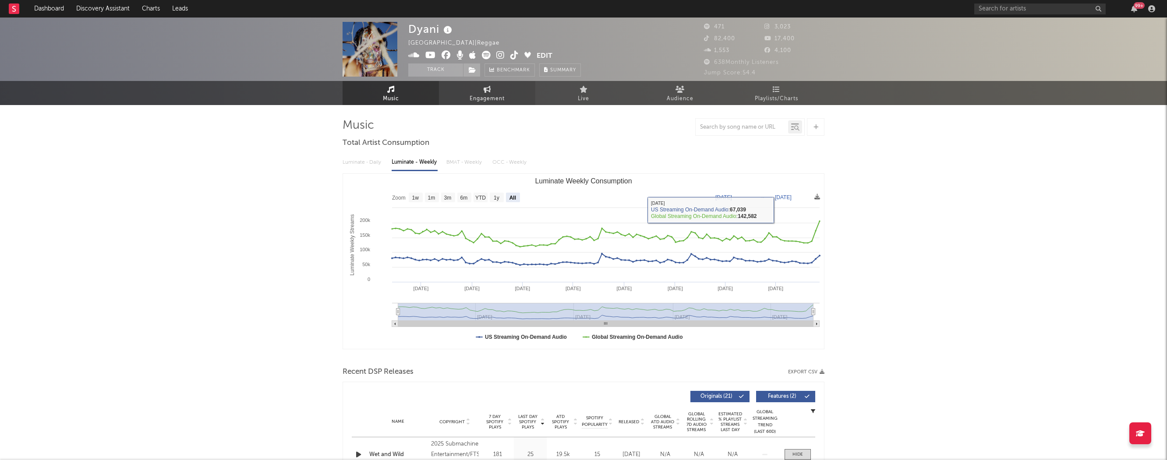
click at [497, 94] on span "Engagement" at bounding box center [487, 99] width 35 height 11
select select "1w"
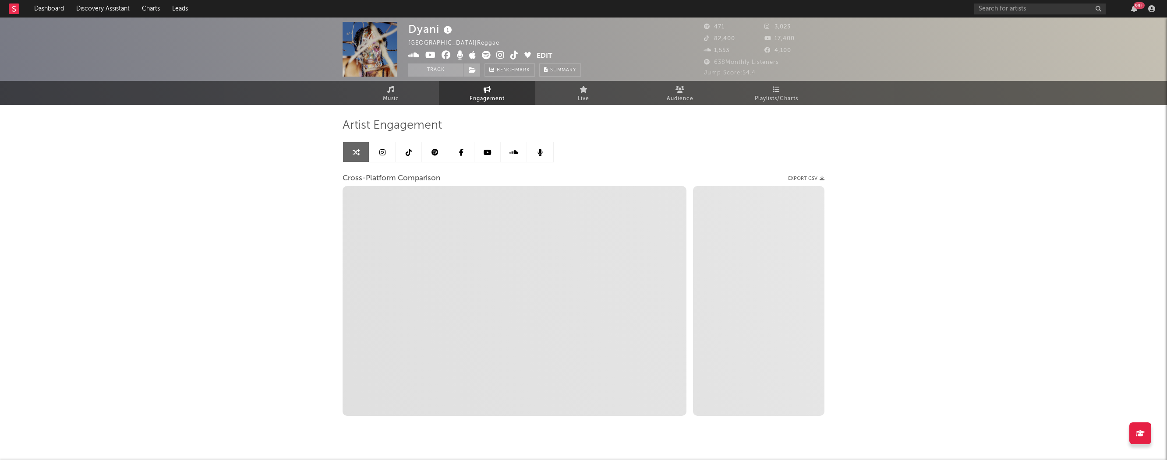
select select "1m"
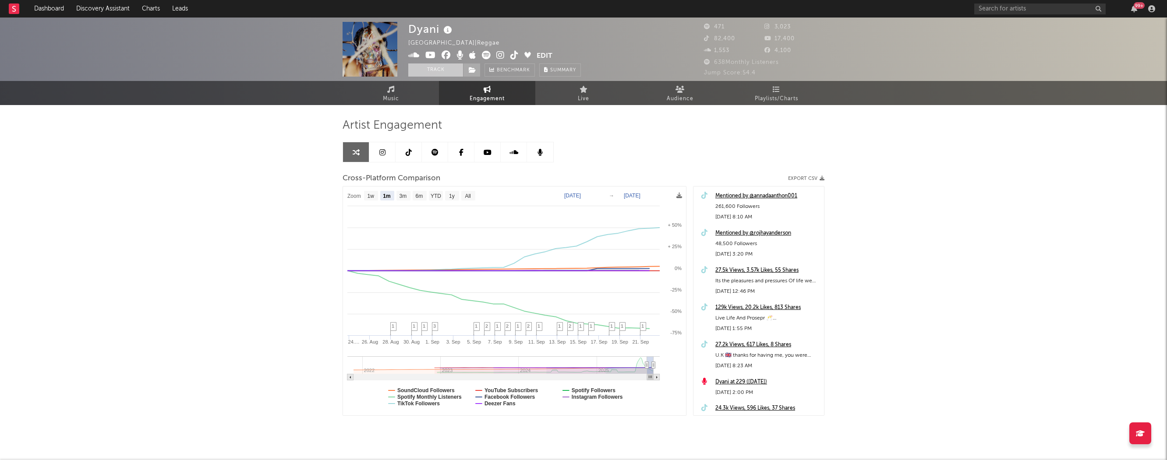
click at [454, 76] on button "Track" at bounding box center [435, 70] width 55 height 13
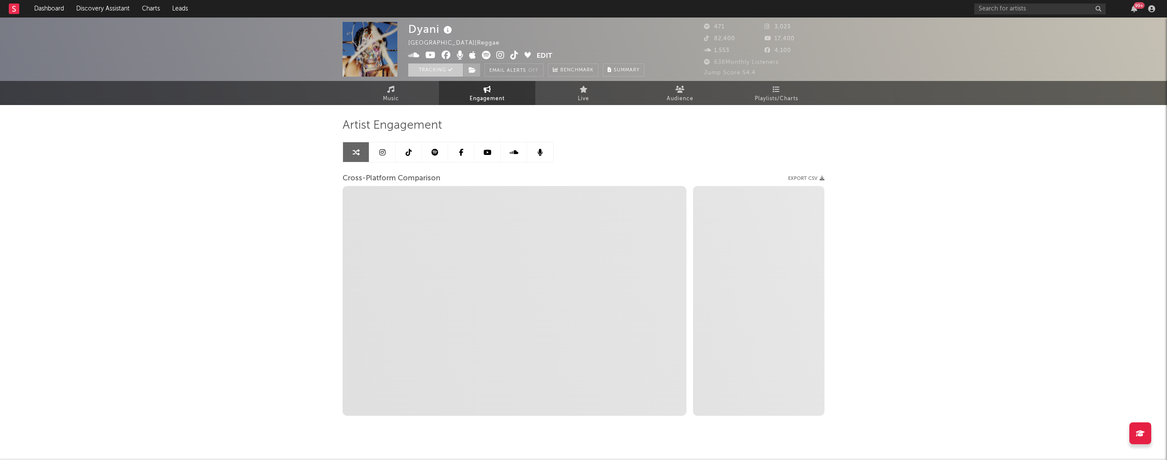
select select "1w"
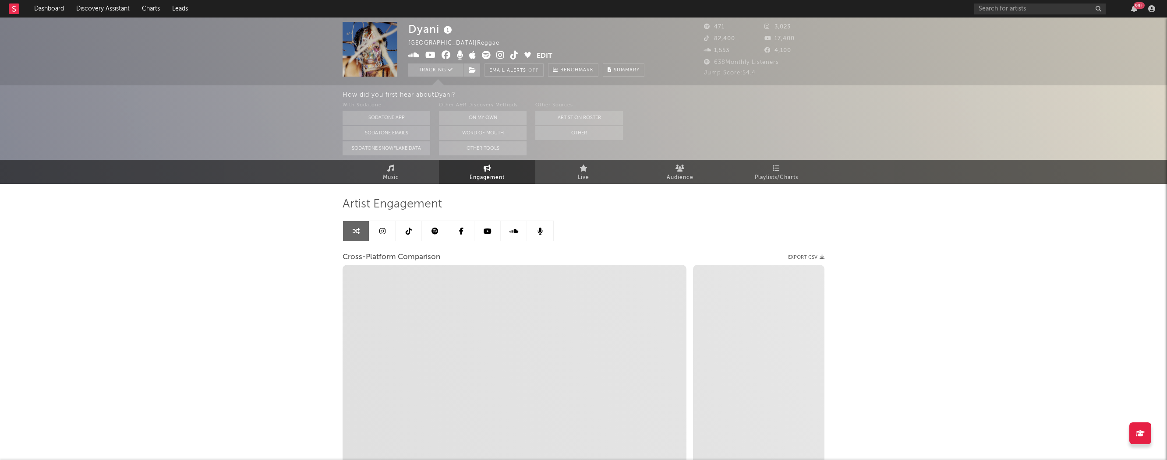
select select "1m"
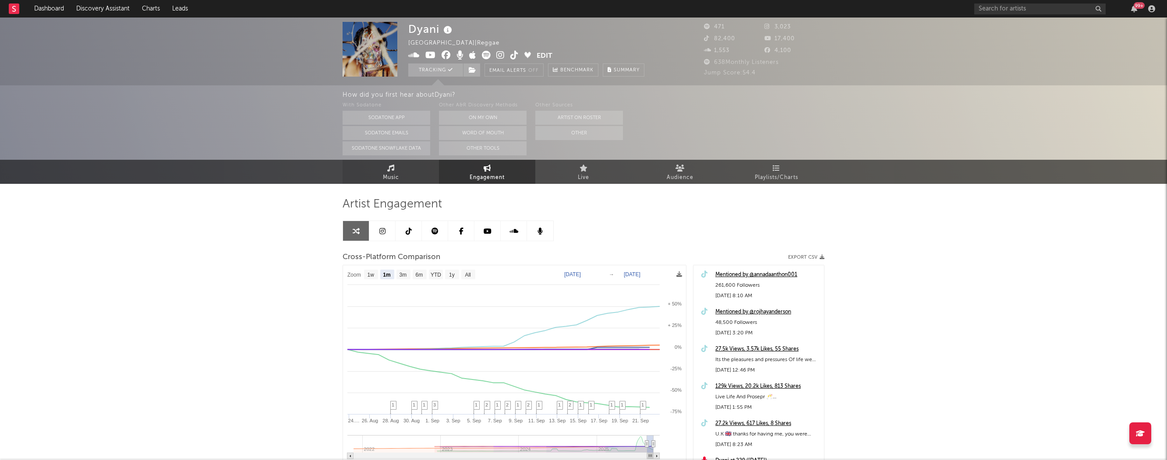
click at [368, 177] on link "Music" at bounding box center [390, 172] width 96 height 24
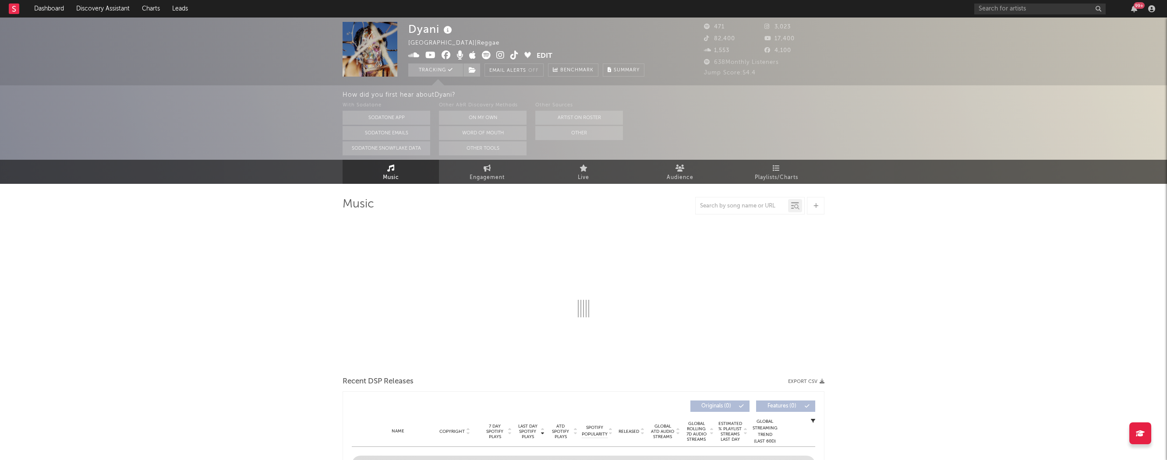
select select "6m"
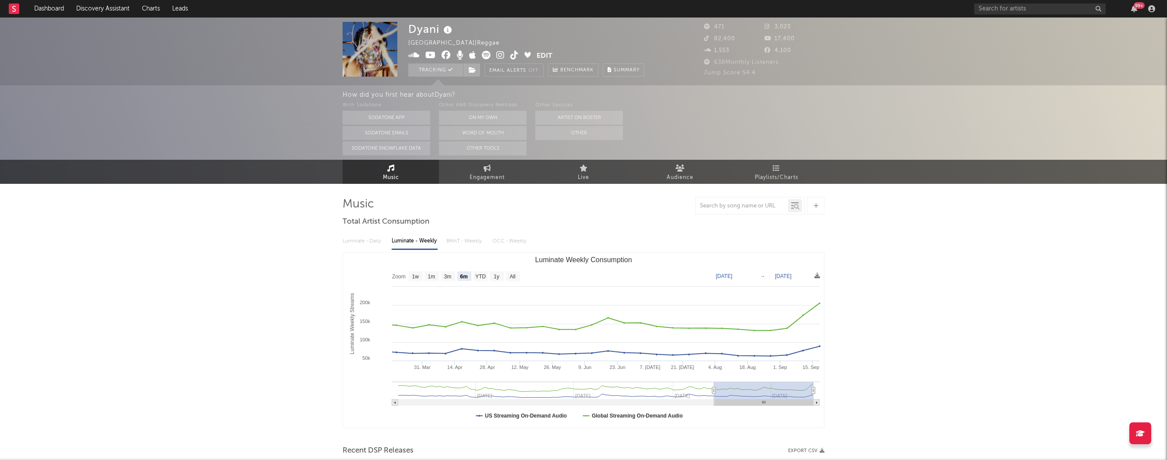
click at [431, 56] on icon at bounding box center [430, 55] width 11 height 9
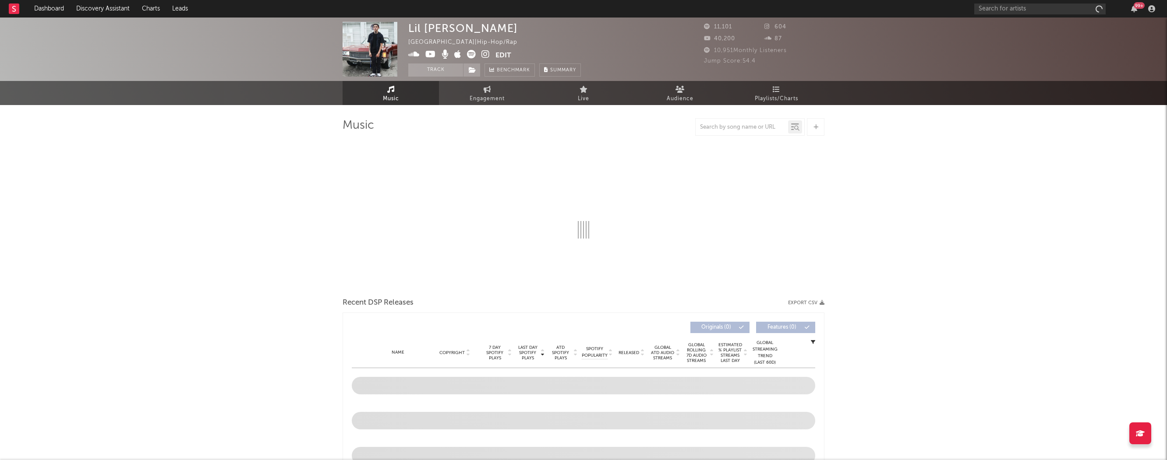
select select "6m"
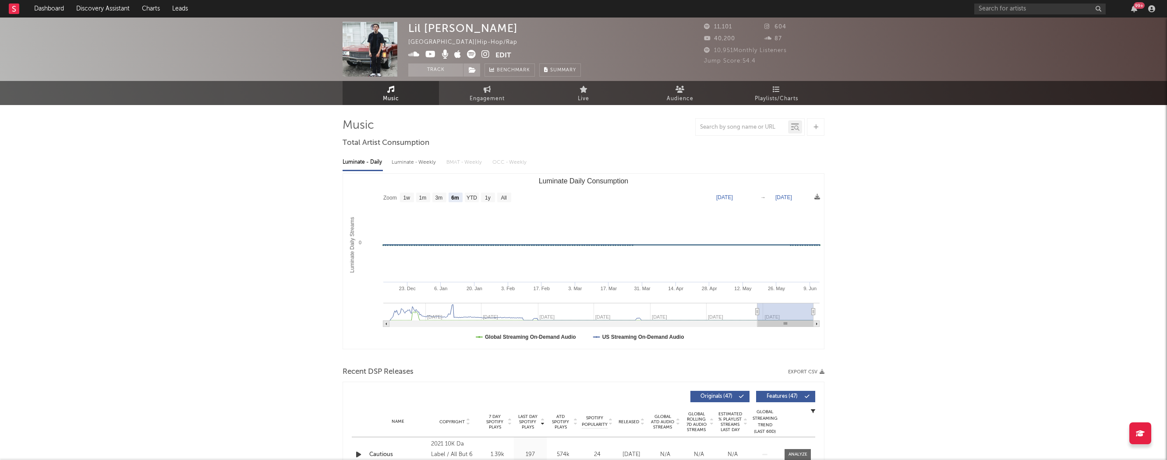
click at [426, 56] on icon at bounding box center [430, 54] width 11 height 9
click at [50, 5] on link "Dashboard" at bounding box center [49, 9] width 42 height 18
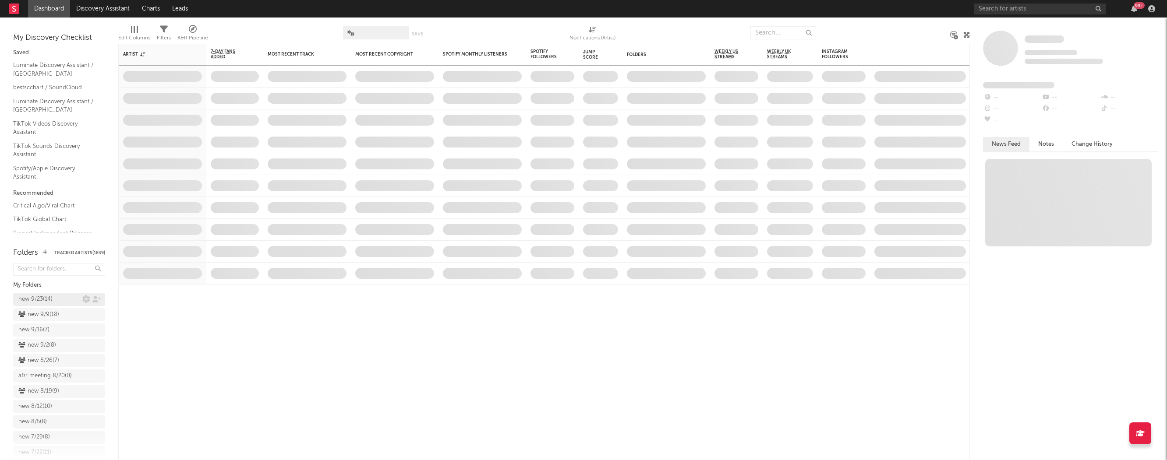
click at [51, 295] on div "new 9/23 ( 14 )" at bounding box center [35, 299] width 34 height 11
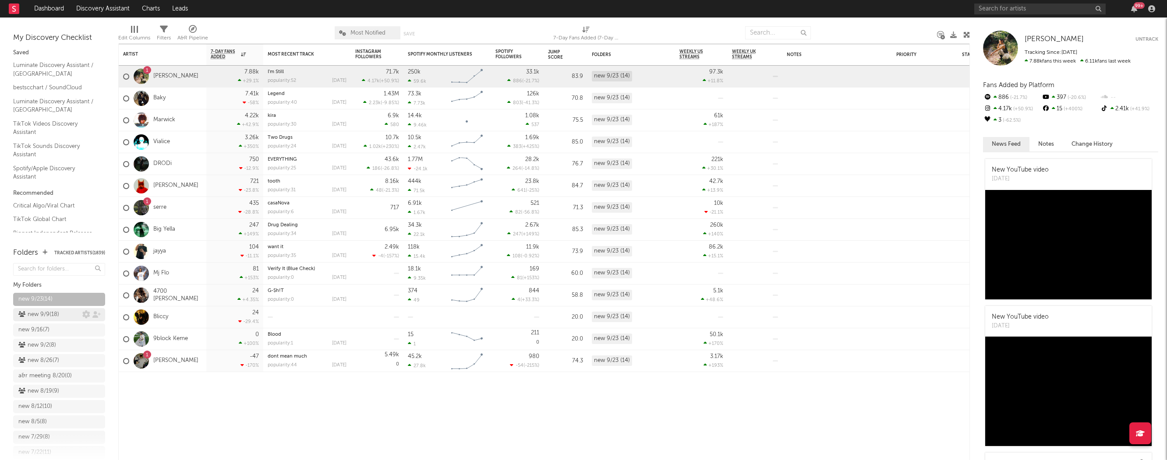
click at [37, 315] on div "new 9/9 ( 18 )" at bounding box center [38, 315] width 41 height 11
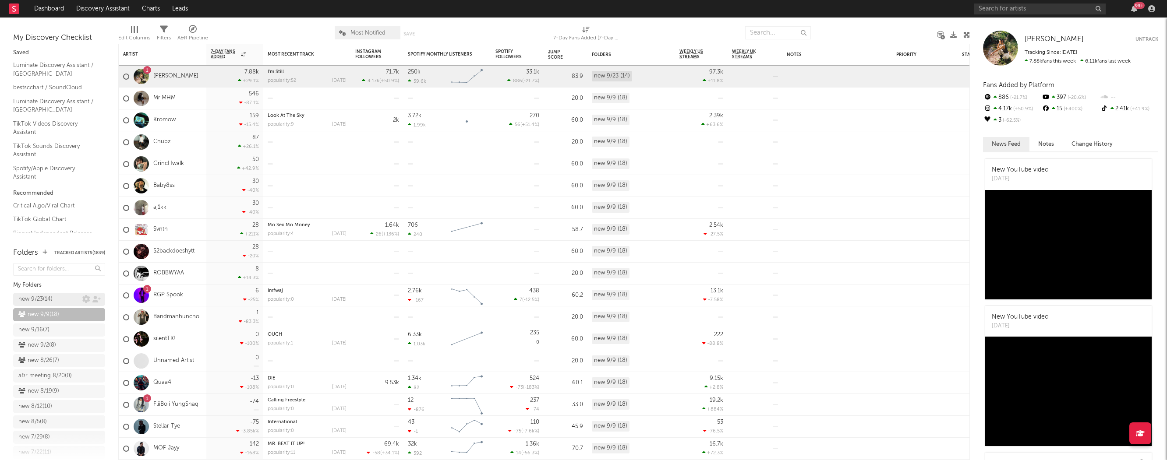
click at [31, 297] on div "new 9/23 ( 14 )" at bounding box center [35, 299] width 34 height 11
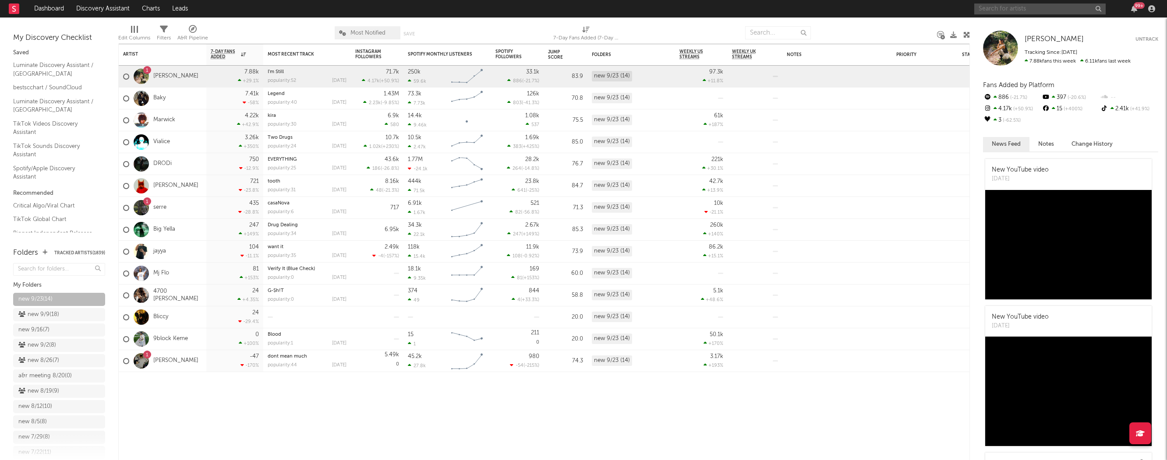
click at [1067, 5] on input "text" at bounding box center [1039, 9] width 131 height 11
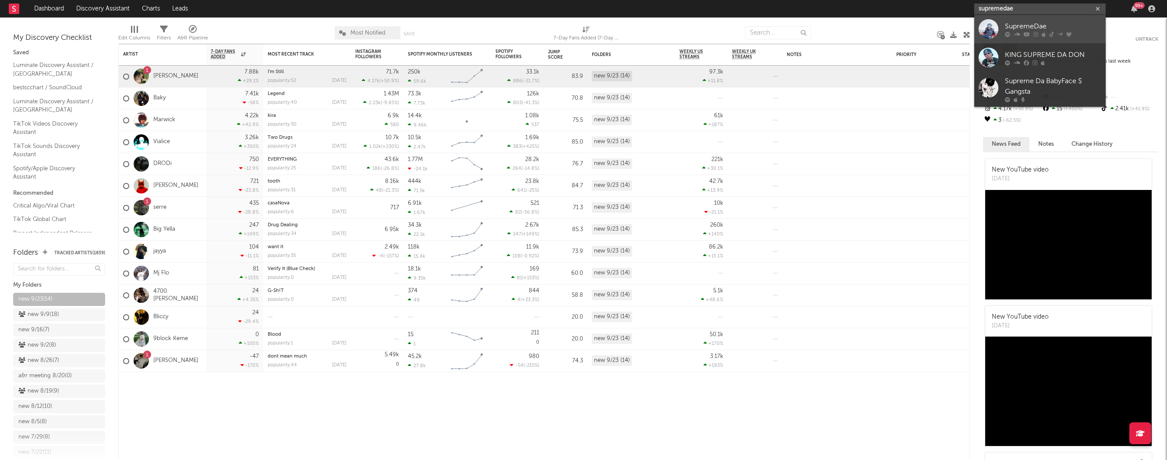
type input "supremedae"
click at [1031, 34] on div at bounding box center [1053, 34] width 96 height 5
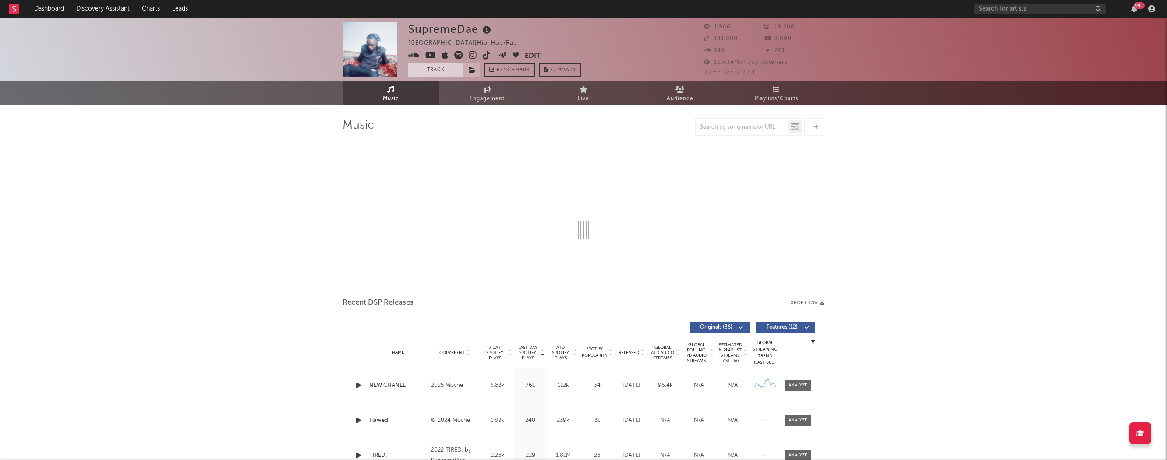
select select "6m"
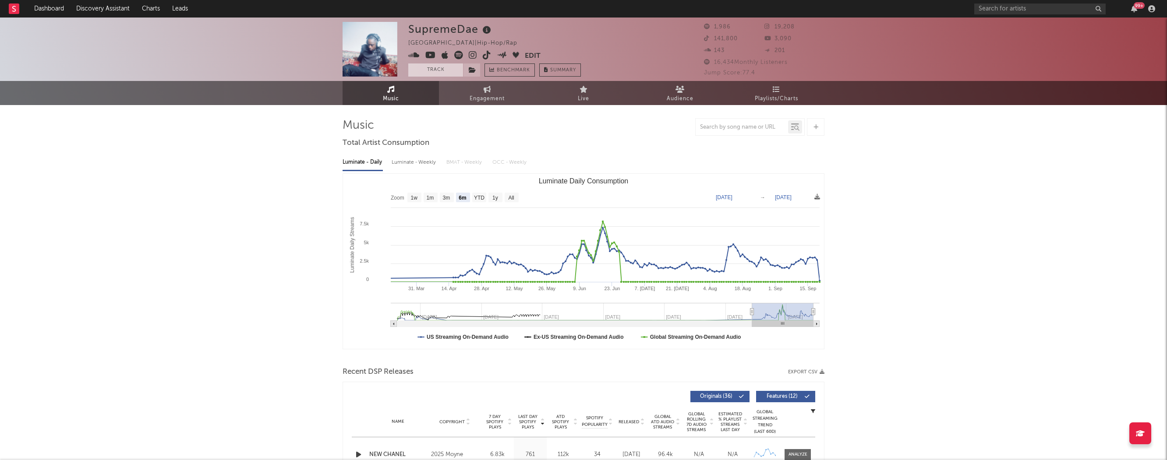
click at [432, 73] on button "Track" at bounding box center [435, 70] width 55 height 13
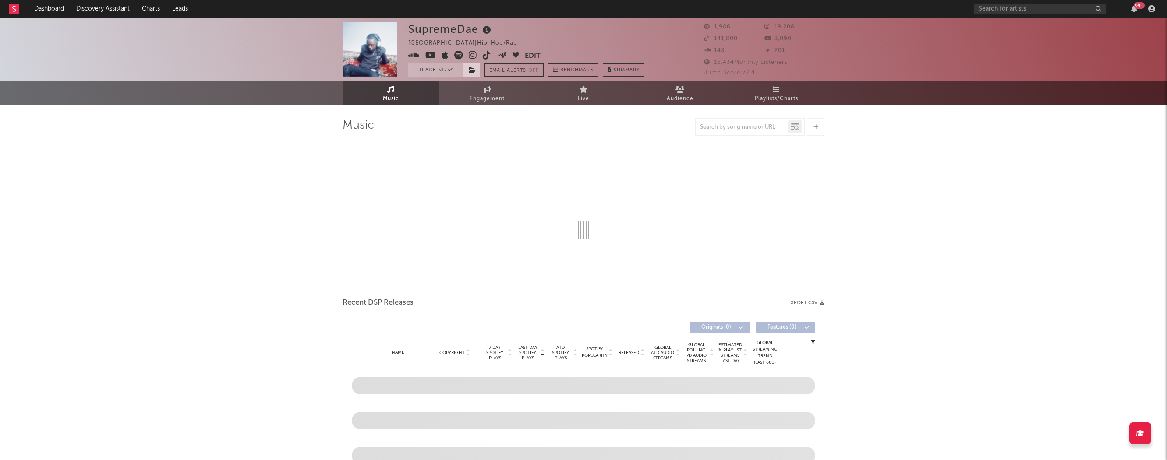
click at [475, 72] on icon at bounding box center [472, 70] width 7 height 6
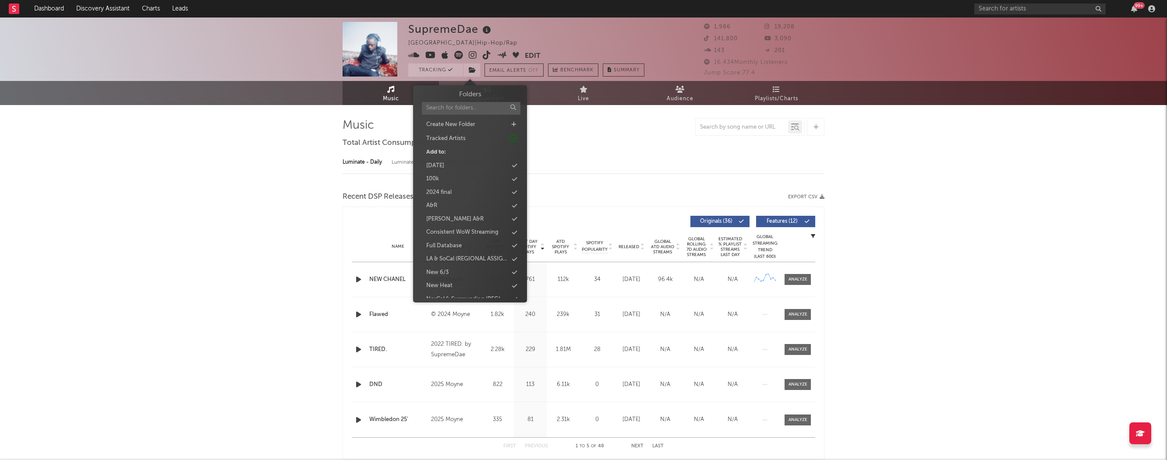
select select "6m"
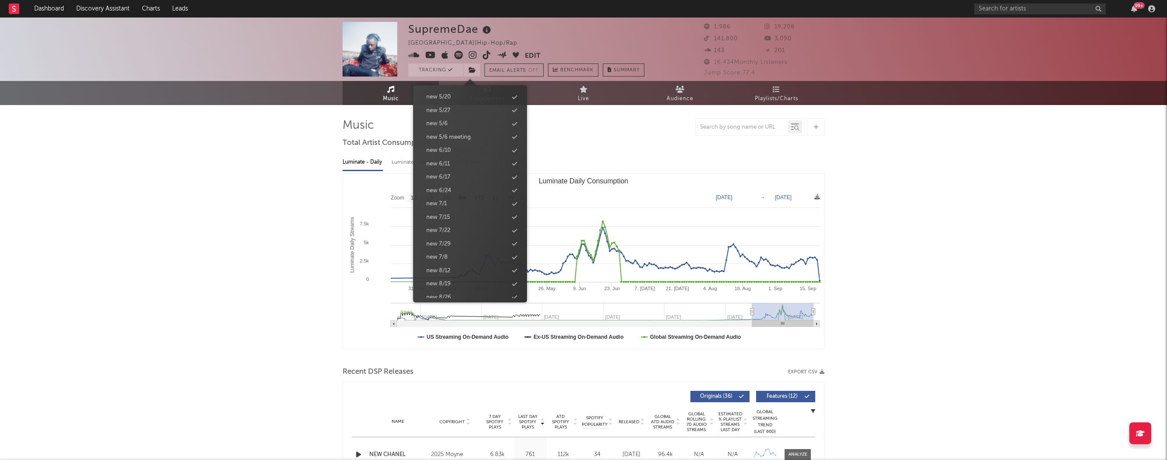
scroll to position [851, 0]
click at [446, 224] on div "new 9/23" at bounding box center [438, 223] width 25 height 9
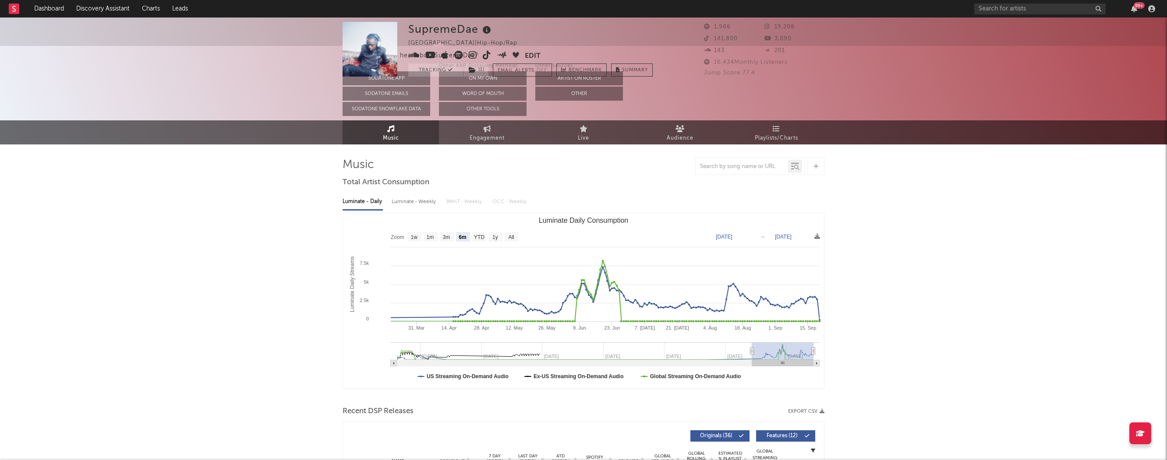
scroll to position [0, 0]
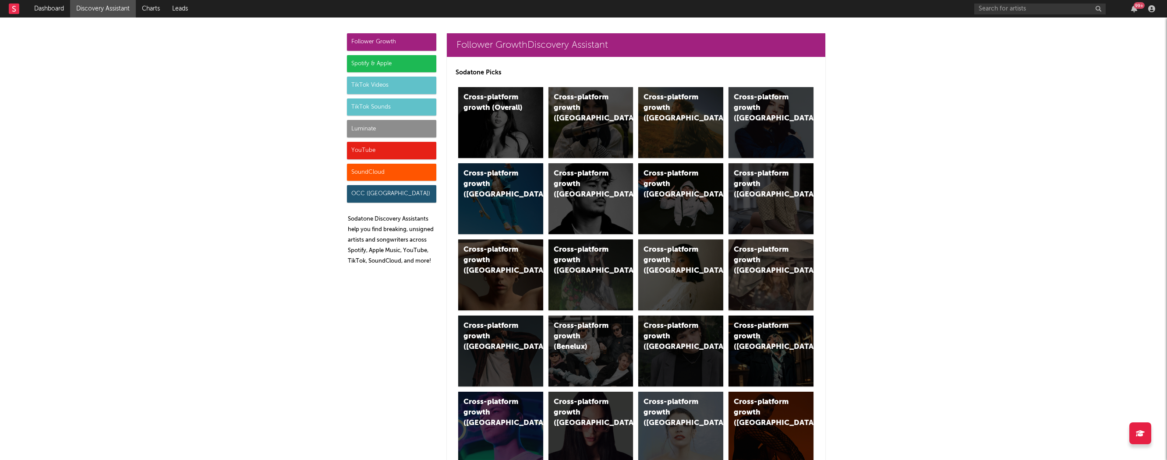
click at [389, 126] on div "Luminate" at bounding box center [391, 129] width 89 height 18
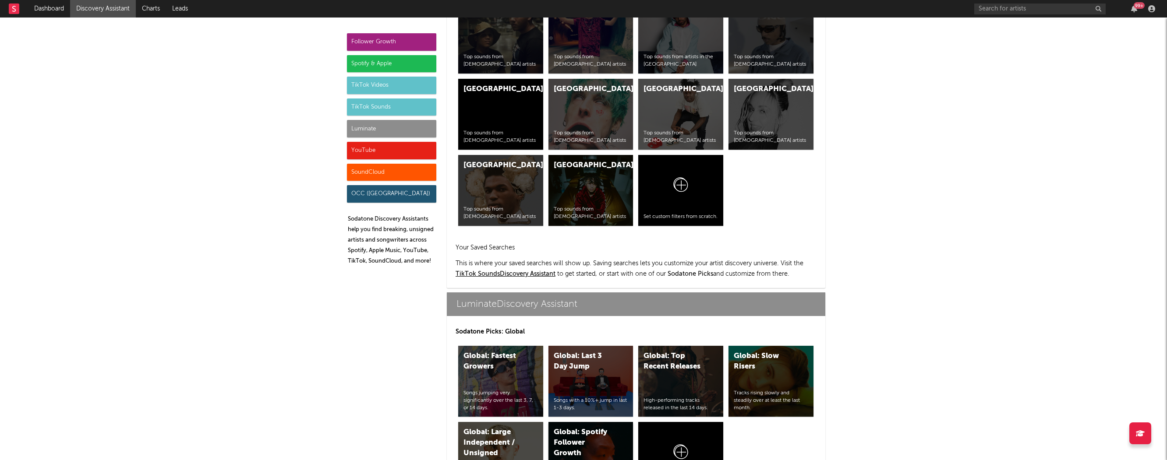
scroll to position [3888, 0]
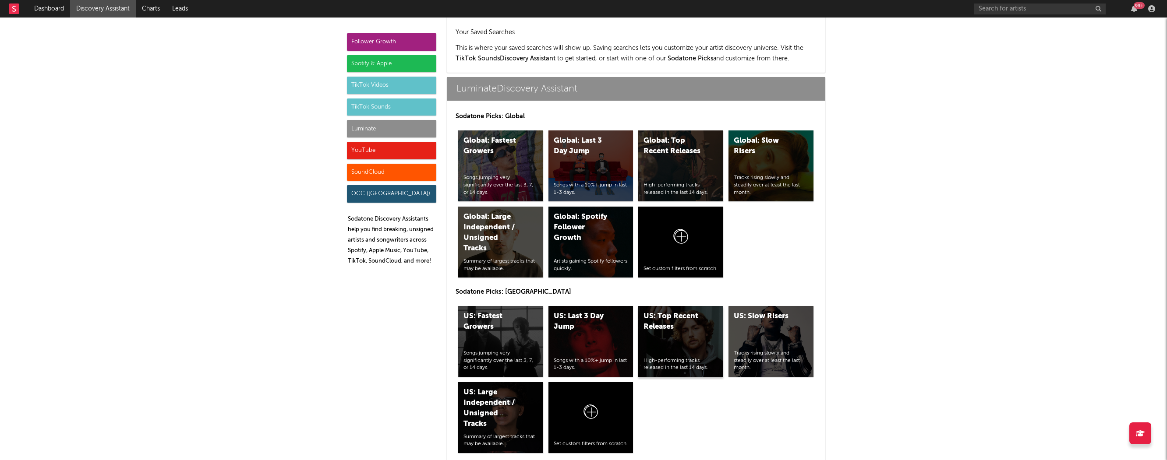
click at [688, 306] on div "US: Top Recent Releases High-performing tracks released in the last 14 days." at bounding box center [680, 341] width 85 height 71
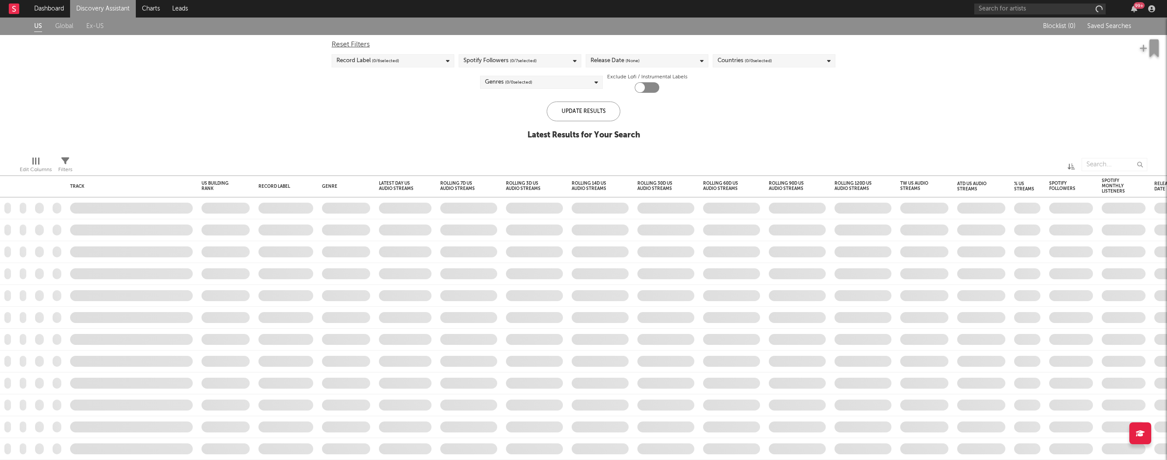
checkbox input "true"
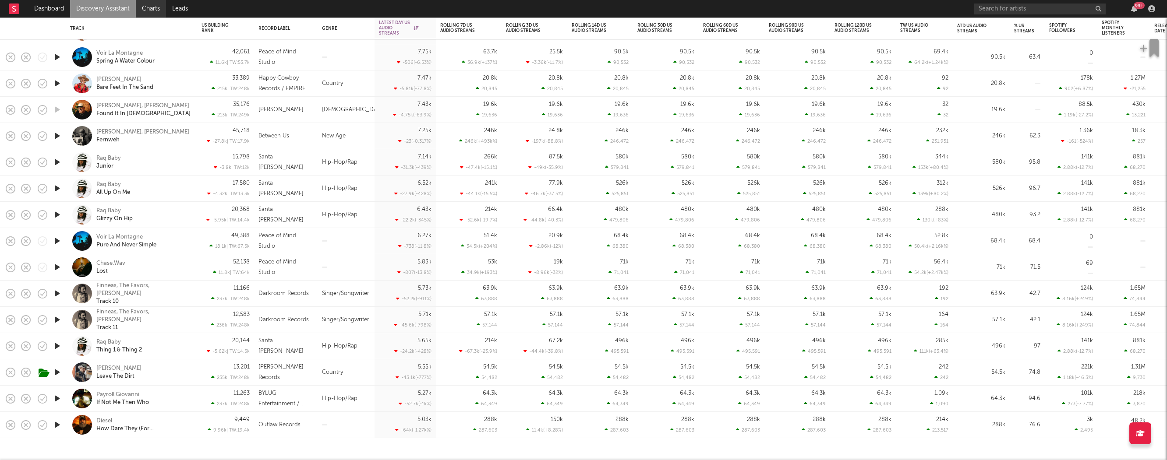
click at [147, 11] on link "Charts" at bounding box center [151, 9] width 30 height 18
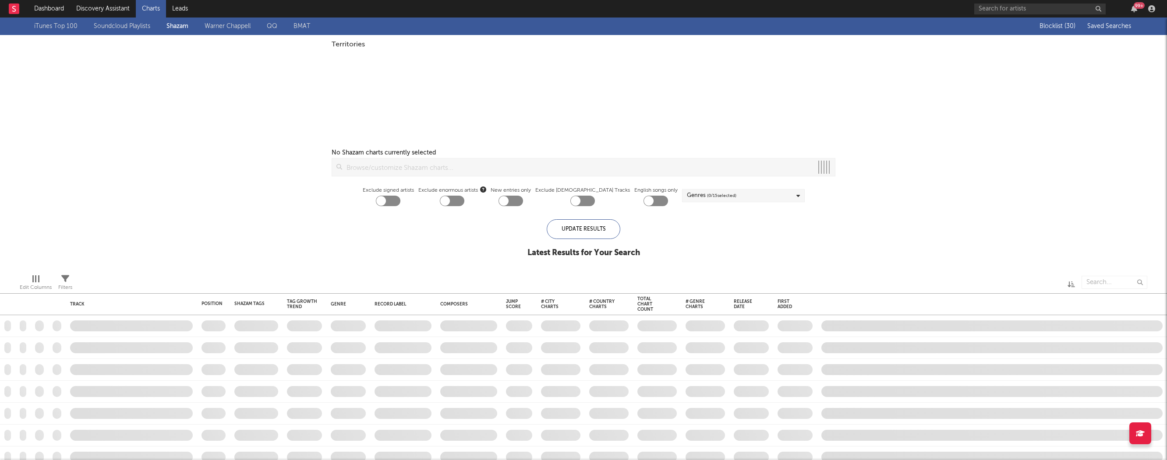
checkbox input "true"
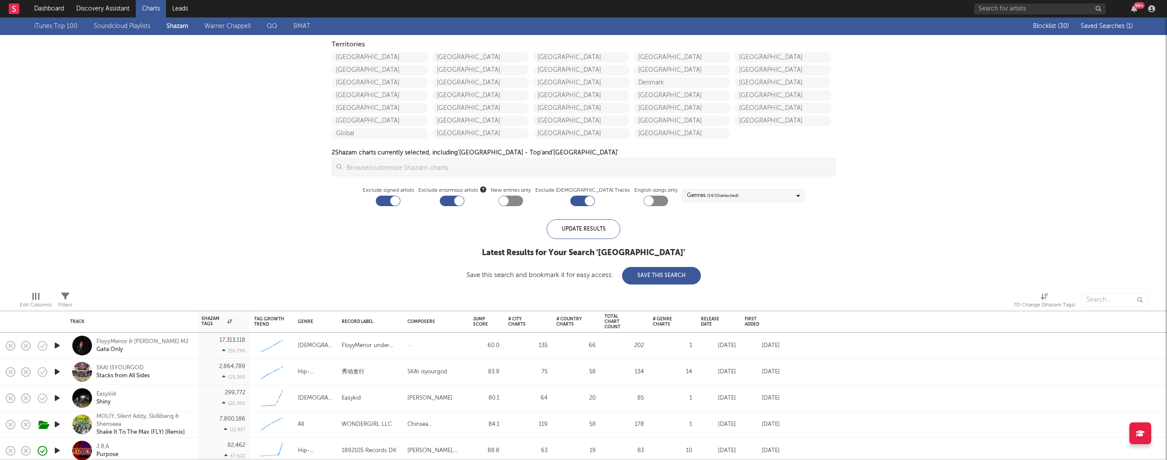
click at [1115, 27] on span "Saved Searches ( 1 )" at bounding box center [1106, 26] width 52 height 6
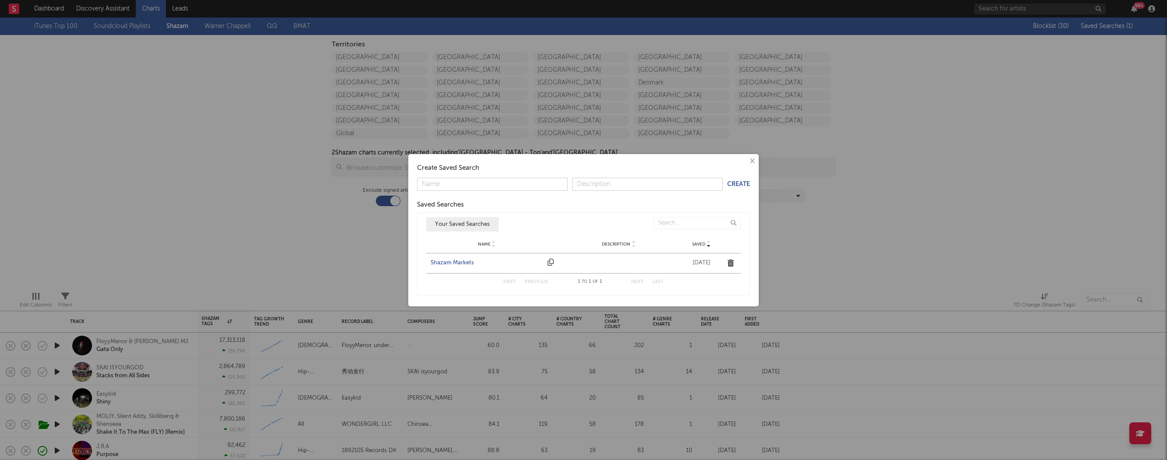
drag, startPoint x: 462, startPoint y: 265, endPoint x: 468, endPoint y: 260, distance: 8.1
click at [462, 265] on div "Shazam Markets" at bounding box center [487, 263] width 113 height 9
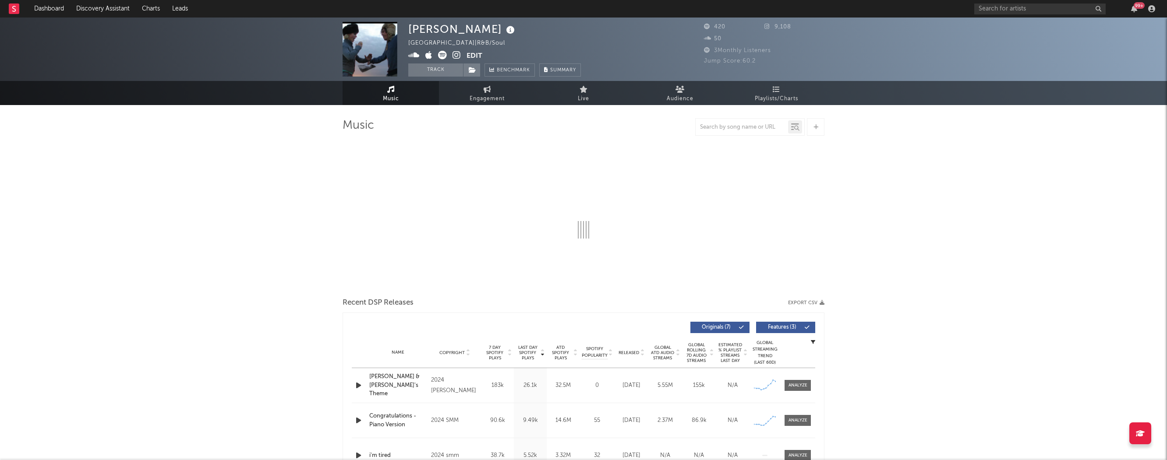
select select "6m"
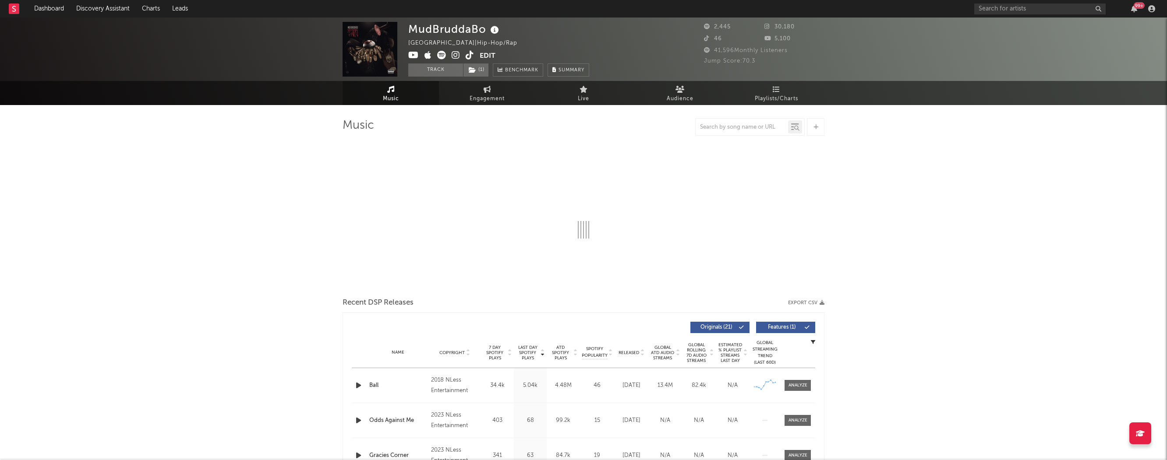
click at [358, 384] on icon "button" at bounding box center [358, 385] width 9 height 11
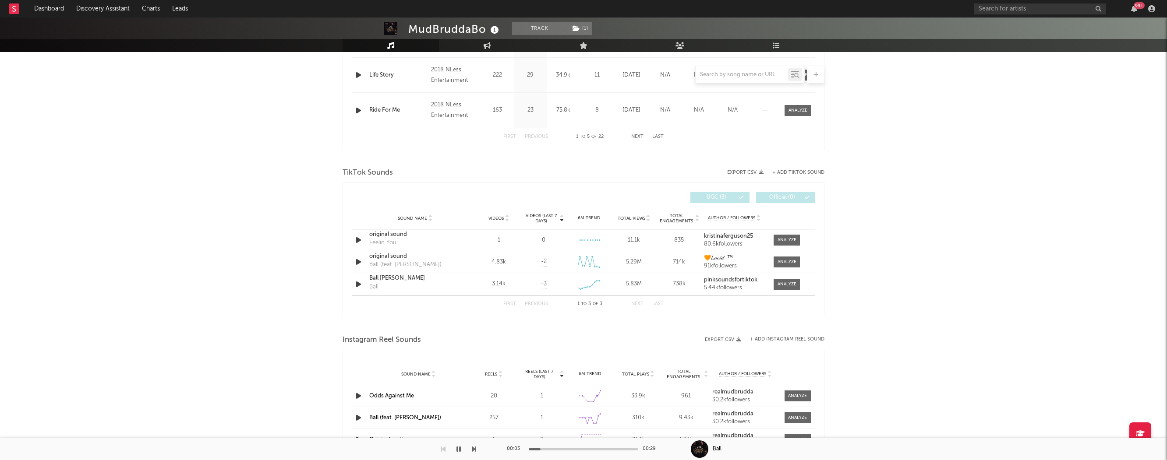
select select "6m"
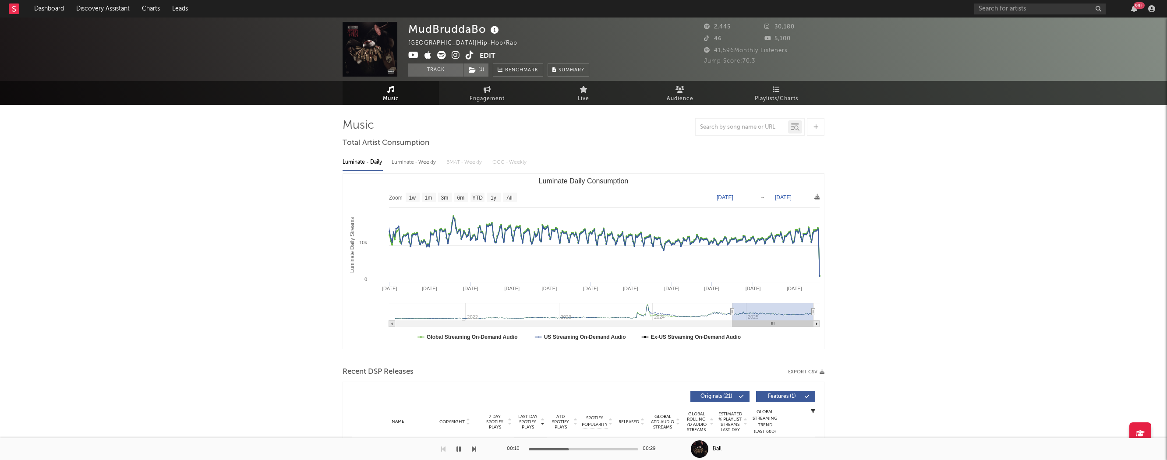
drag, startPoint x: 766, startPoint y: 310, endPoint x: 735, endPoint y: 279, distance: 44.3
click at [735, 279] on icon "Created with Highcharts 10.3.3 Luminate Daily Streams Luminate Daily Consumptio…" at bounding box center [583, 261] width 481 height 175
type input "2024-11-17"
click at [474, 97] on span "Engagement" at bounding box center [487, 99] width 35 height 11
select select "1w"
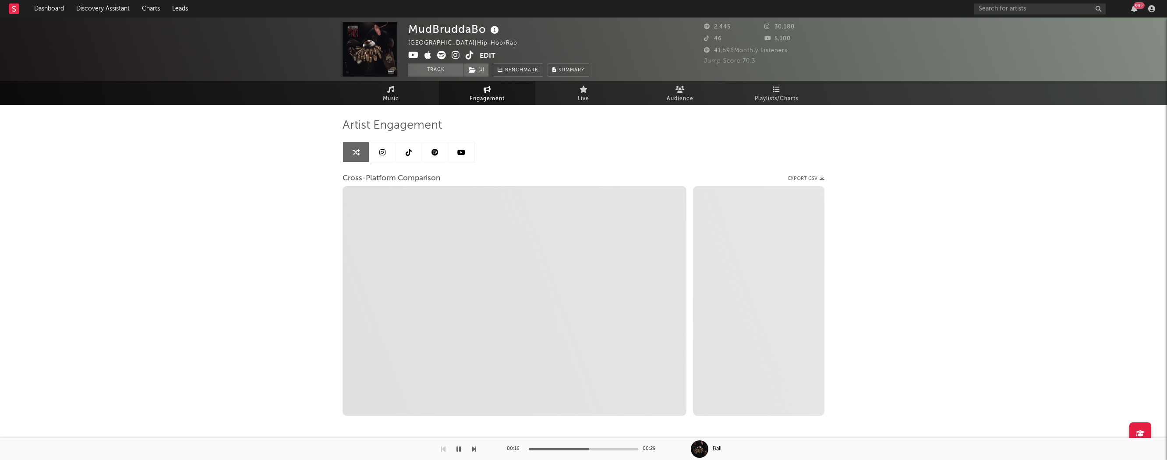
select select "1m"
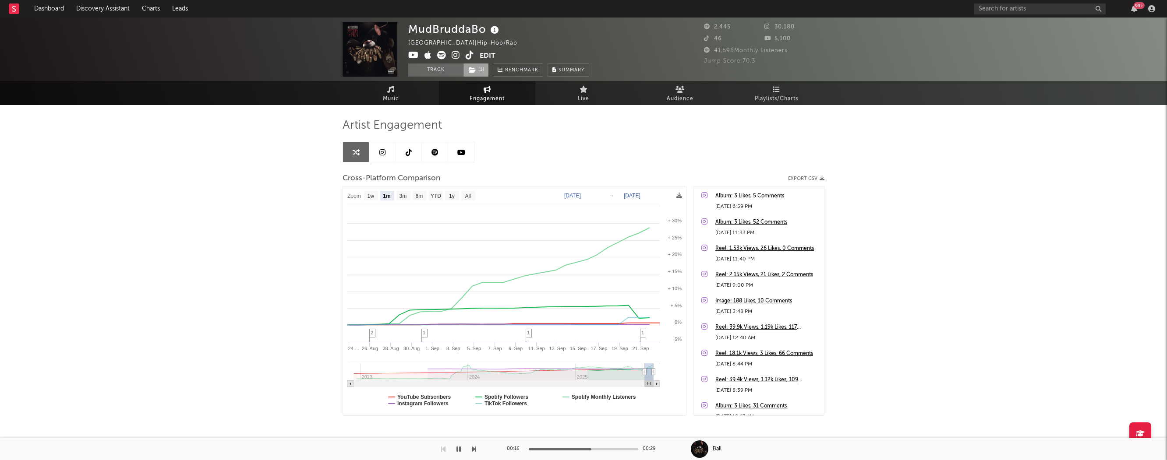
click at [478, 69] on span "( 1 )" at bounding box center [476, 70] width 26 height 13
click at [118, 4] on link "Discovery Assistant" at bounding box center [103, 9] width 66 height 18
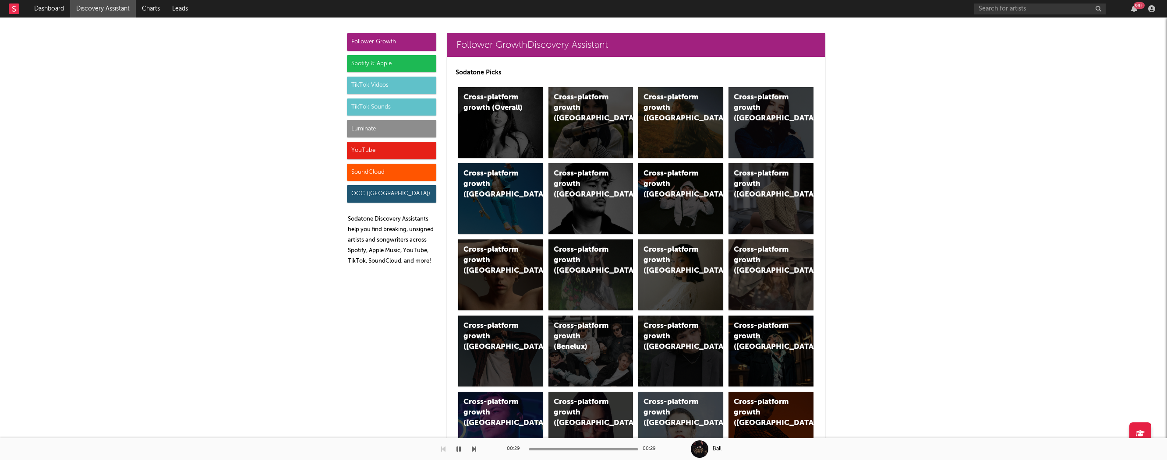
click at [362, 134] on div "Luminate" at bounding box center [391, 129] width 89 height 18
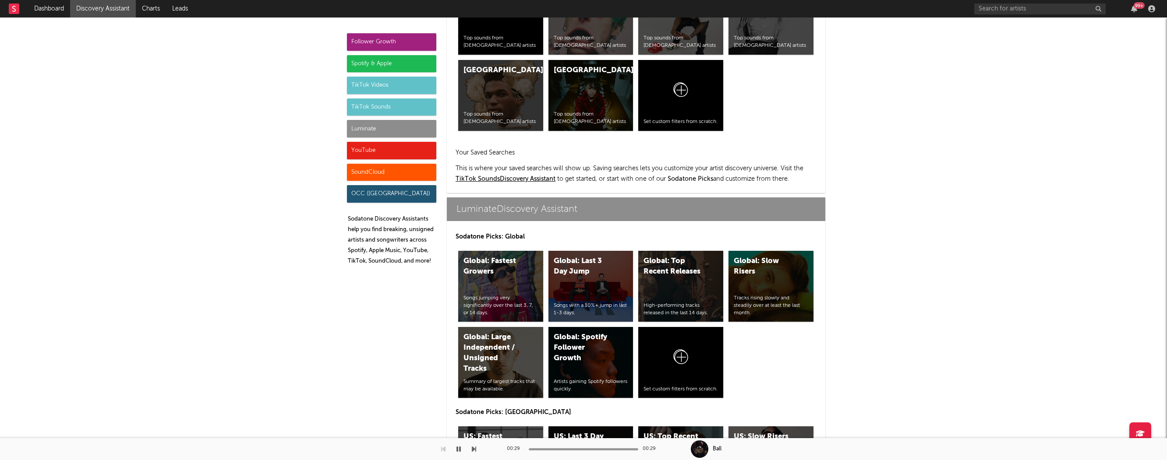
scroll to position [3888, 0]
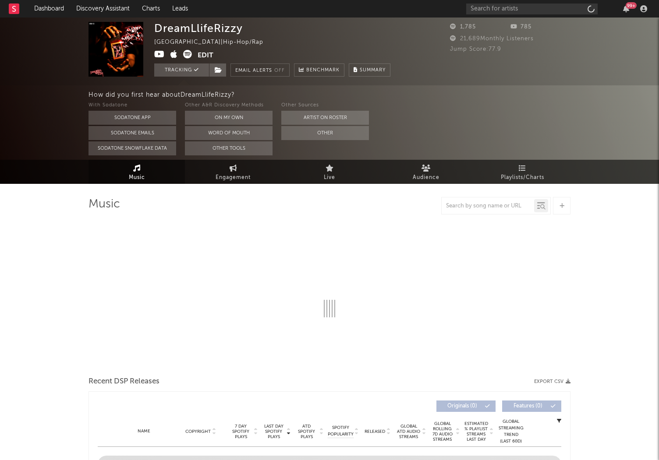
select select "6m"
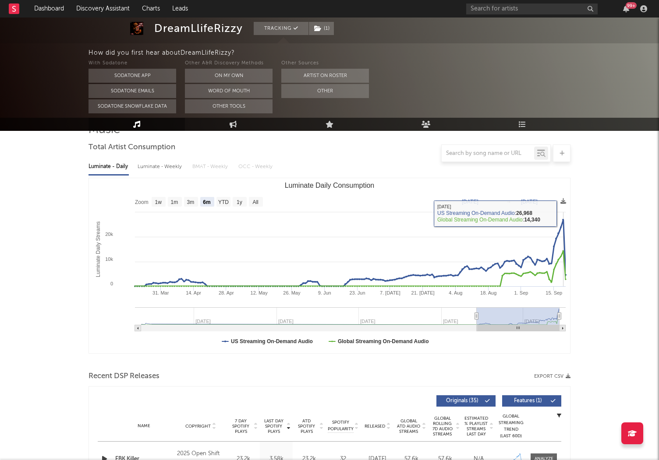
scroll to position [239, 0]
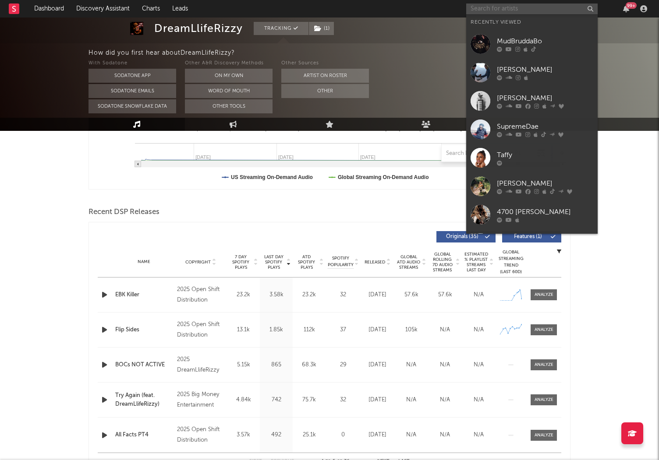
click at [541, 12] on input "text" at bounding box center [531, 9] width 131 height 11
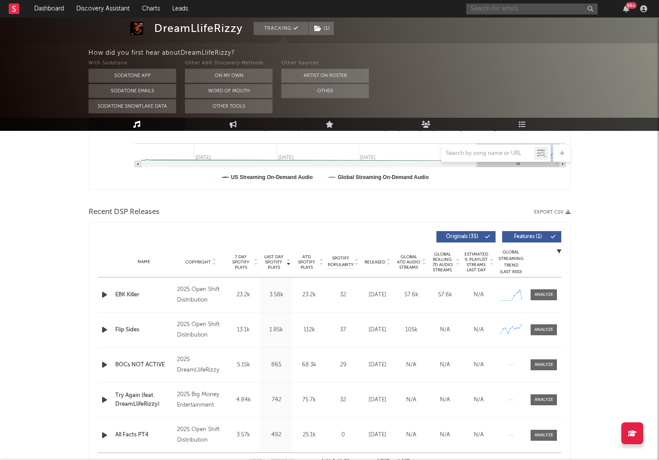
type input "s"
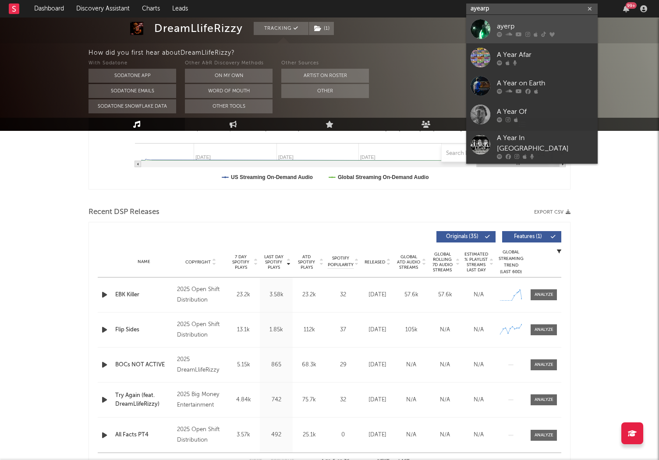
type input "ayearp"
click at [499, 30] on div "ayerp" at bounding box center [545, 26] width 96 height 11
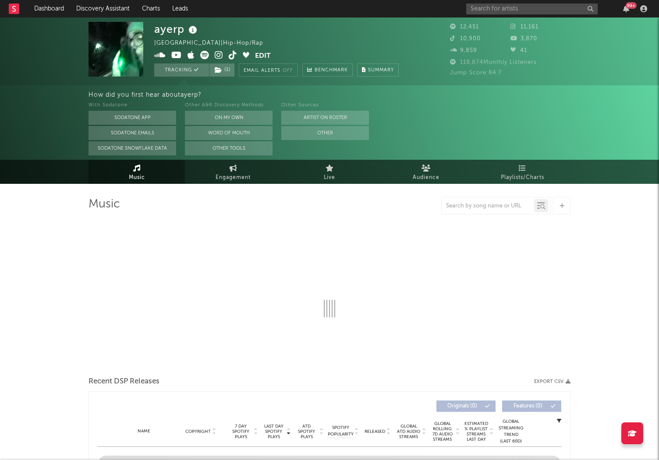
select select "6m"
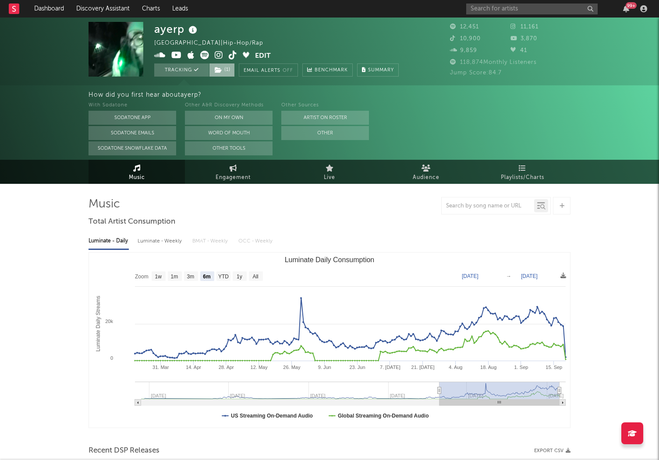
click at [221, 72] on icon at bounding box center [218, 70] width 7 height 6
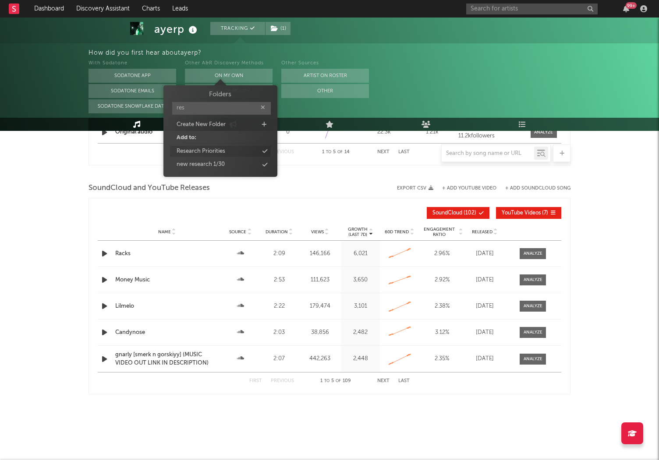
type input "res"
click at [206, 152] on div "Research Priorities" at bounding box center [201, 151] width 49 height 9
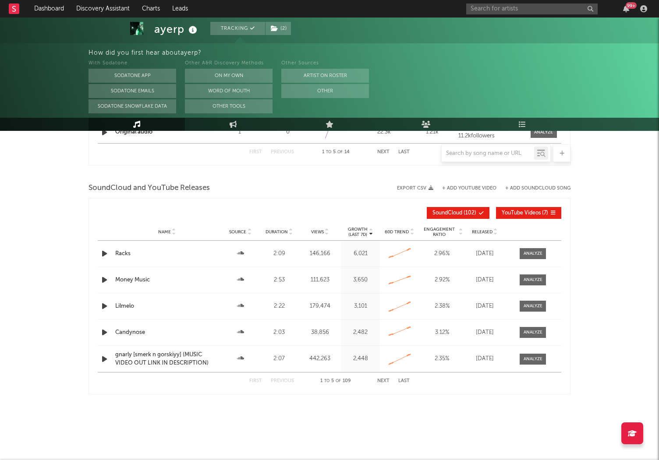
click at [45, 7] on link "Dashboard" at bounding box center [49, 9] width 42 height 18
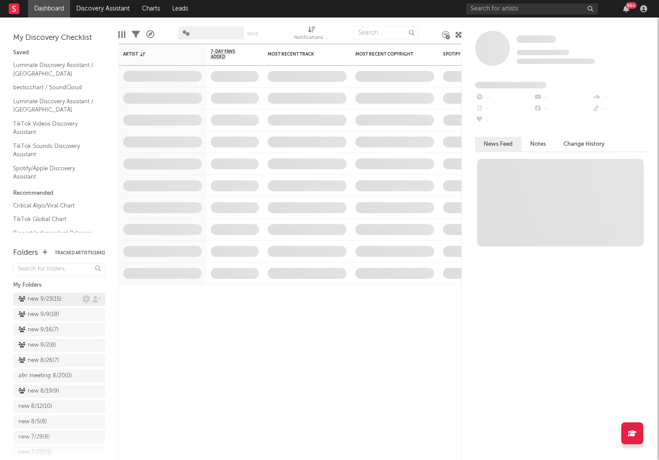
click at [71, 297] on div "new 9/23 ( 15 )" at bounding box center [50, 299] width 64 height 11
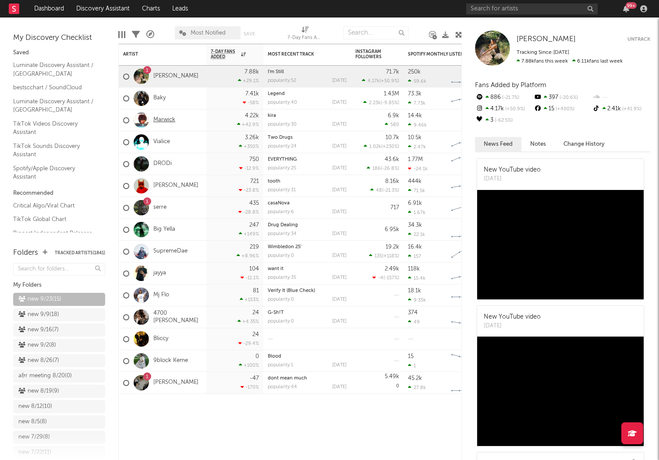
click at [169, 117] on link "Marwick" at bounding box center [164, 119] width 22 height 7
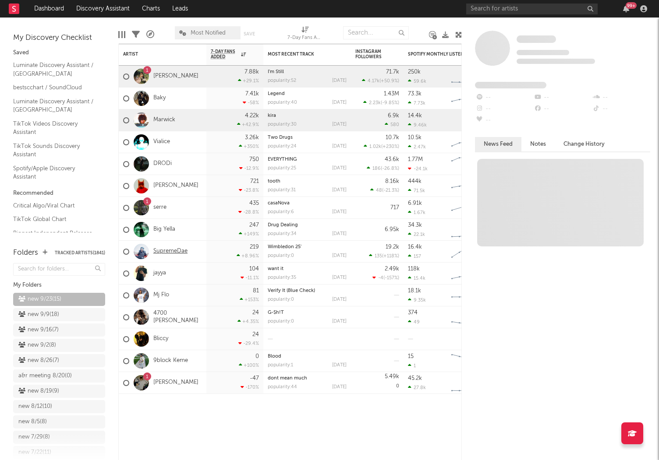
click at [181, 251] on link "SupremeDae" at bounding box center [170, 251] width 34 height 7
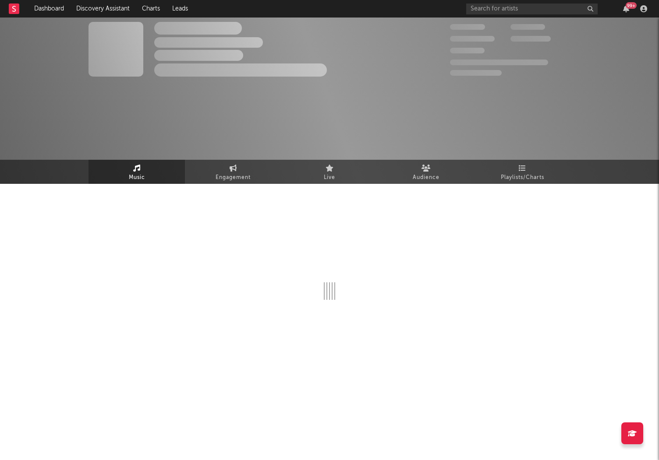
select select "6m"
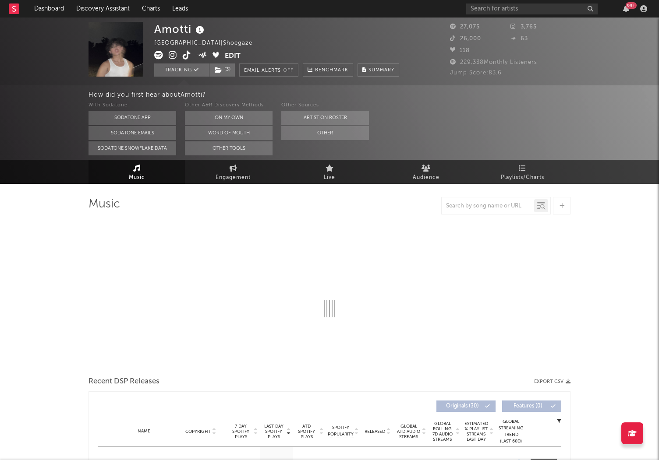
select select "6m"
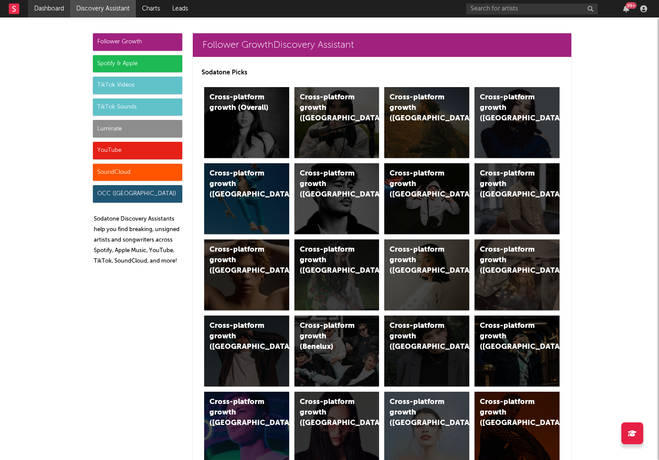
click at [60, 6] on link "Dashboard" at bounding box center [49, 9] width 42 height 18
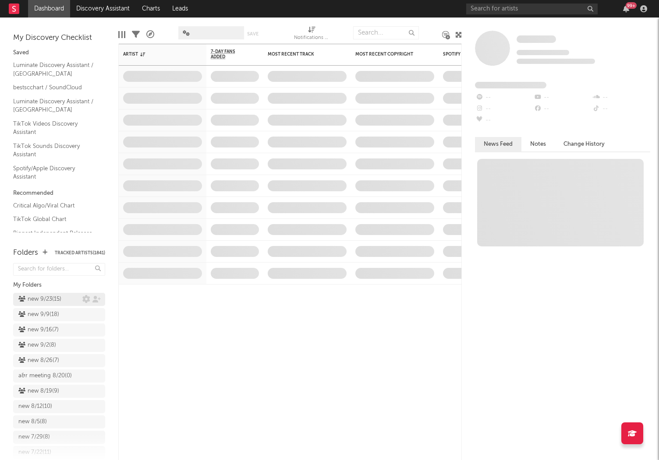
click at [35, 299] on div "new 9/23 ( 15 )" at bounding box center [39, 299] width 43 height 11
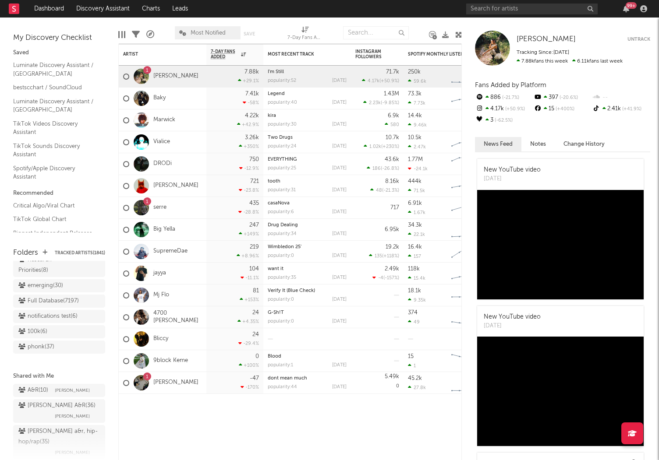
scroll to position [864, 0]
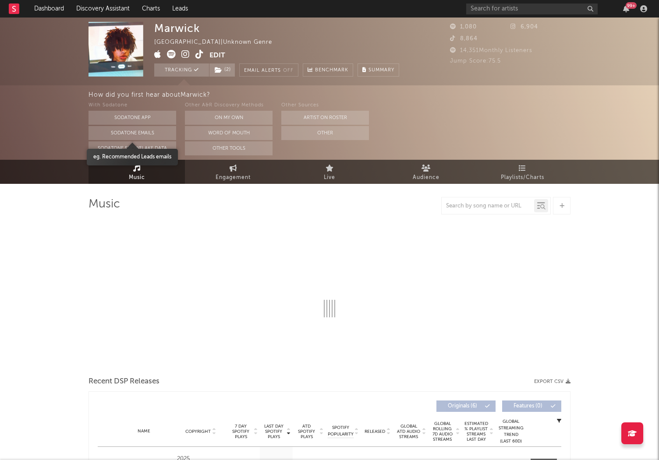
select select "1w"
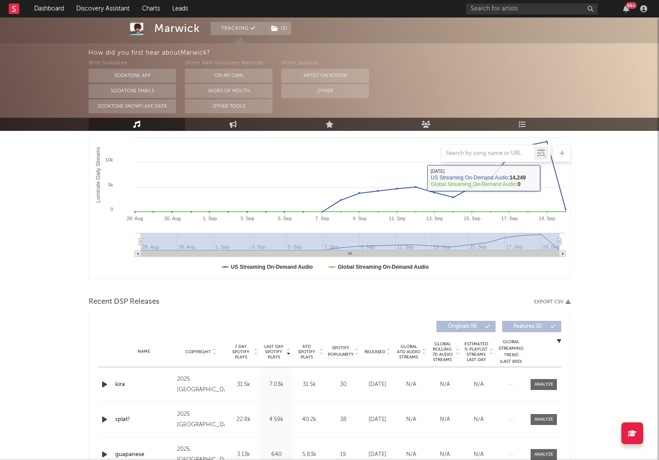
scroll to position [184, 0]
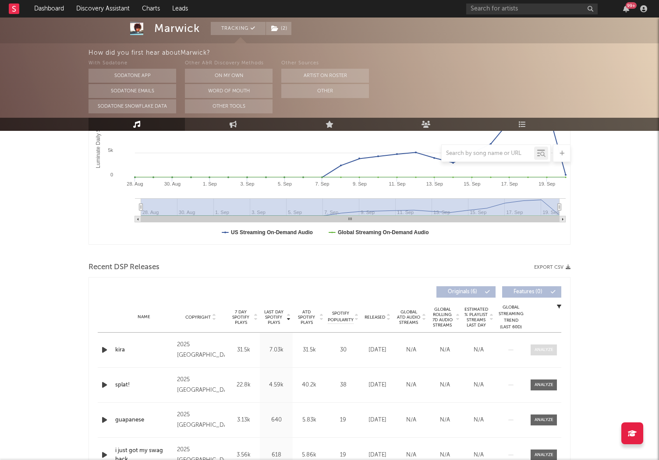
click at [539, 347] on div at bounding box center [543, 350] width 19 height 7
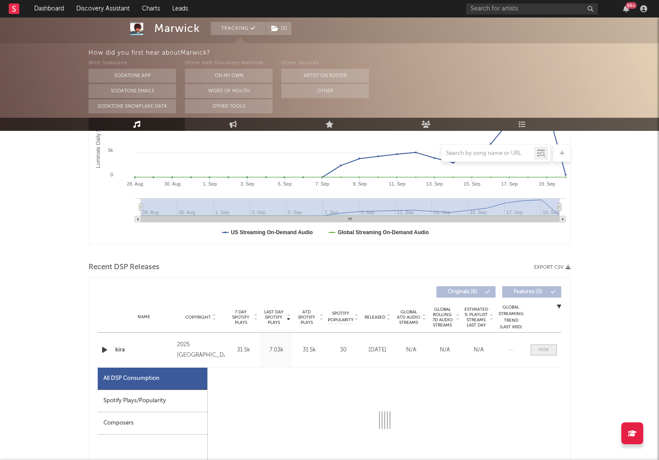
select select "1w"
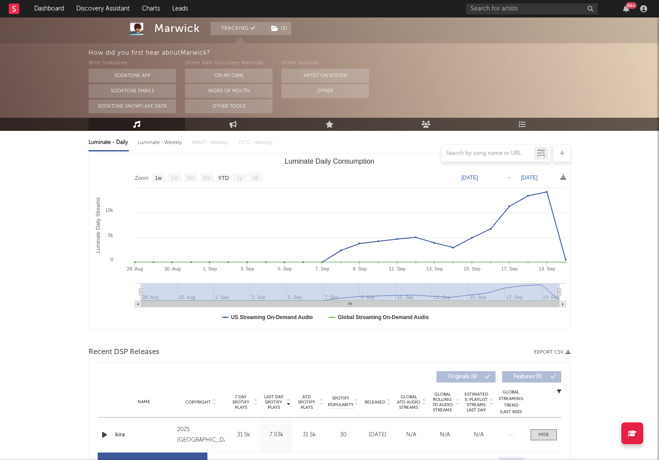
scroll to position [0, 0]
